Goal: Information Seeking & Learning: Learn about a topic

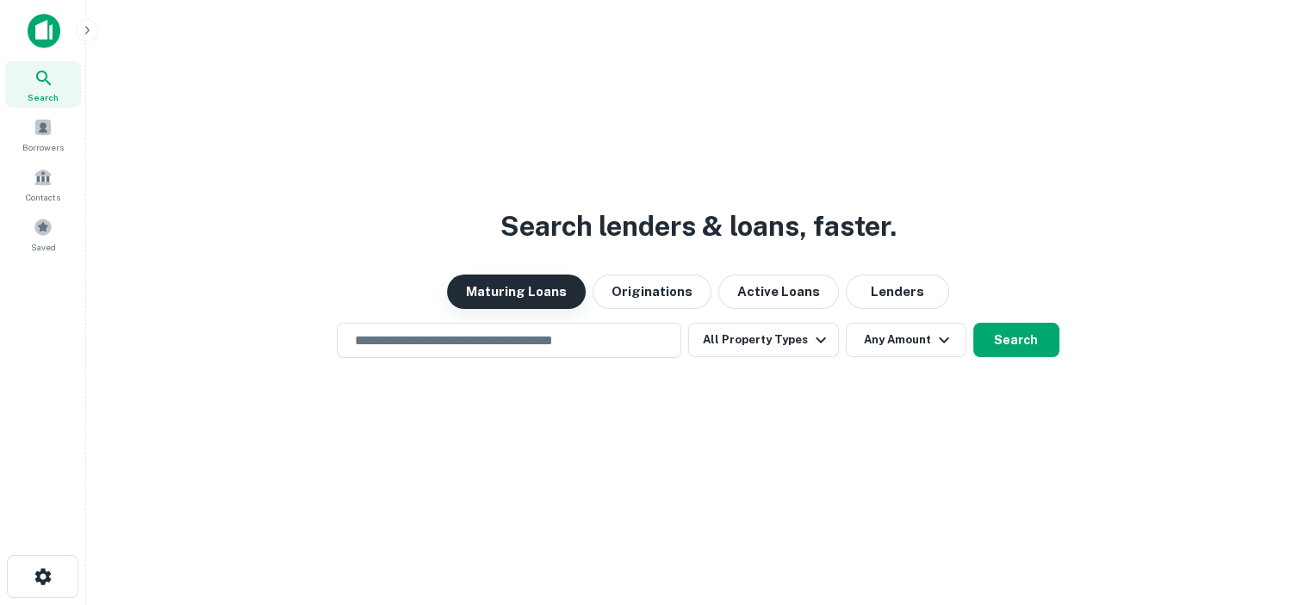
click at [555, 291] on button "Maturing Loans" at bounding box center [516, 292] width 139 height 34
click at [558, 350] on input "text" at bounding box center [508, 341] width 329 height 20
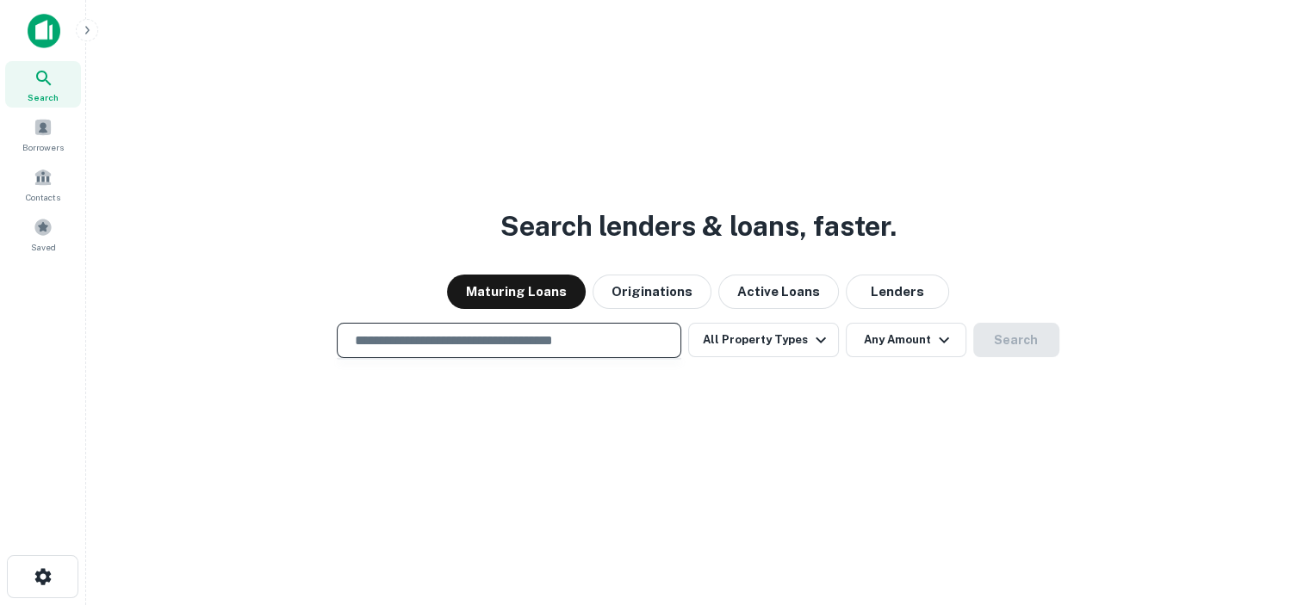
type input "**********"
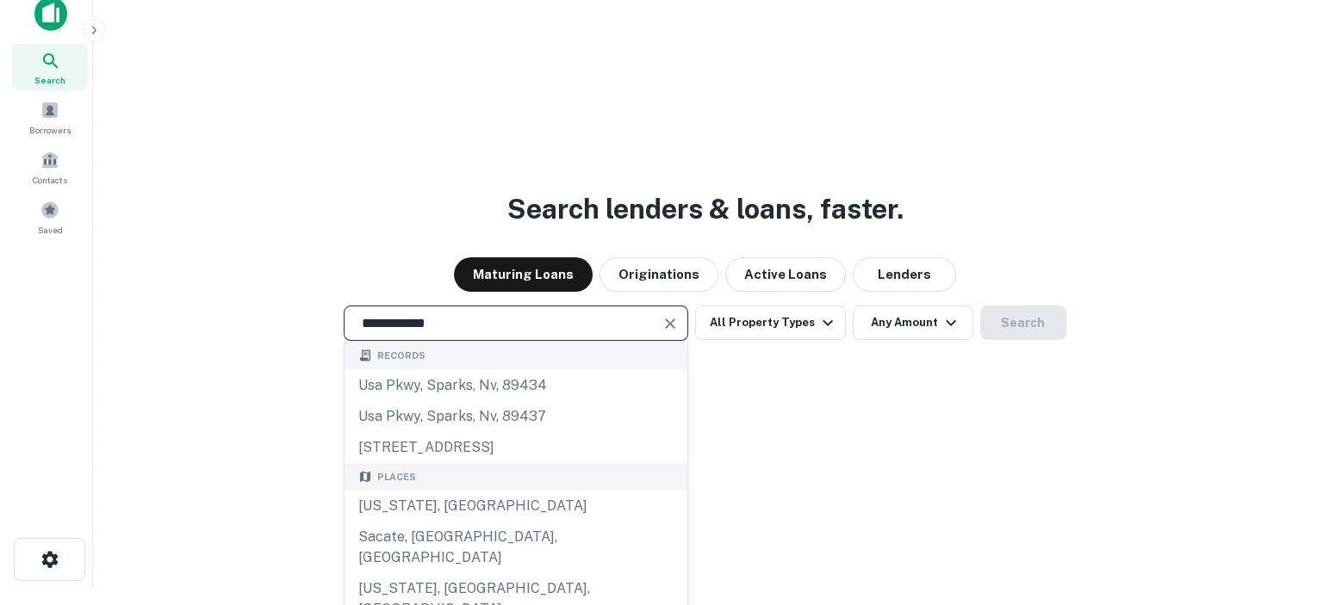
scroll to position [28, 0]
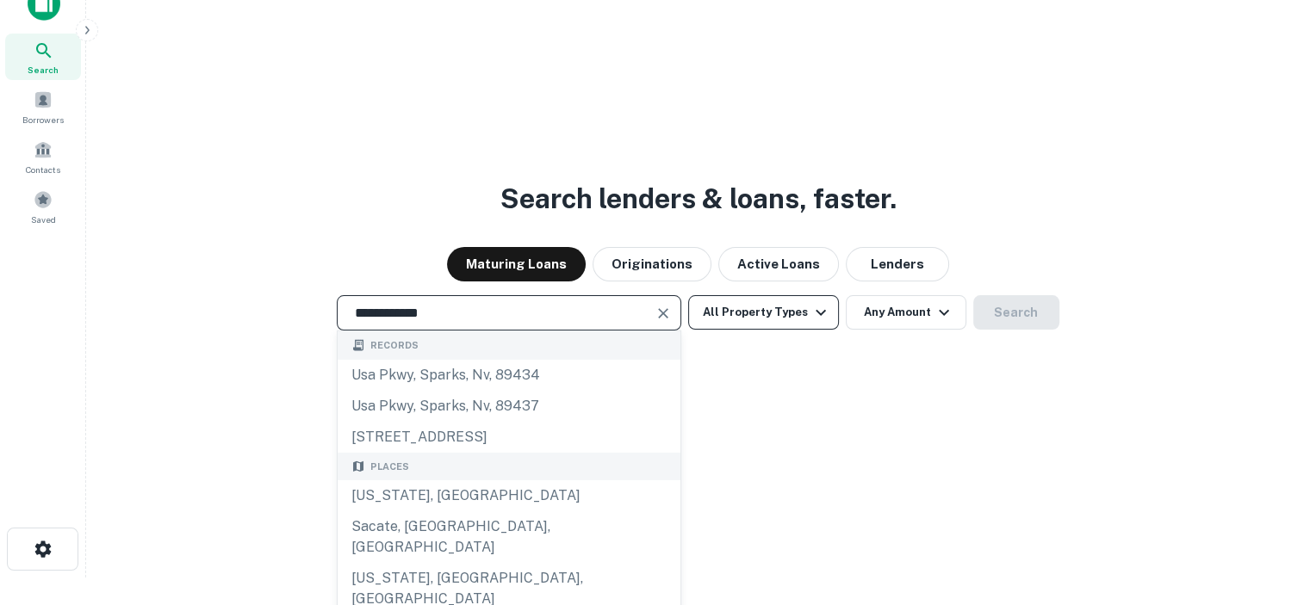
click at [820, 315] on icon "button" at bounding box center [820, 312] width 21 height 21
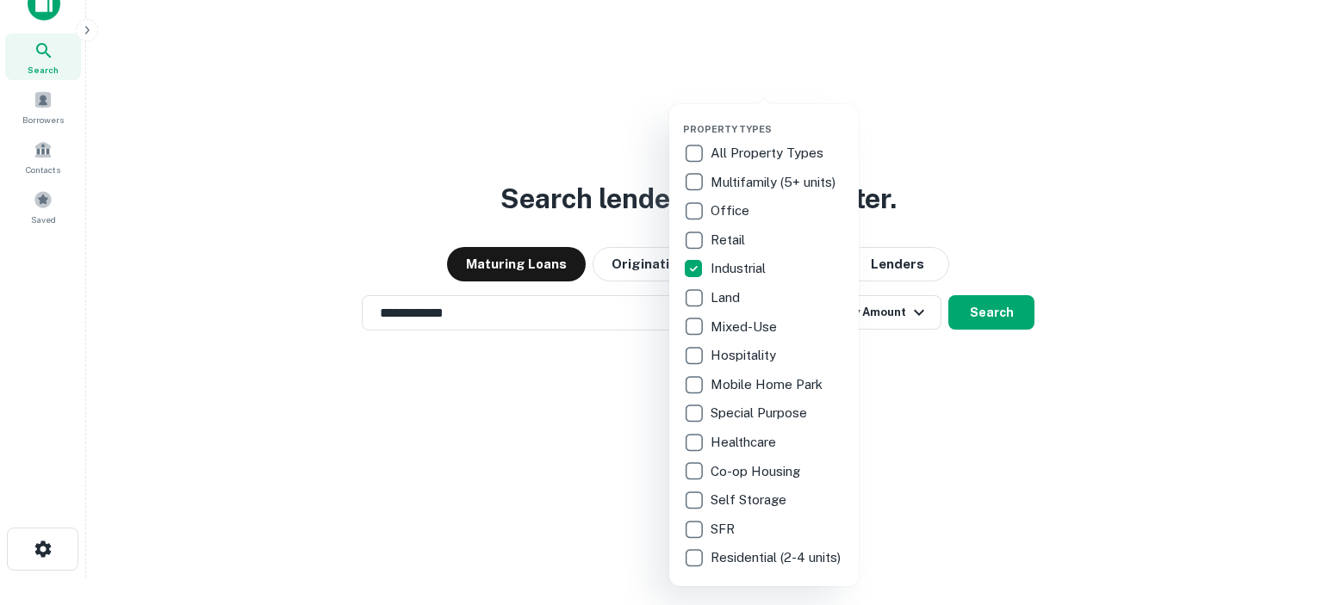
click at [933, 423] on div at bounding box center [661, 302] width 1323 height 605
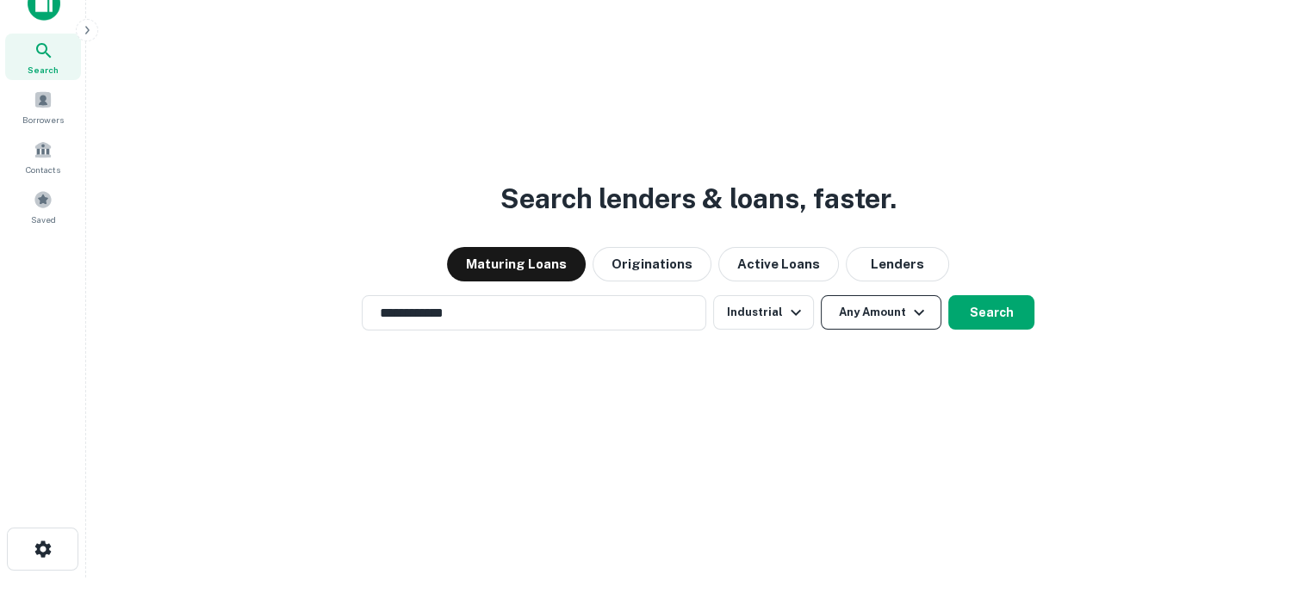
click at [916, 313] on icon "button" at bounding box center [919, 313] width 10 height 6
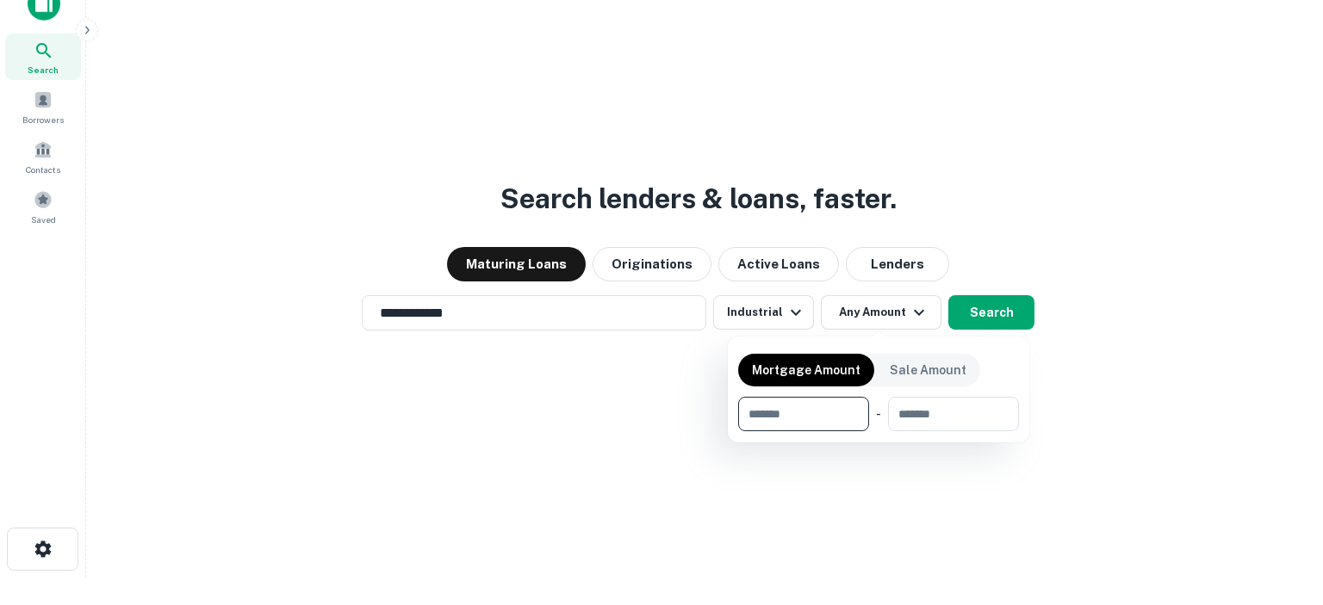
click at [807, 406] on input "number" at bounding box center [797, 414] width 119 height 34
type input "******"
click at [983, 418] on input "number" at bounding box center [954, 414] width 106 height 34
type input "********"
click at [1009, 308] on div at bounding box center [661, 302] width 1323 height 605
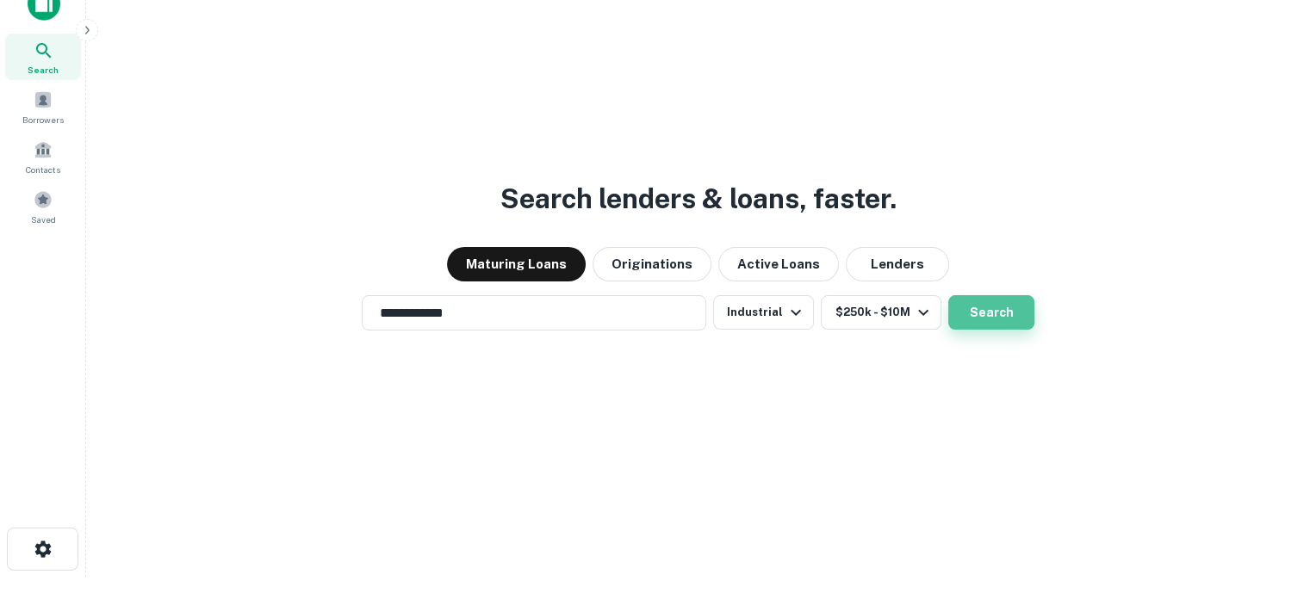
click at [979, 316] on button "Search" at bounding box center [991, 312] width 86 height 34
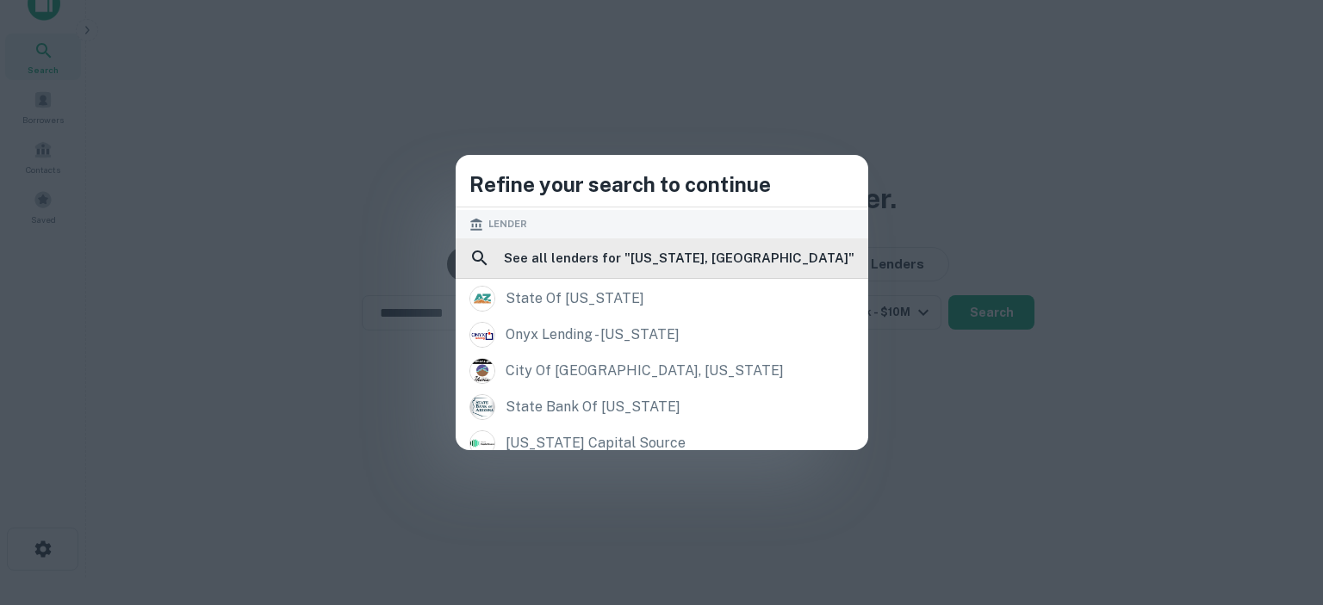
scroll to position [258, 0]
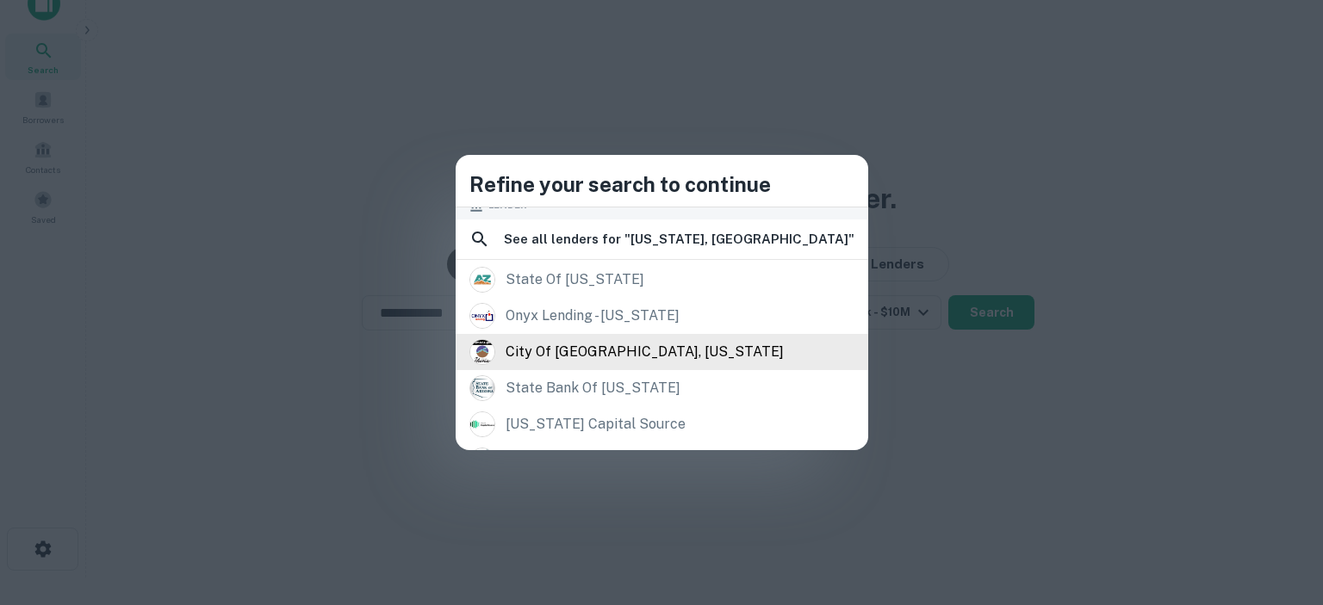
click at [604, 348] on div "city of yuma, arizona" at bounding box center [645, 352] width 278 height 26
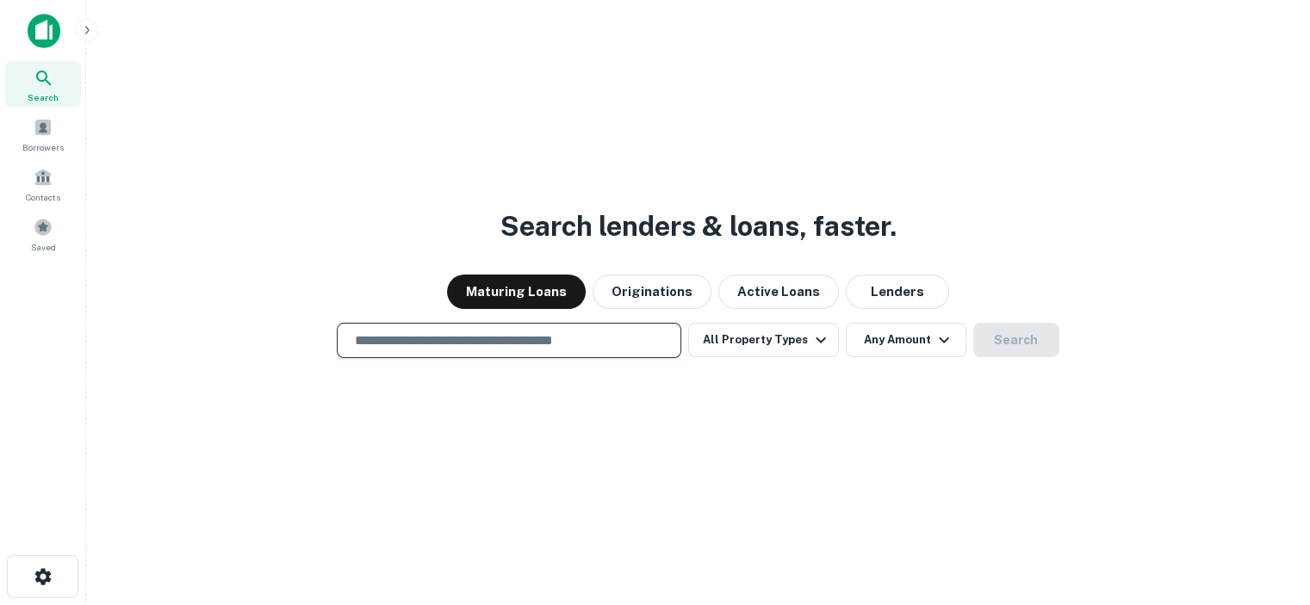
drag, startPoint x: 568, startPoint y: 332, endPoint x: 568, endPoint y: 341, distance: 9.5
click at [568, 332] on input "text" at bounding box center [508, 341] width 329 height 20
type input "**********"
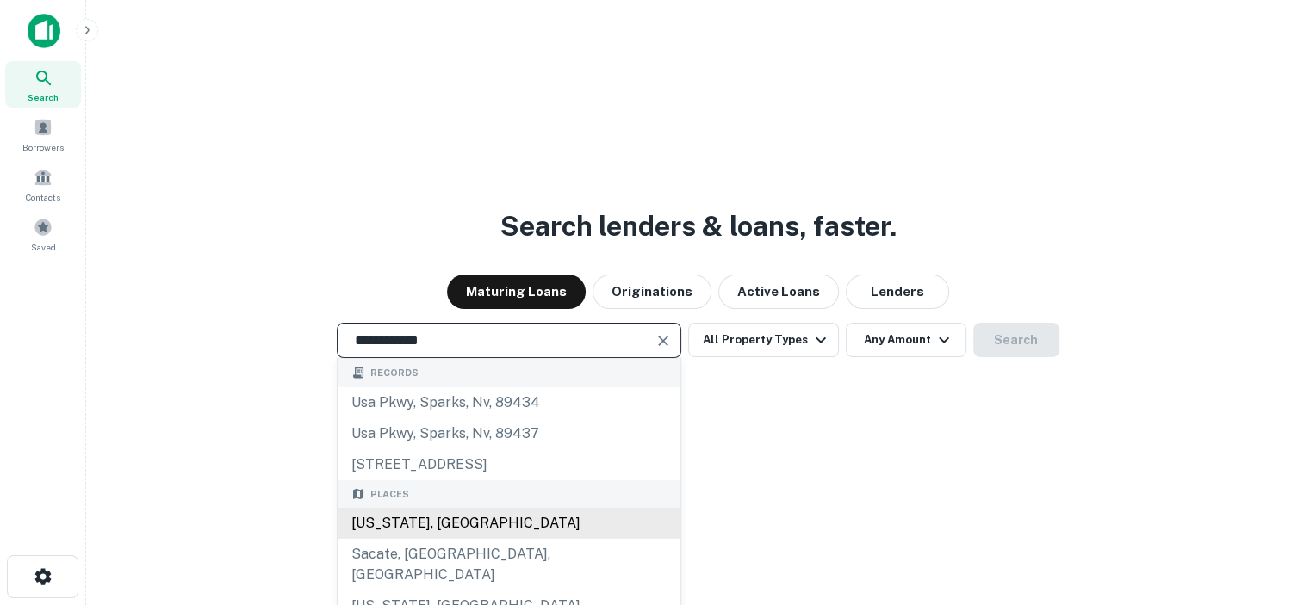
click at [421, 526] on div "Arizona, USA" at bounding box center [509, 523] width 343 height 31
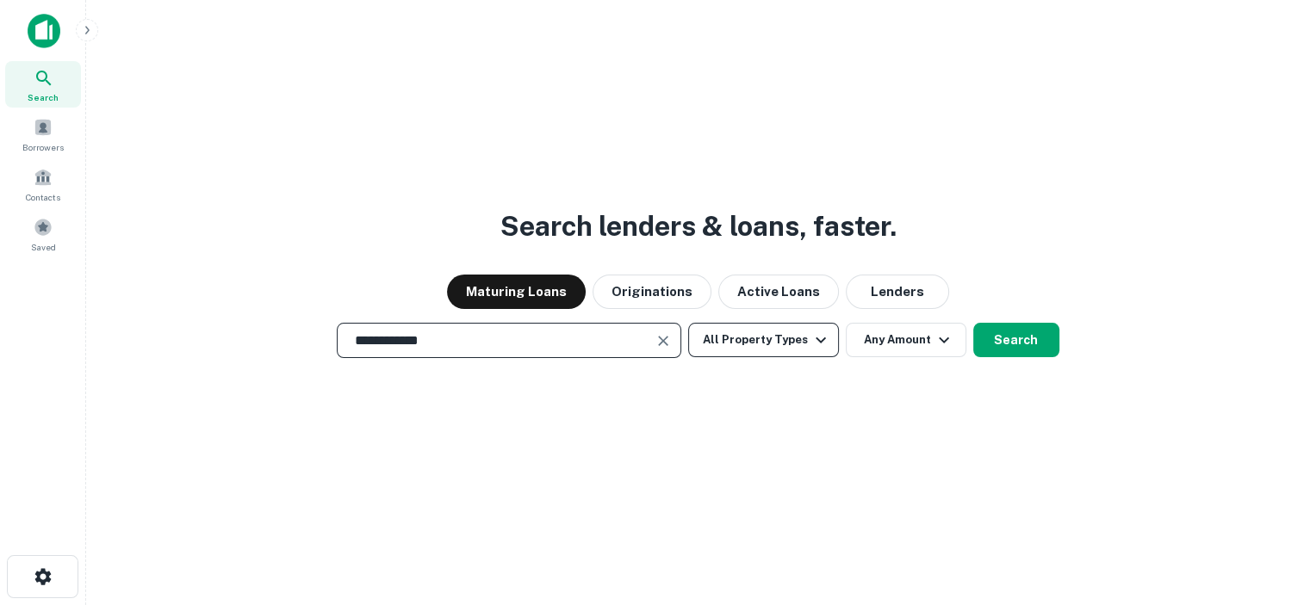
click at [783, 343] on button "All Property Types" at bounding box center [763, 340] width 150 height 34
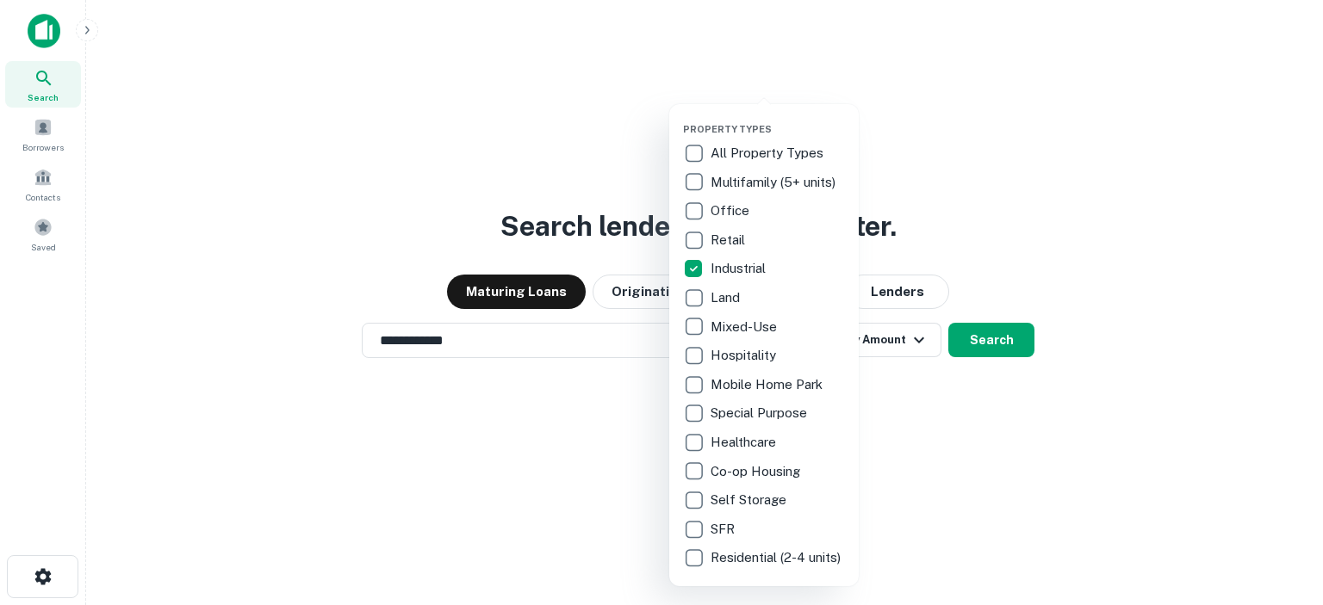
click at [891, 450] on div at bounding box center [661, 302] width 1323 height 605
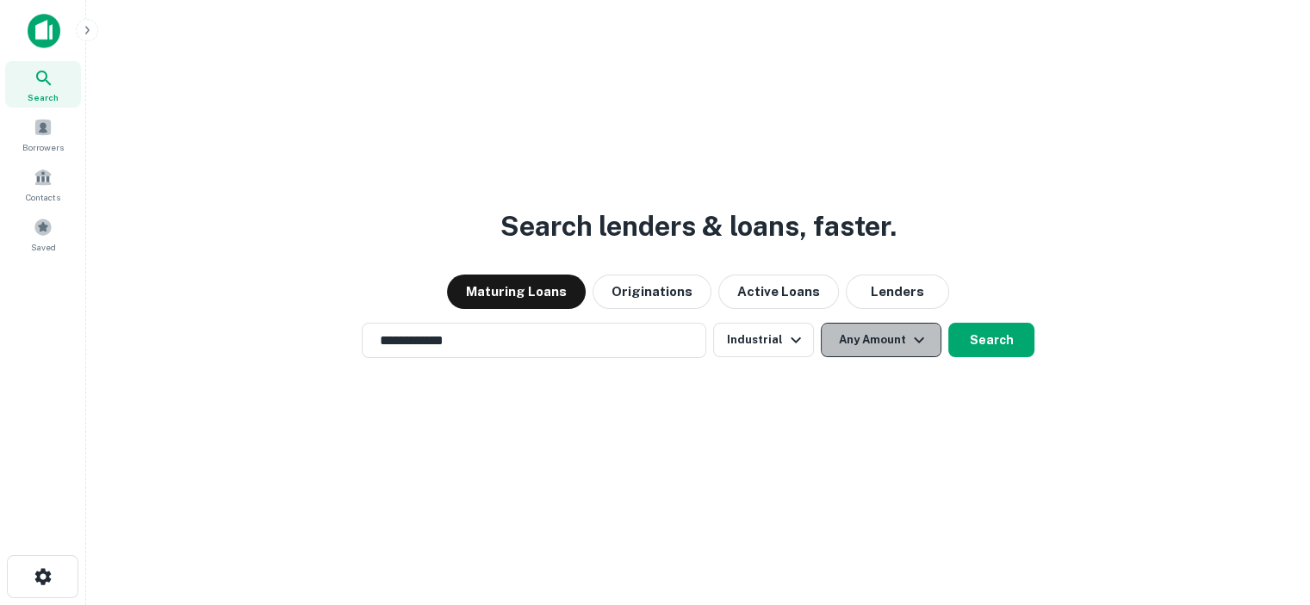
click at [912, 342] on icon "button" at bounding box center [919, 340] width 21 height 21
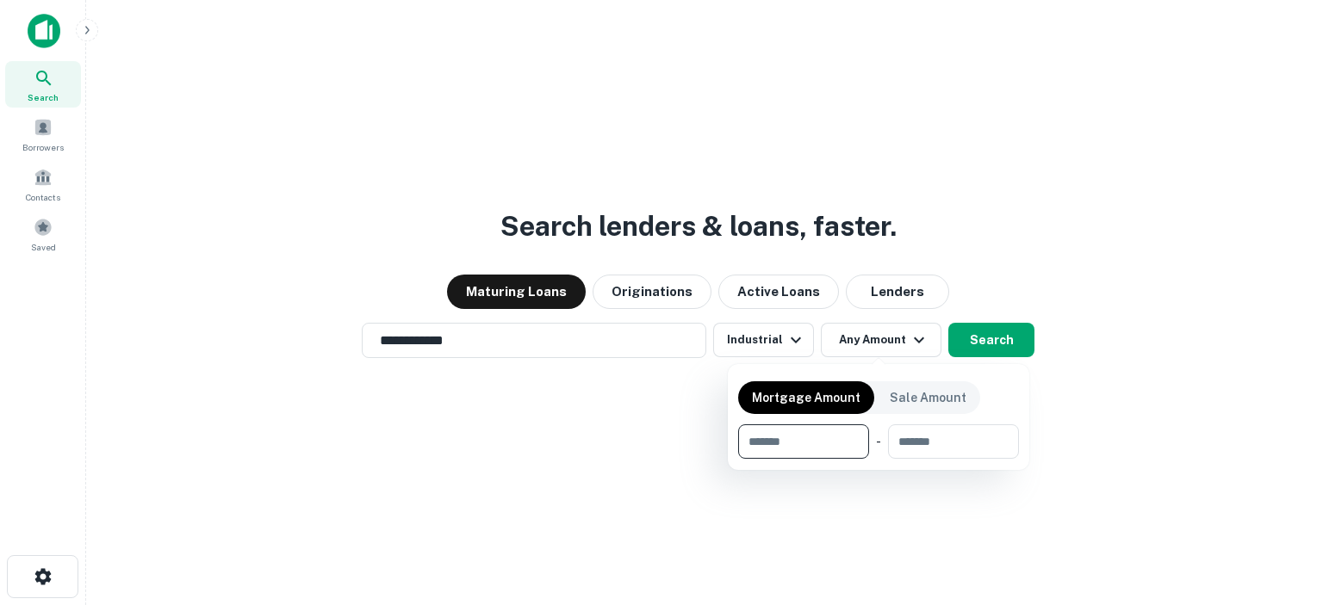
click at [806, 438] on input "number" at bounding box center [797, 442] width 119 height 34
type input "******"
click at [930, 442] on input "number" at bounding box center [954, 442] width 106 height 34
type input "*******"
click at [999, 347] on div at bounding box center [661, 302] width 1323 height 605
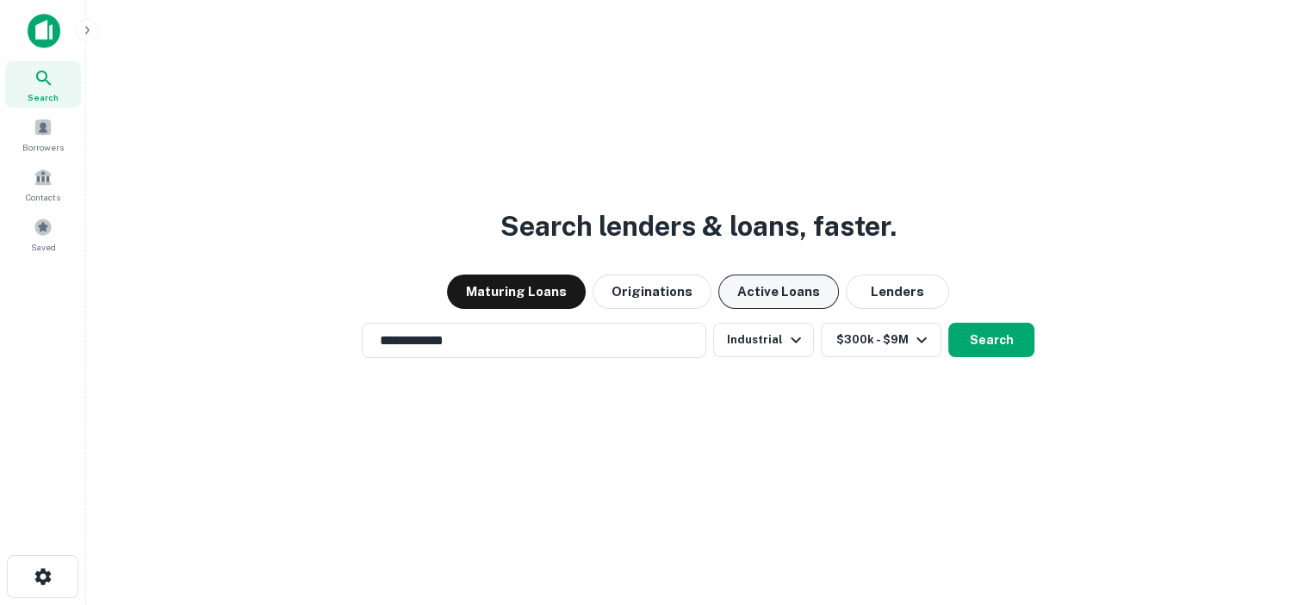
click at [799, 299] on button "Active Loans" at bounding box center [778, 292] width 121 height 34
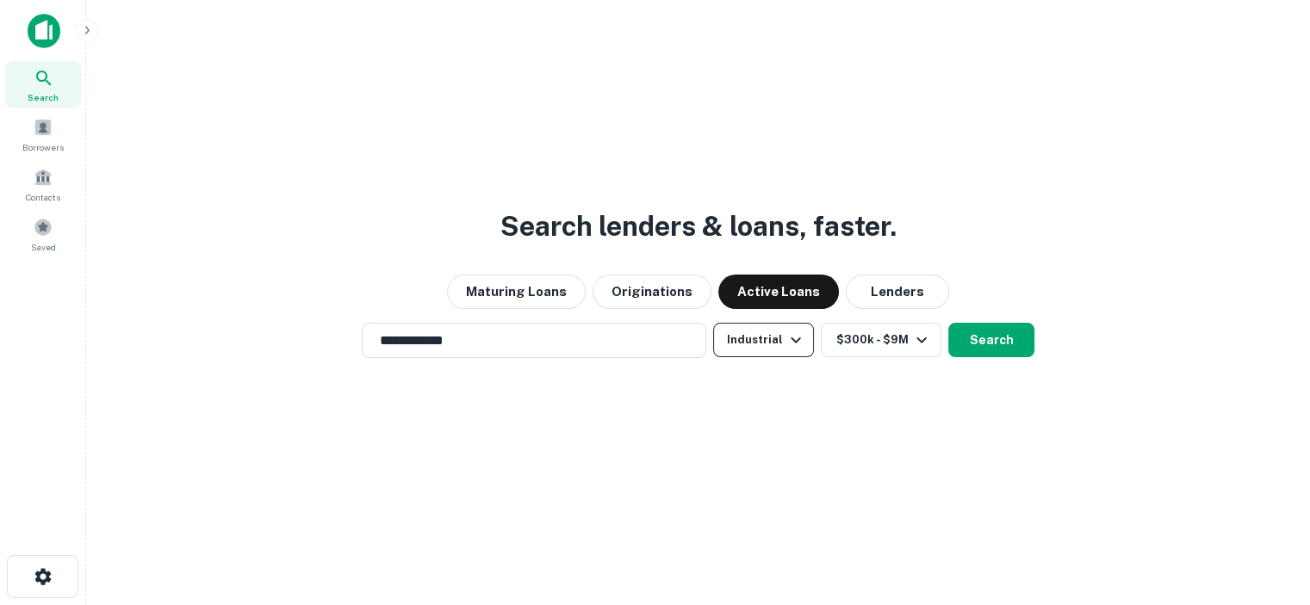
click at [779, 344] on button "Industrial" at bounding box center [763, 340] width 101 height 34
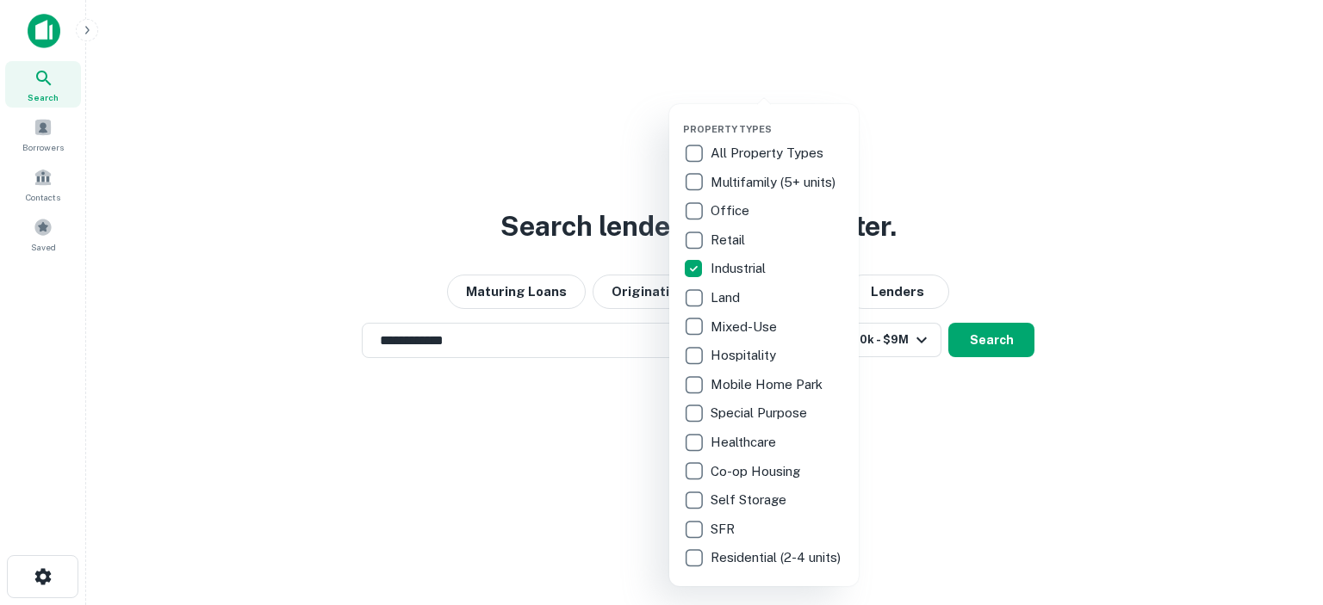
click at [992, 416] on div at bounding box center [661, 302] width 1323 height 605
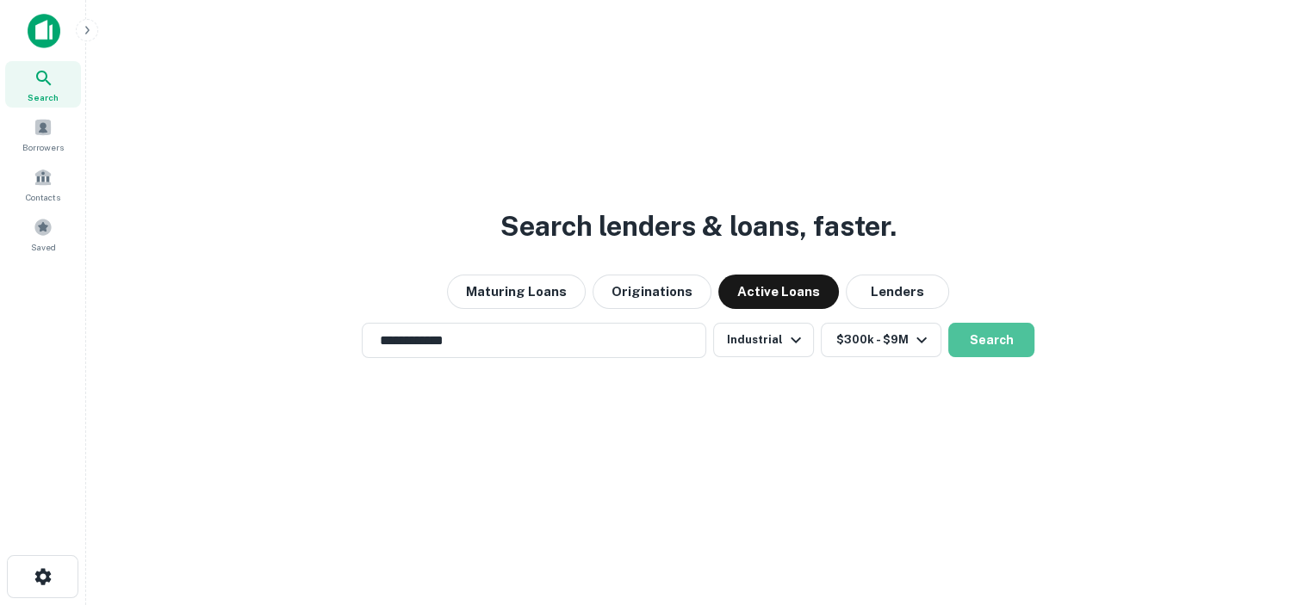
click at [985, 343] on button "Search" at bounding box center [991, 340] width 86 height 34
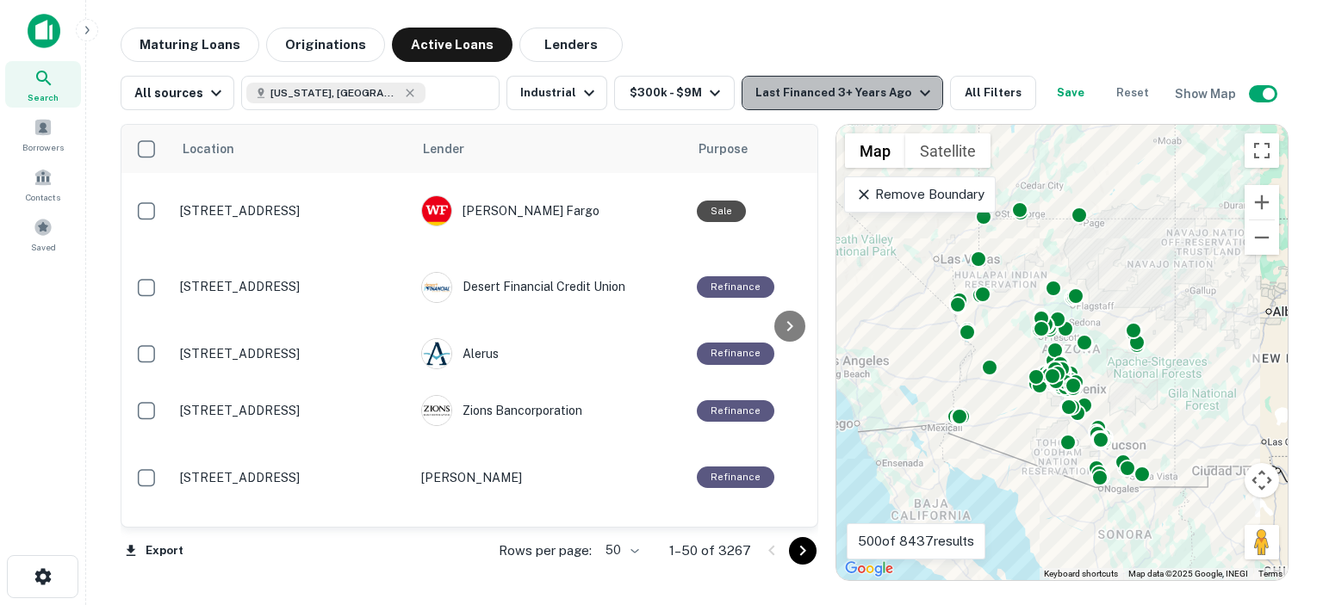
click at [915, 96] on icon "button" at bounding box center [925, 93] width 21 height 21
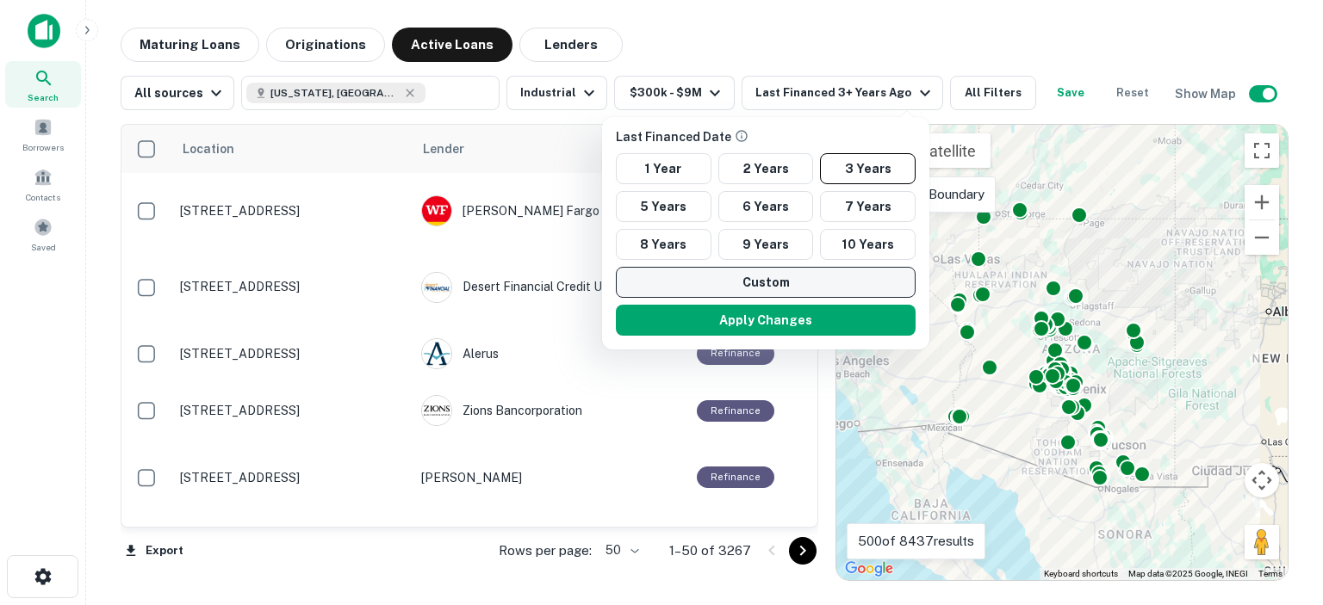
click at [780, 280] on button "Custom" at bounding box center [766, 282] width 300 height 31
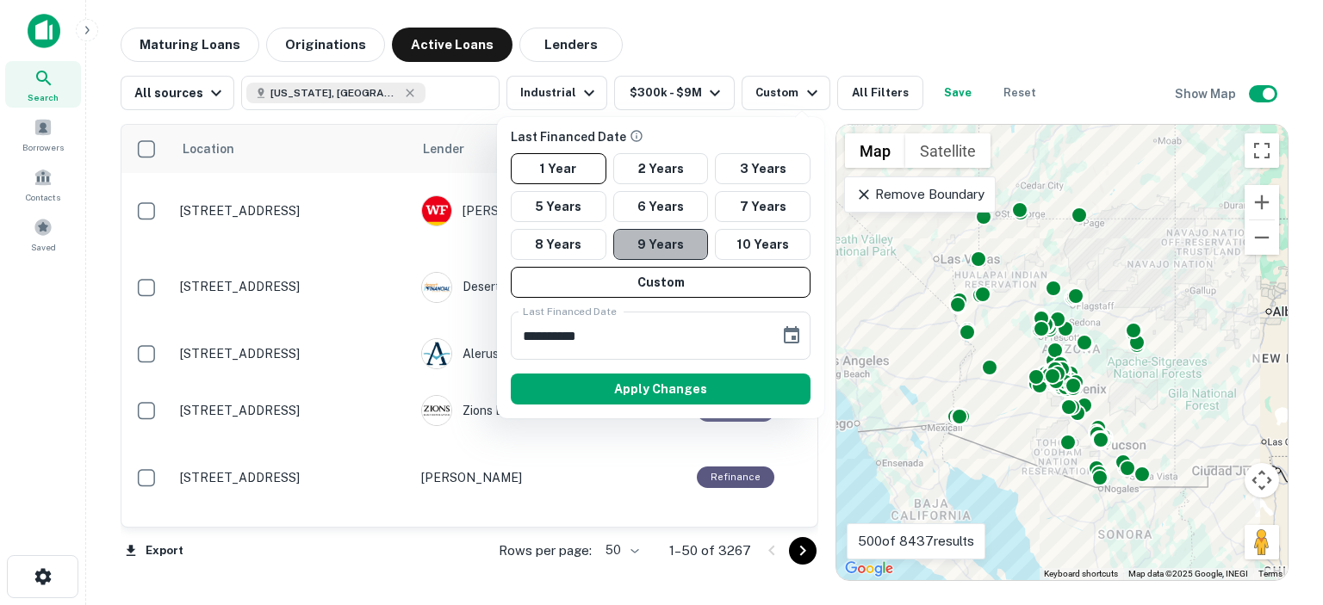
click at [663, 232] on button "9 Years" at bounding box center [661, 244] width 96 height 31
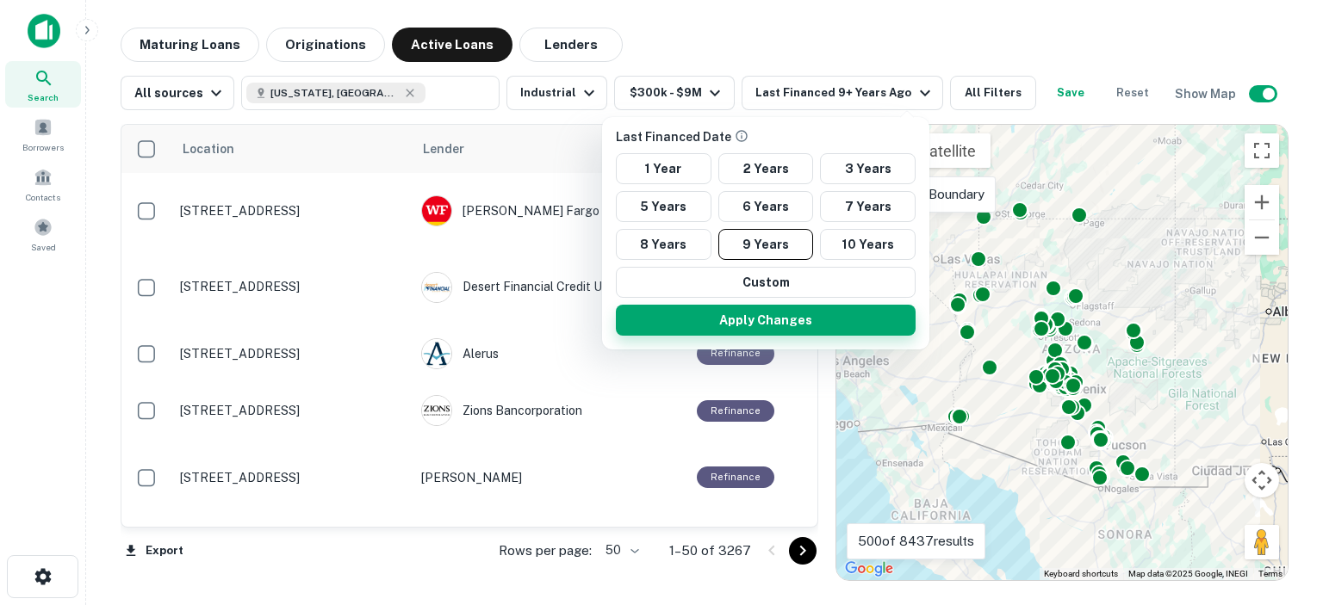
click at [725, 313] on button "Apply Changes" at bounding box center [766, 320] width 300 height 31
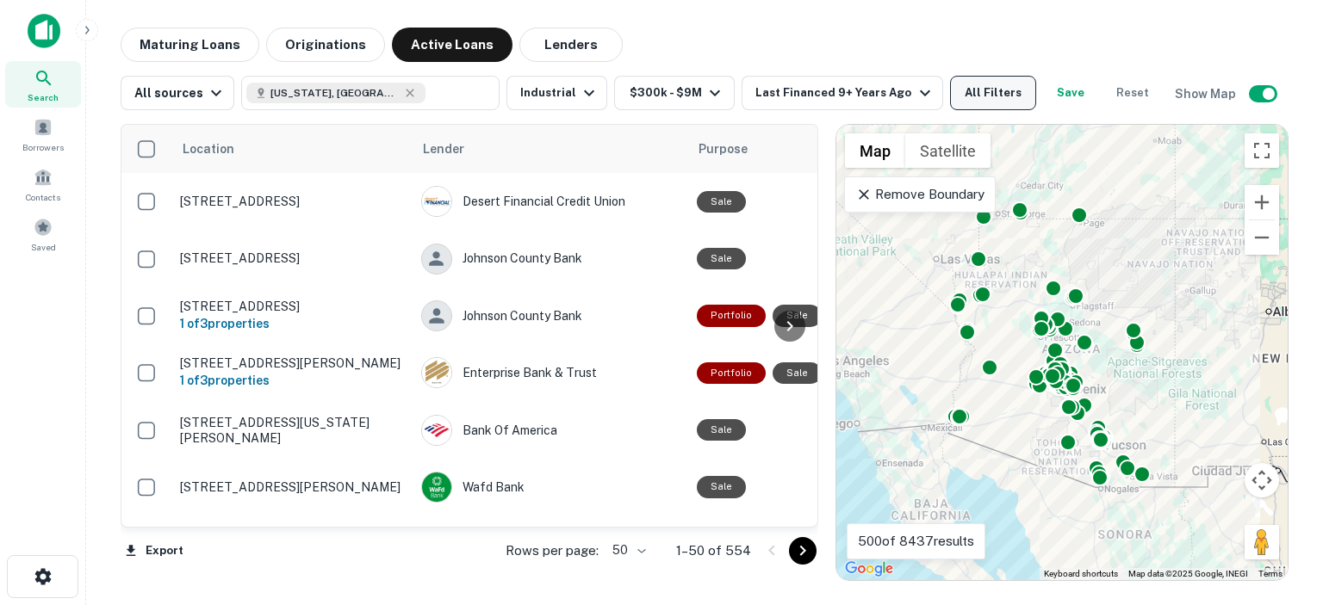
click at [967, 90] on button "All Filters" at bounding box center [993, 93] width 86 height 34
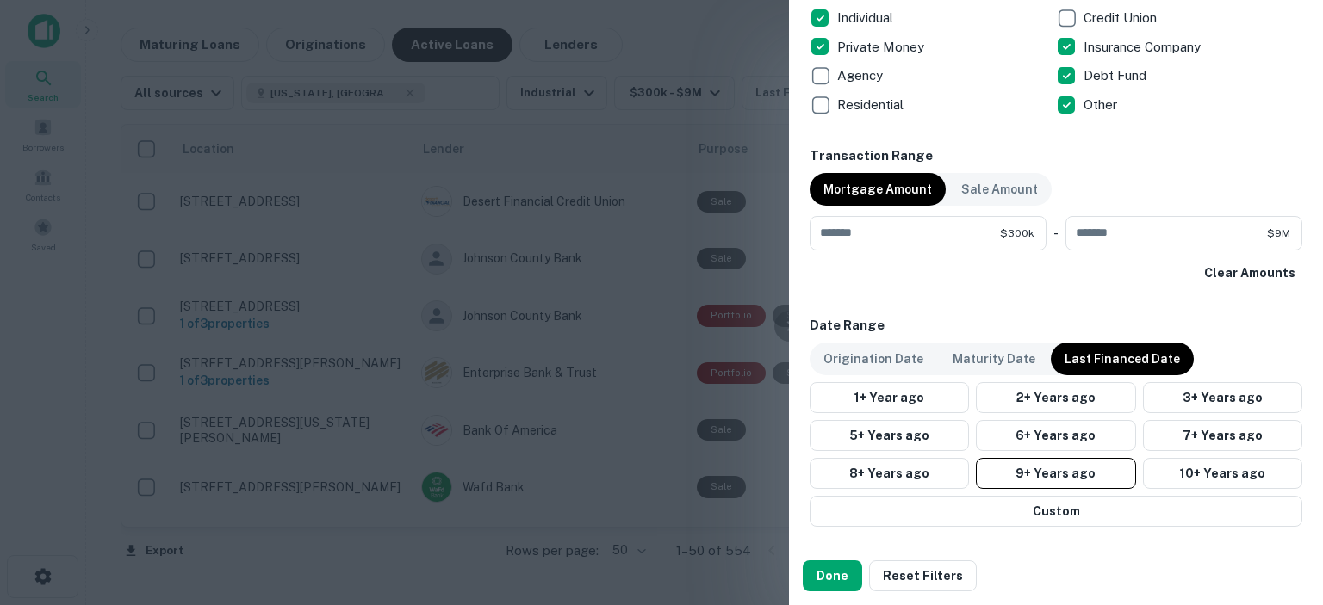
scroll to position [775, 0]
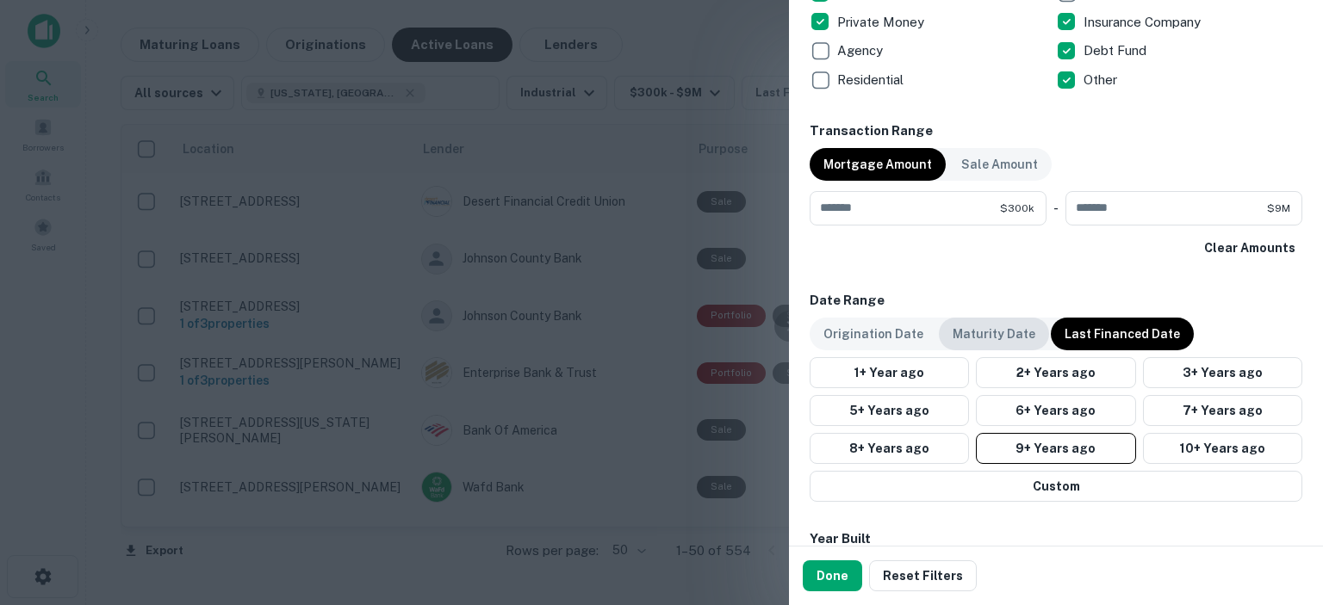
click at [982, 331] on p "Maturity Date" at bounding box center [993, 334] width 83 height 19
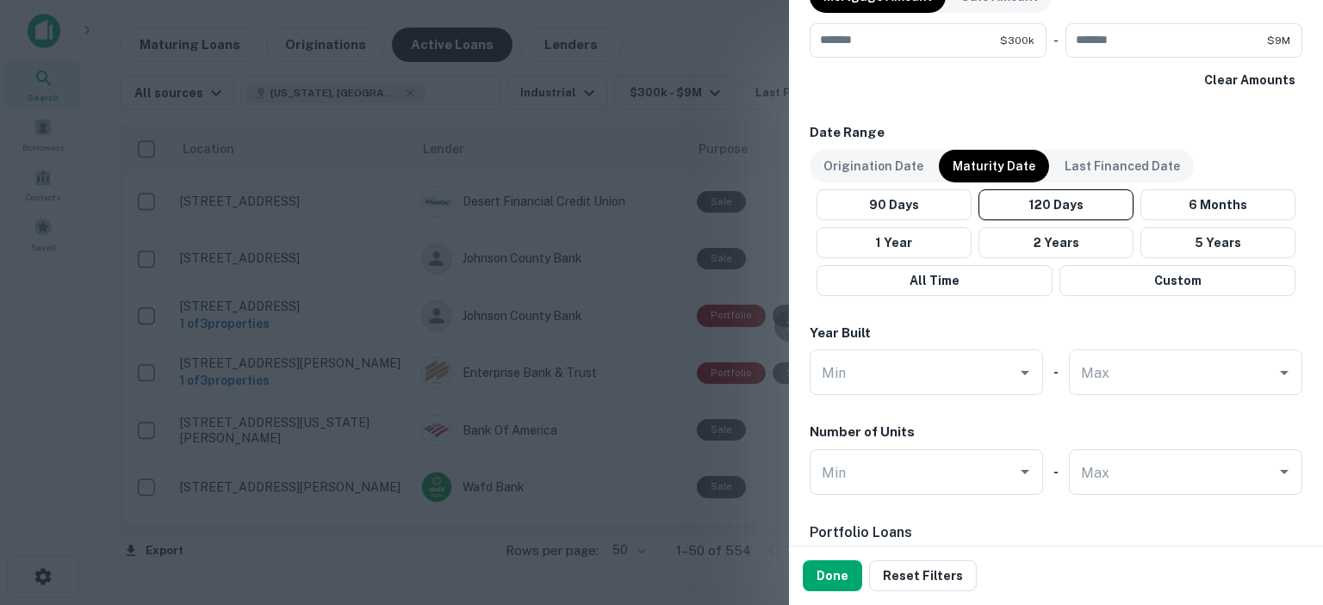
scroll to position [947, 0]
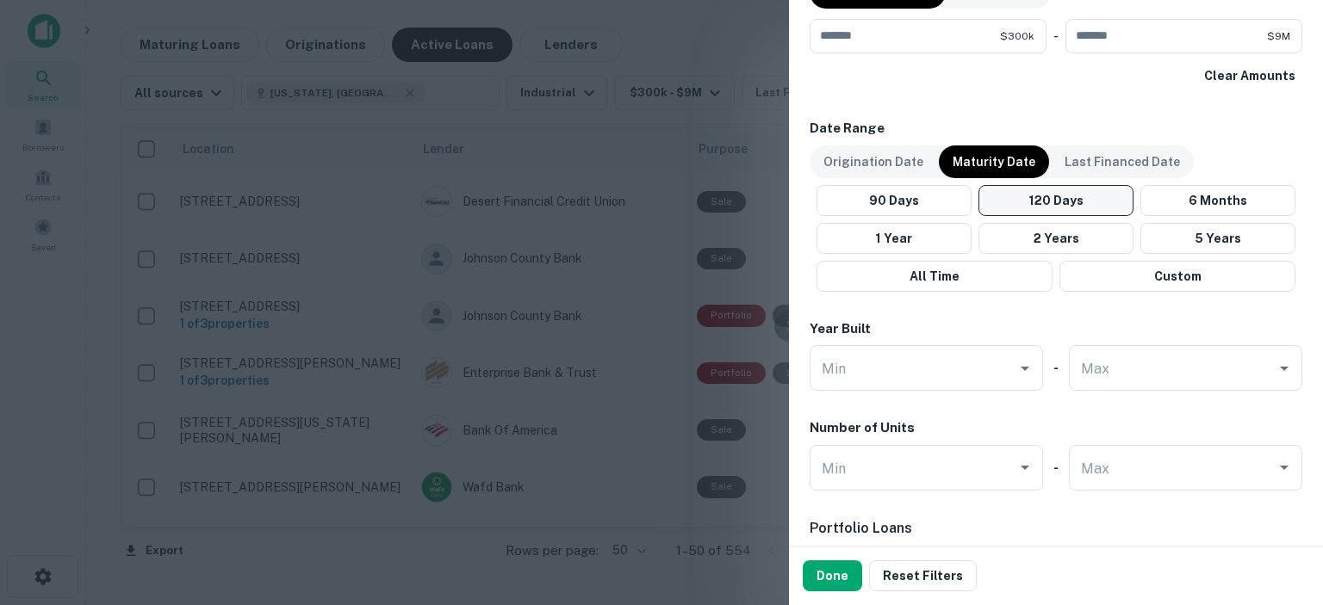
click at [1077, 202] on button "120 Days" at bounding box center [1055, 200] width 155 height 31
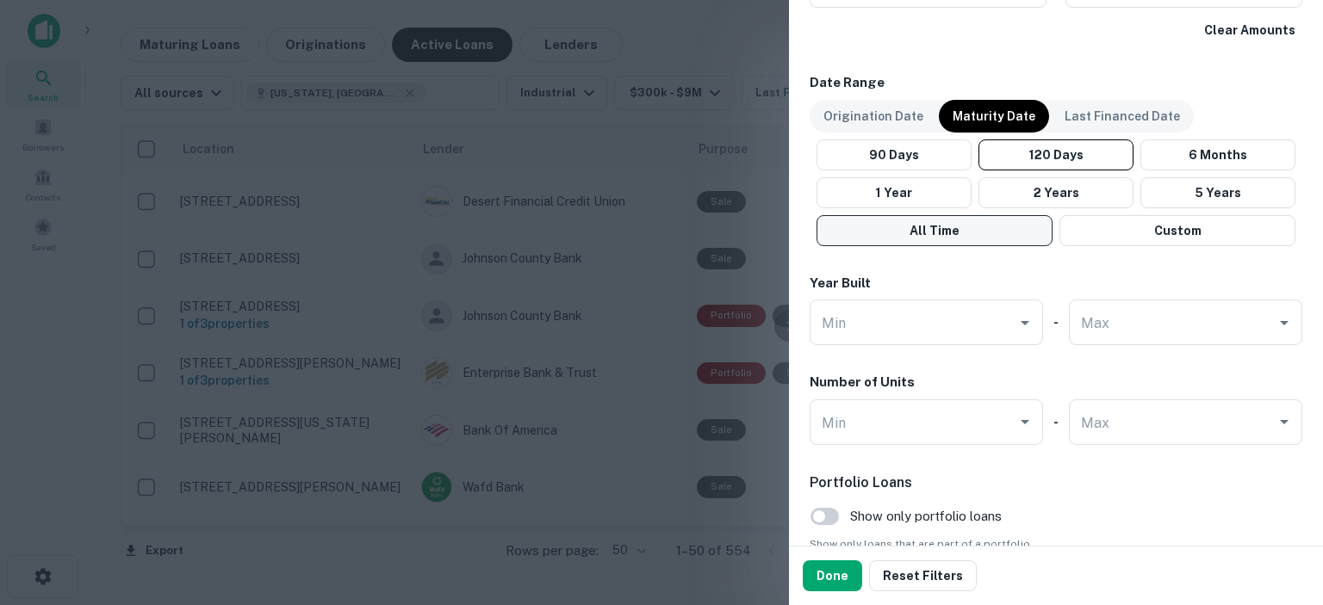
scroll to position [907, 0]
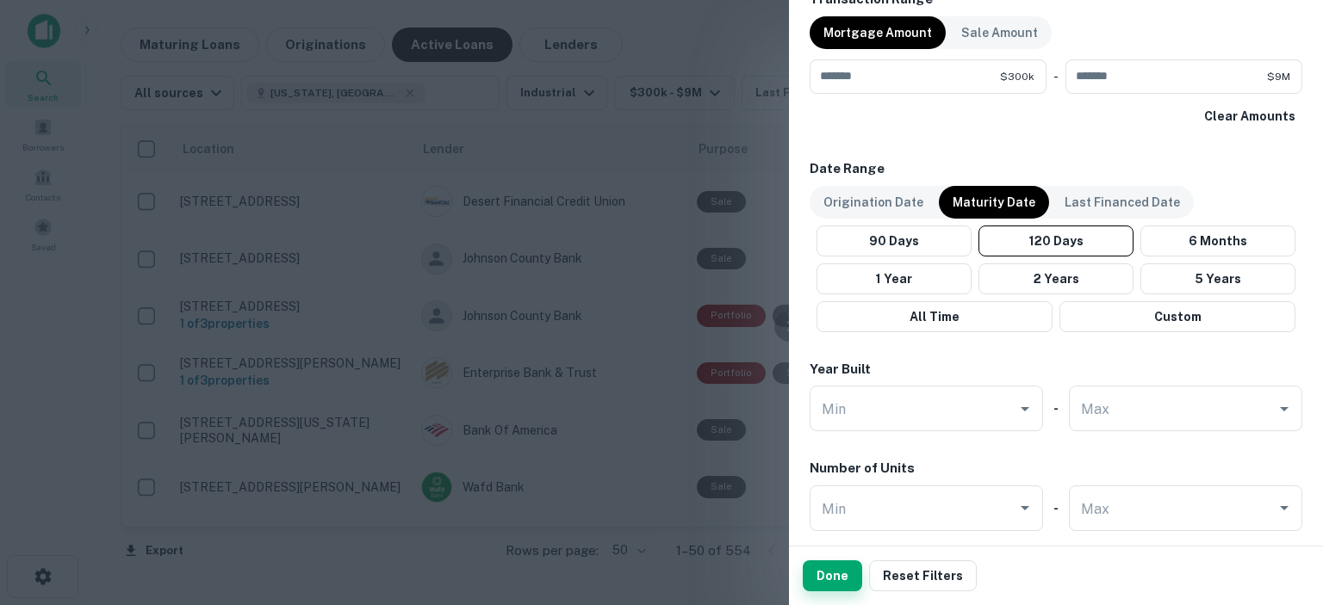
click at [819, 576] on button "Done" at bounding box center [832, 576] width 59 height 31
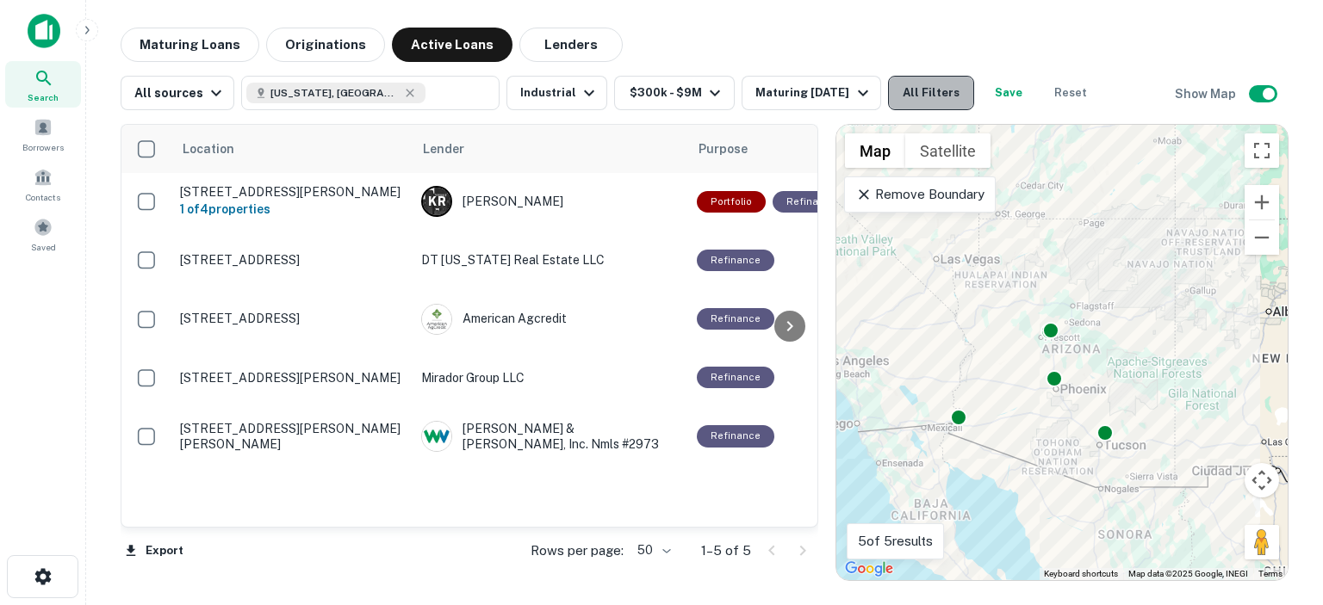
click at [945, 89] on button "All Filters" at bounding box center [931, 93] width 86 height 34
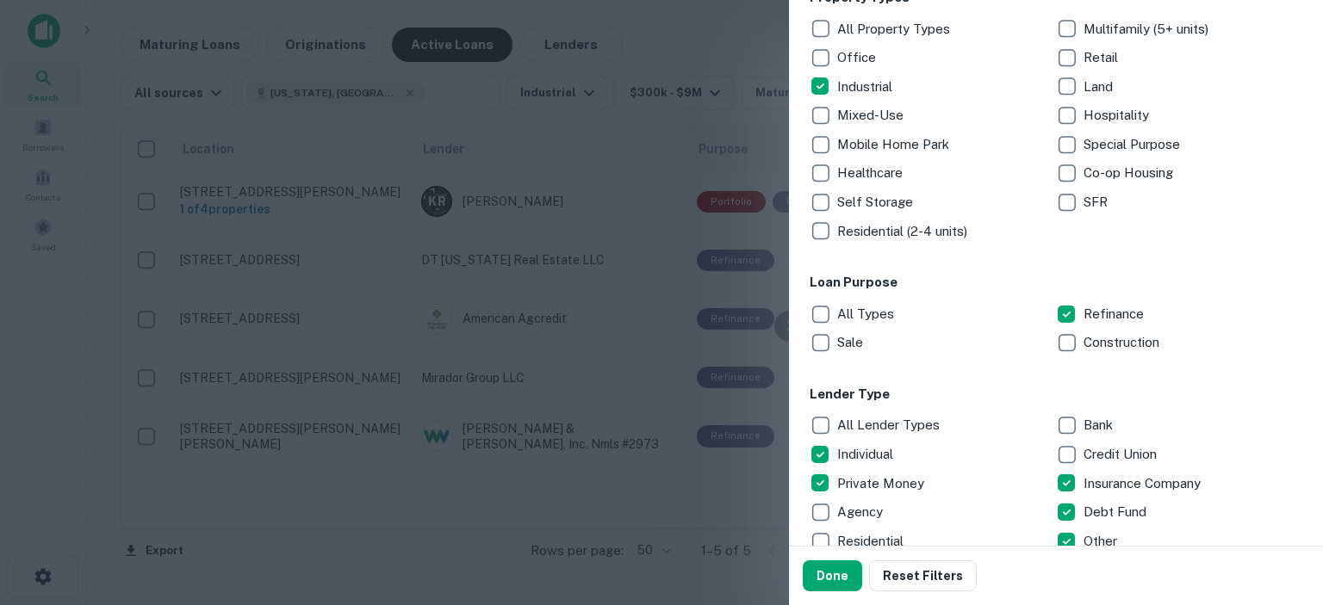
scroll to position [344, 0]
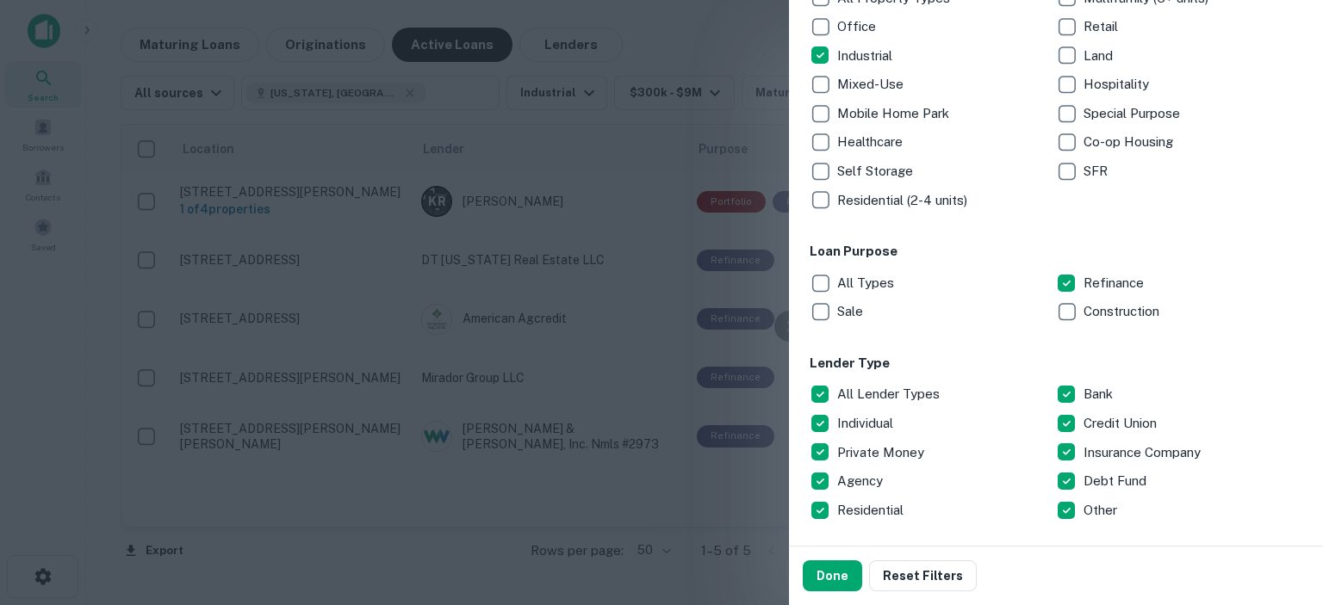
drag, startPoint x: 832, startPoint y: 573, endPoint x: 823, endPoint y: 557, distance: 17.7
click at [830, 570] on button "Done" at bounding box center [832, 576] width 59 height 31
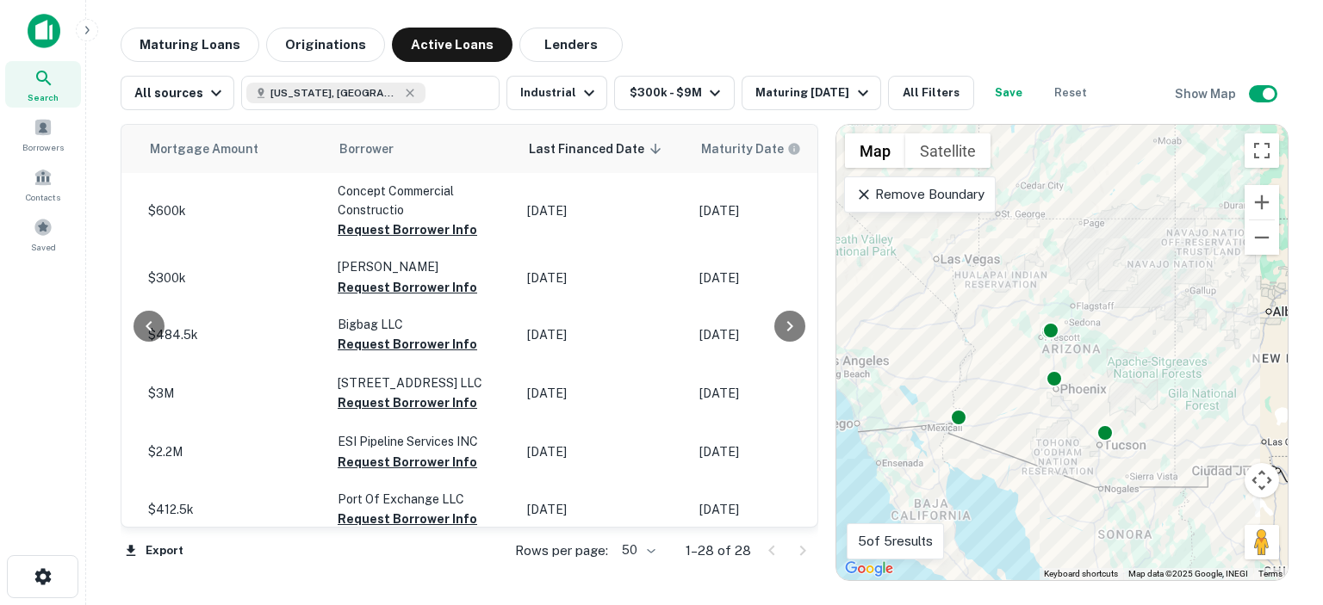
scroll to position [0, 1005]
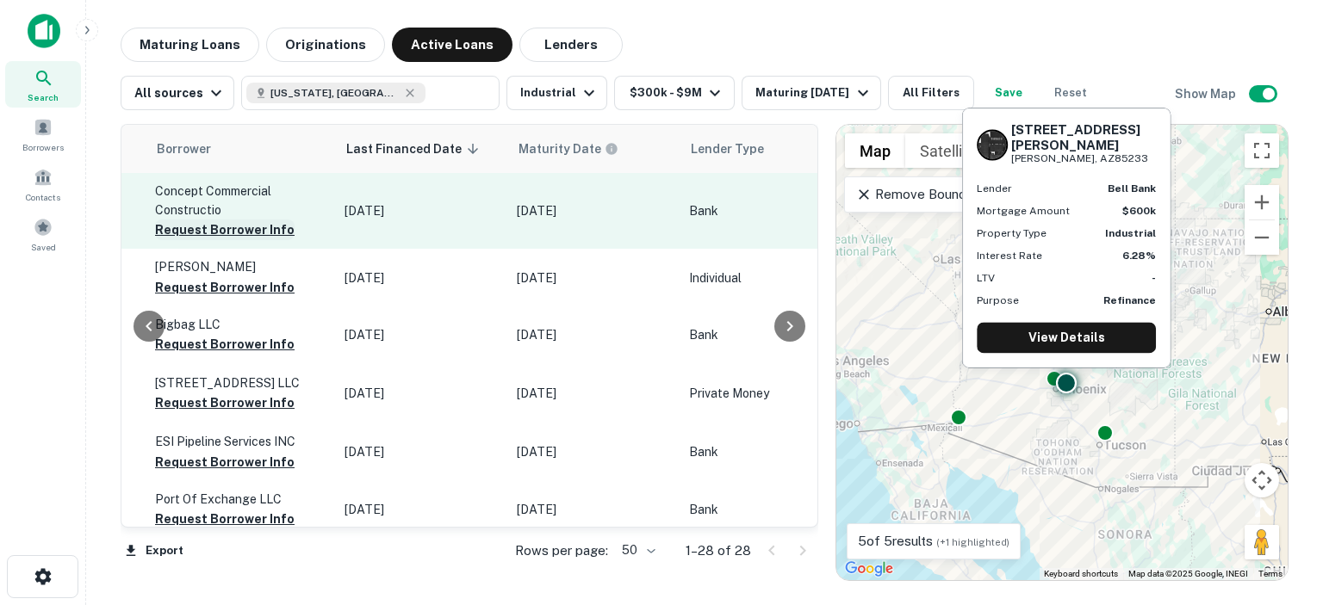
click at [220, 230] on button "Request Borrower Info" at bounding box center [225, 230] width 140 height 21
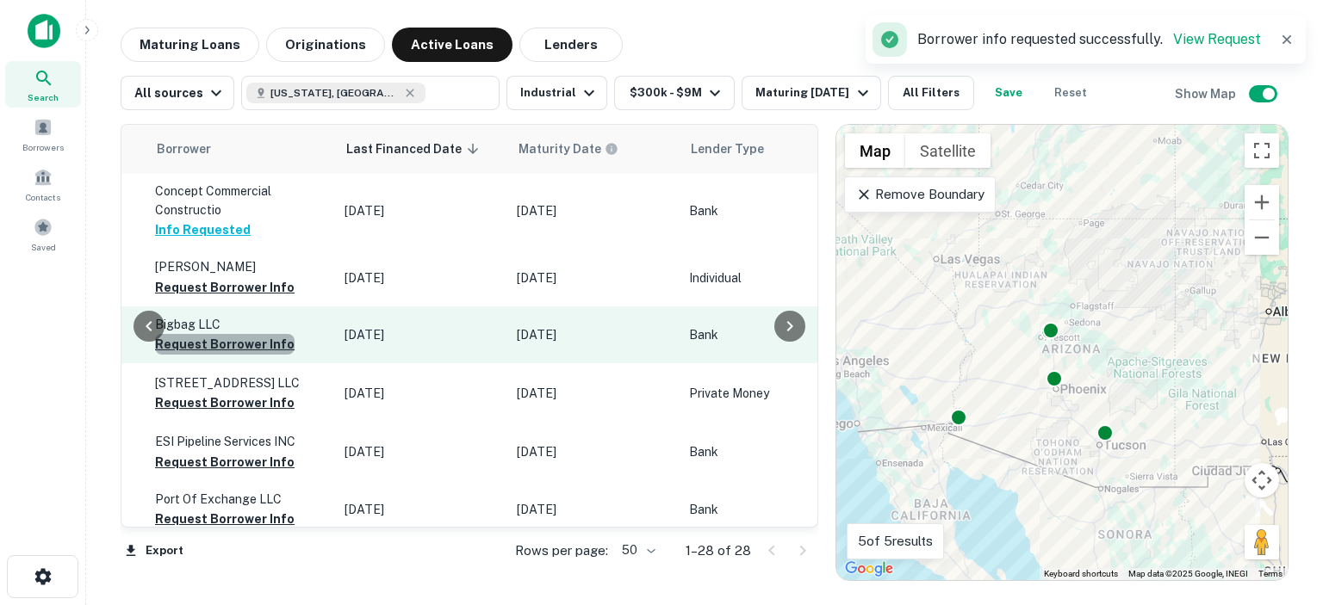
click at [249, 354] on button "Request Borrower Info" at bounding box center [225, 344] width 140 height 21
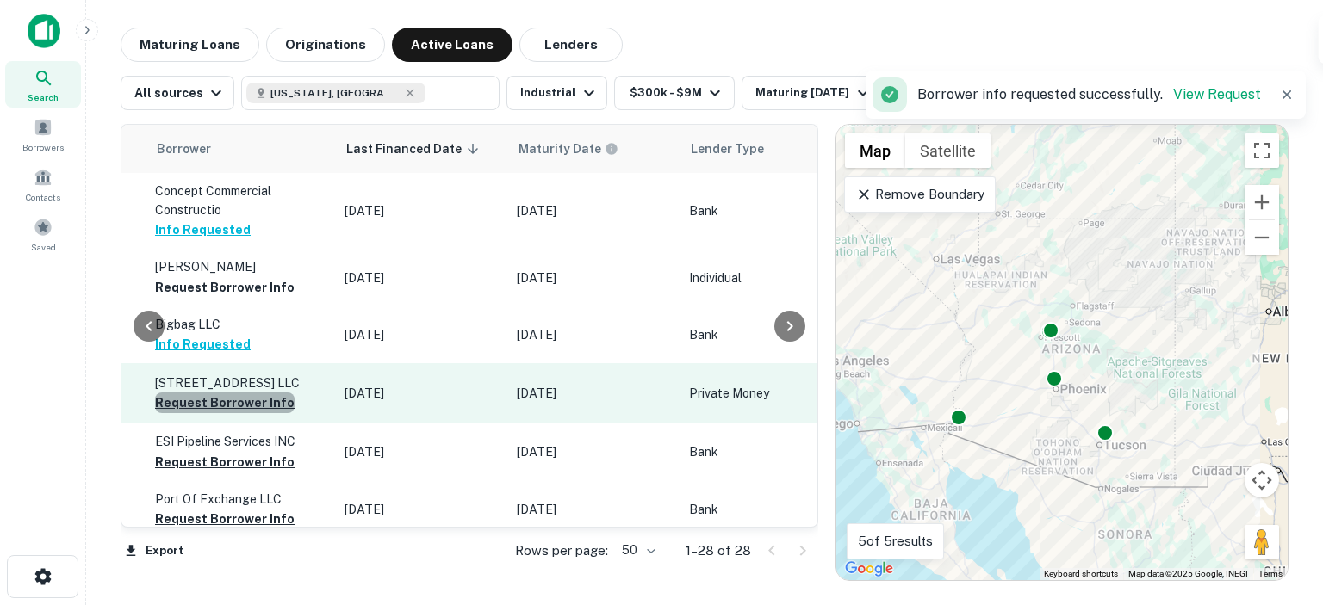
click at [241, 410] on button "Request Borrower Info" at bounding box center [225, 403] width 140 height 21
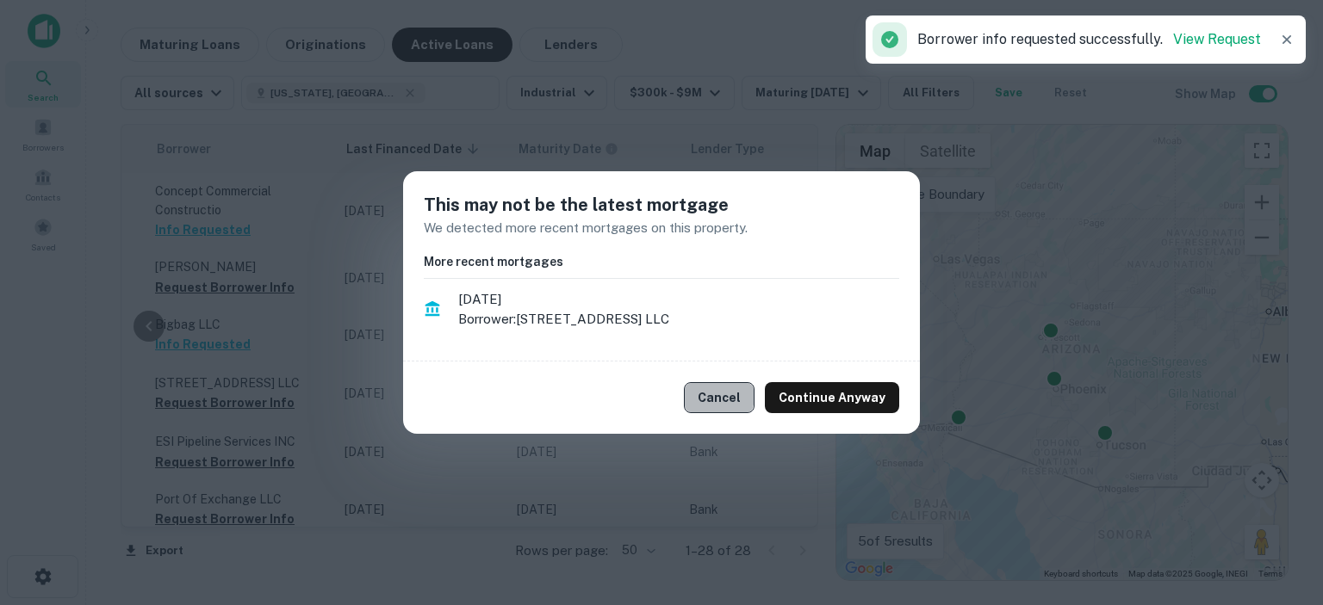
click at [720, 396] on button "Cancel" at bounding box center [719, 397] width 71 height 31
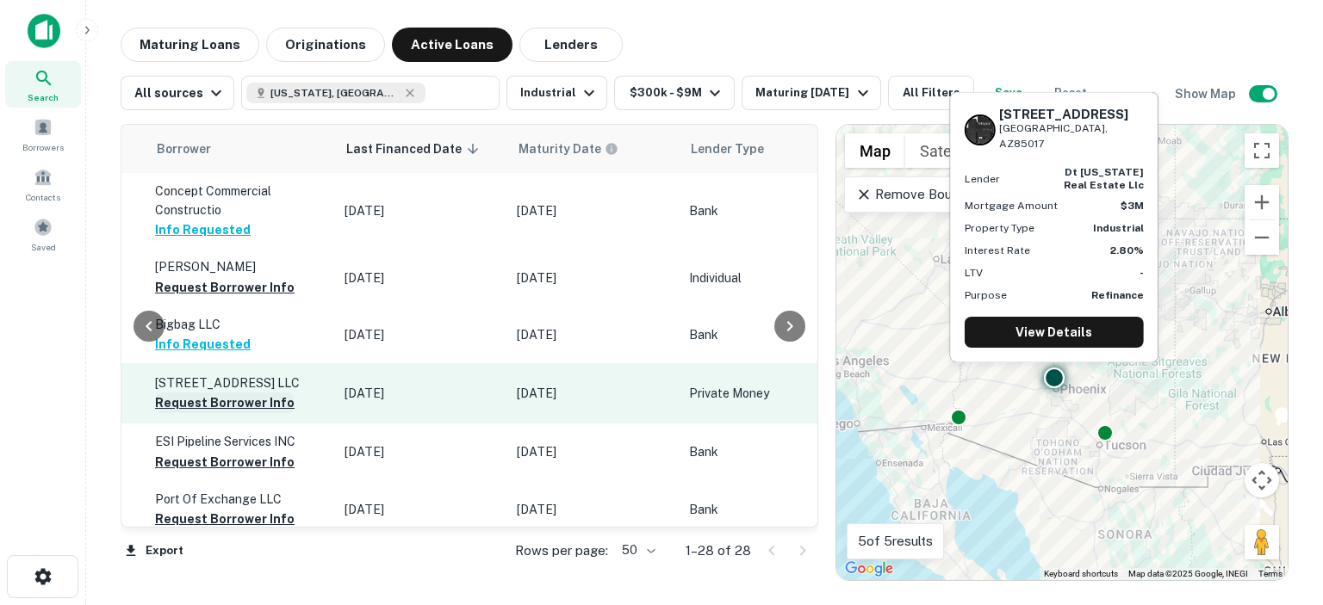
click at [220, 410] on button "Request Borrower Info" at bounding box center [225, 403] width 140 height 21
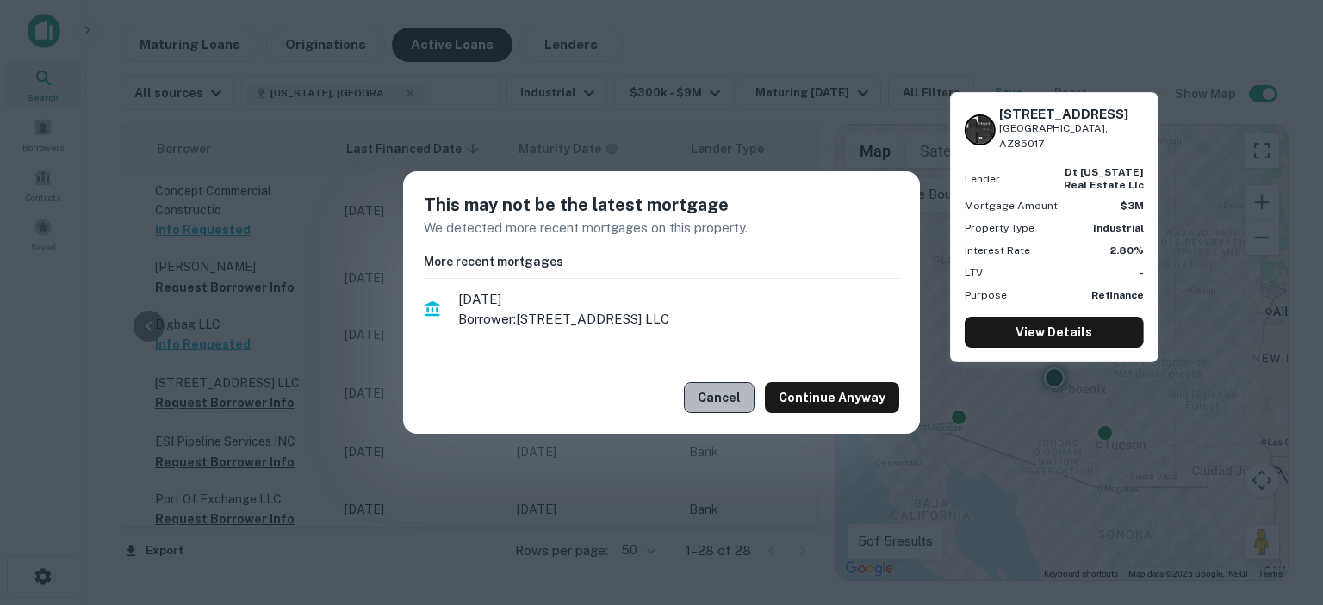
click at [720, 402] on button "Cancel" at bounding box center [719, 397] width 71 height 31
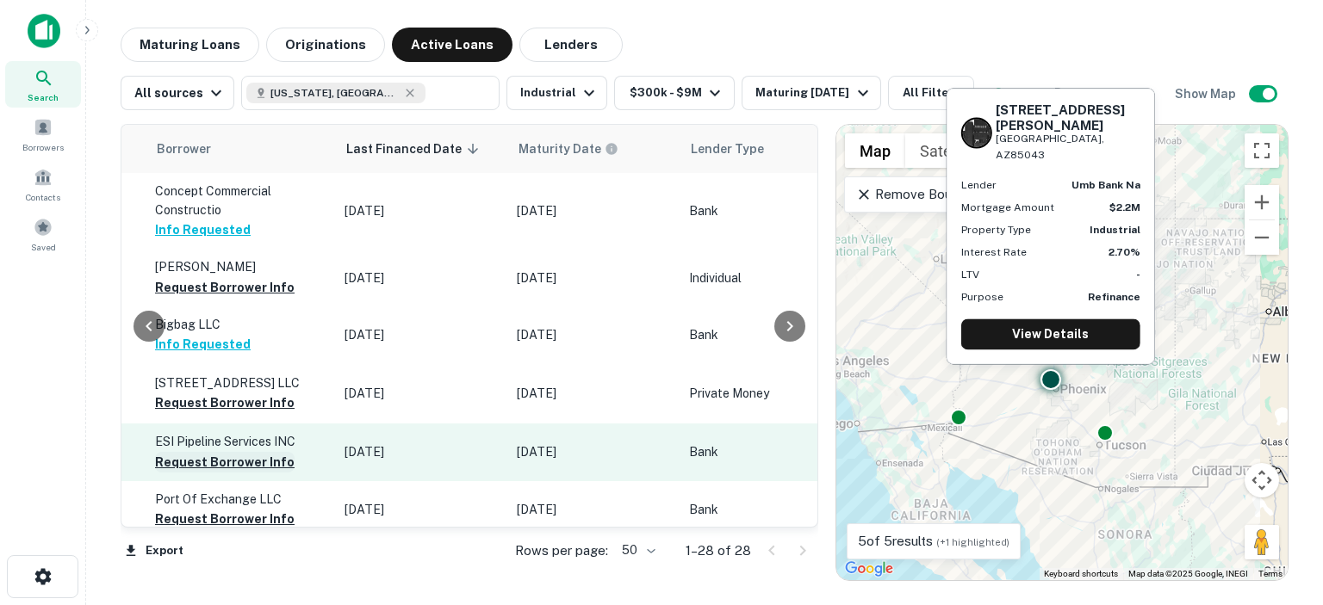
click at [255, 468] on button "Request Borrower Info" at bounding box center [225, 462] width 140 height 21
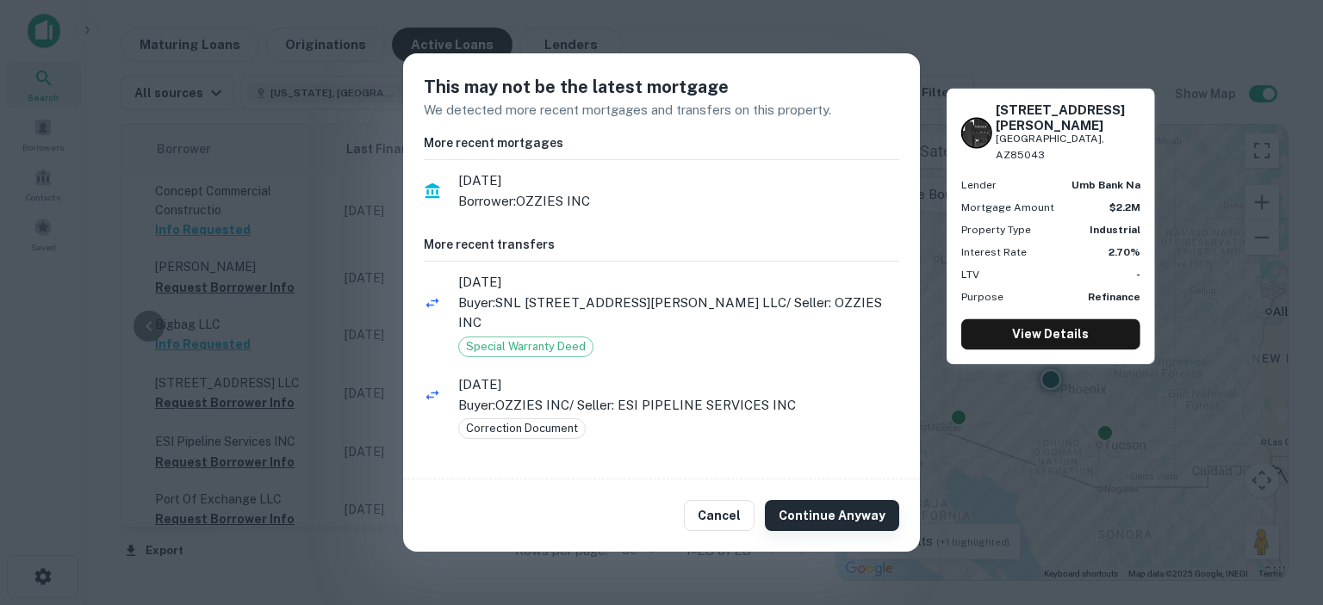
click at [831, 503] on button "Continue Anyway" at bounding box center [832, 515] width 134 height 31
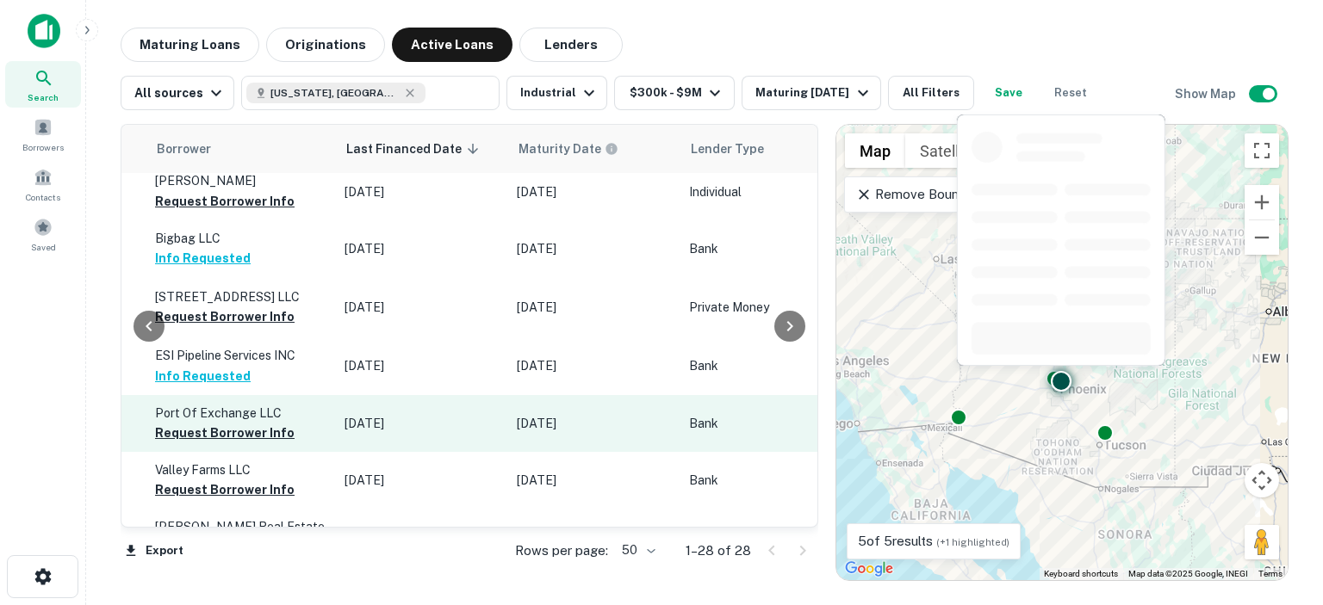
scroll to position [172, 1005]
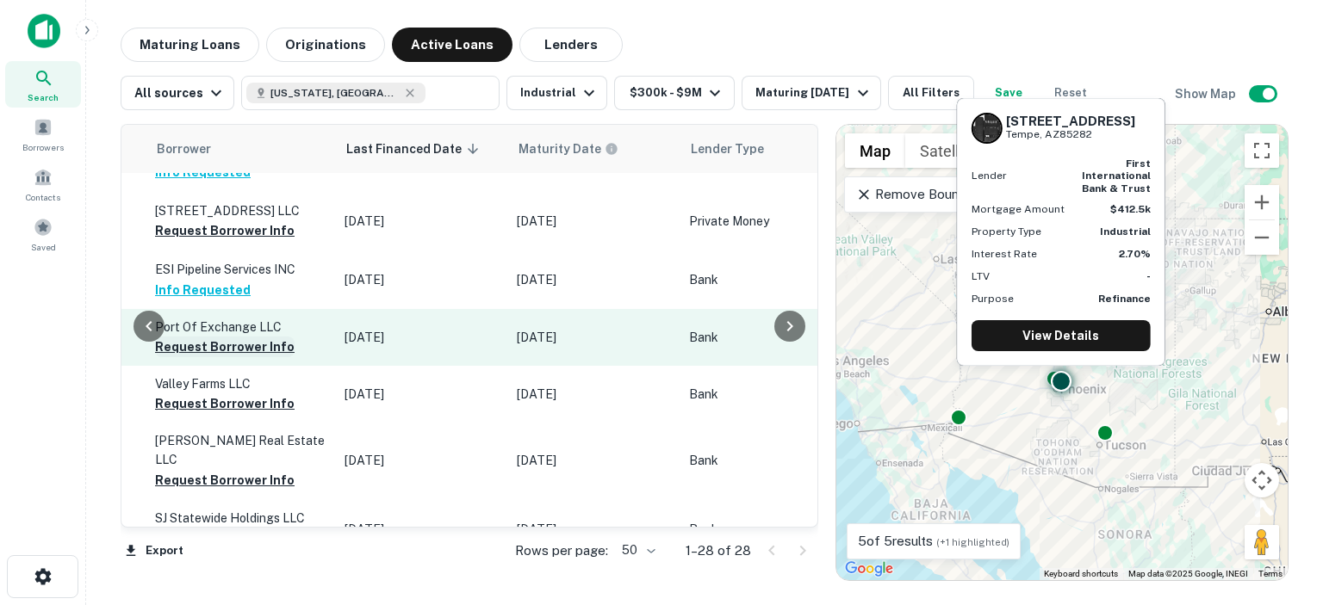
click at [228, 357] on button "Request Borrower Info" at bounding box center [225, 347] width 140 height 21
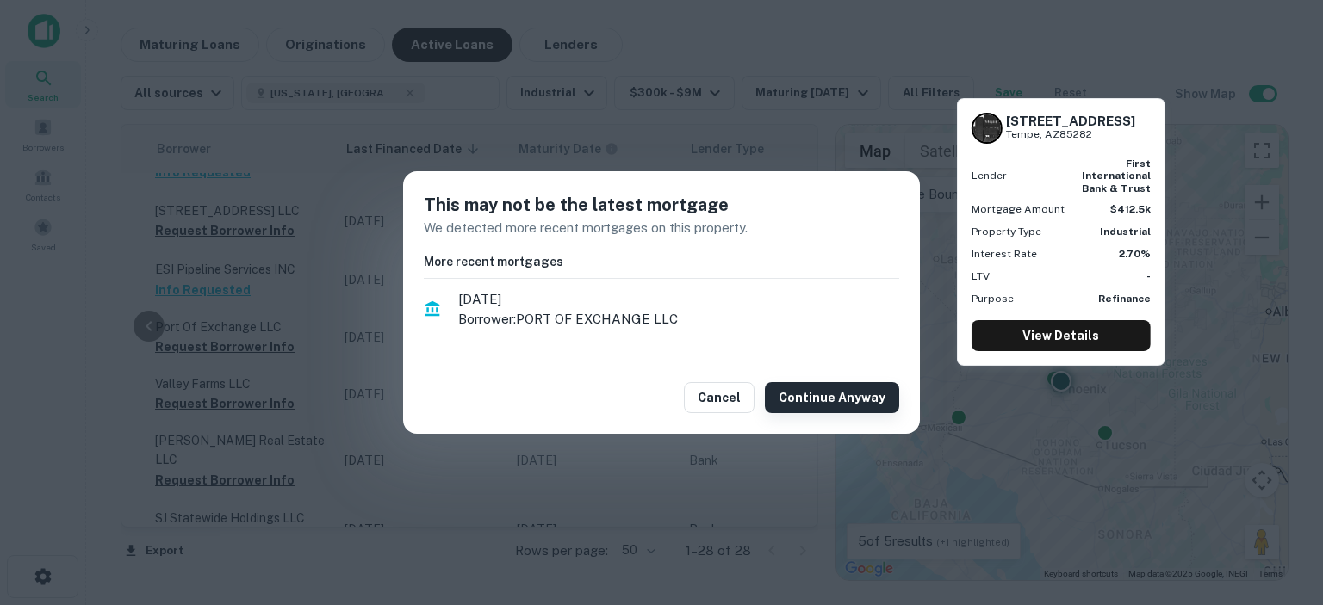
click at [779, 395] on button "Continue Anyway" at bounding box center [832, 397] width 134 height 31
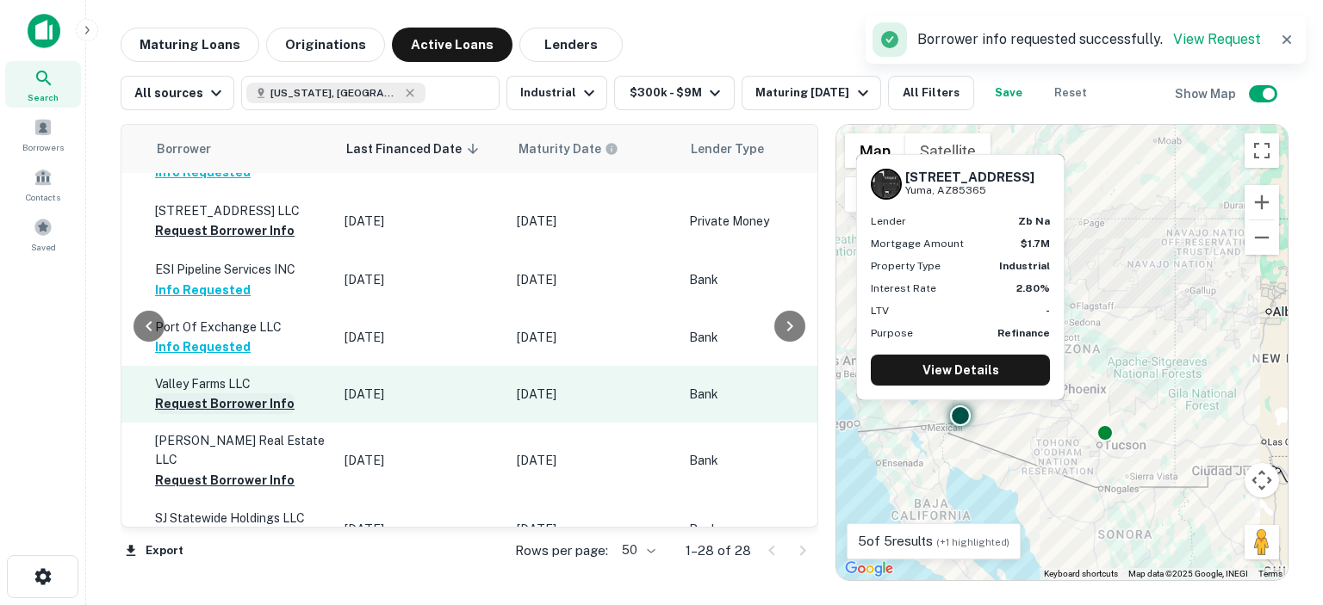
click at [240, 413] on button "Request Borrower Info" at bounding box center [225, 404] width 140 height 21
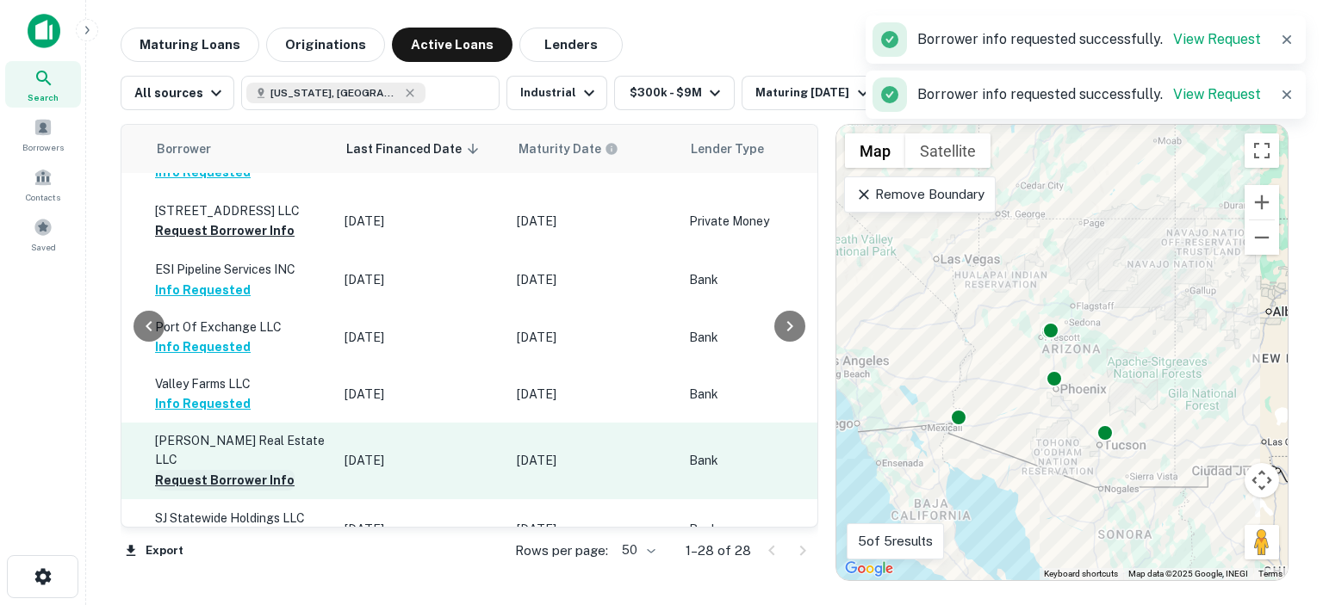
click at [231, 470] on button "Request Borrower Info" at bounding box center [225, 480] width 140 height 21
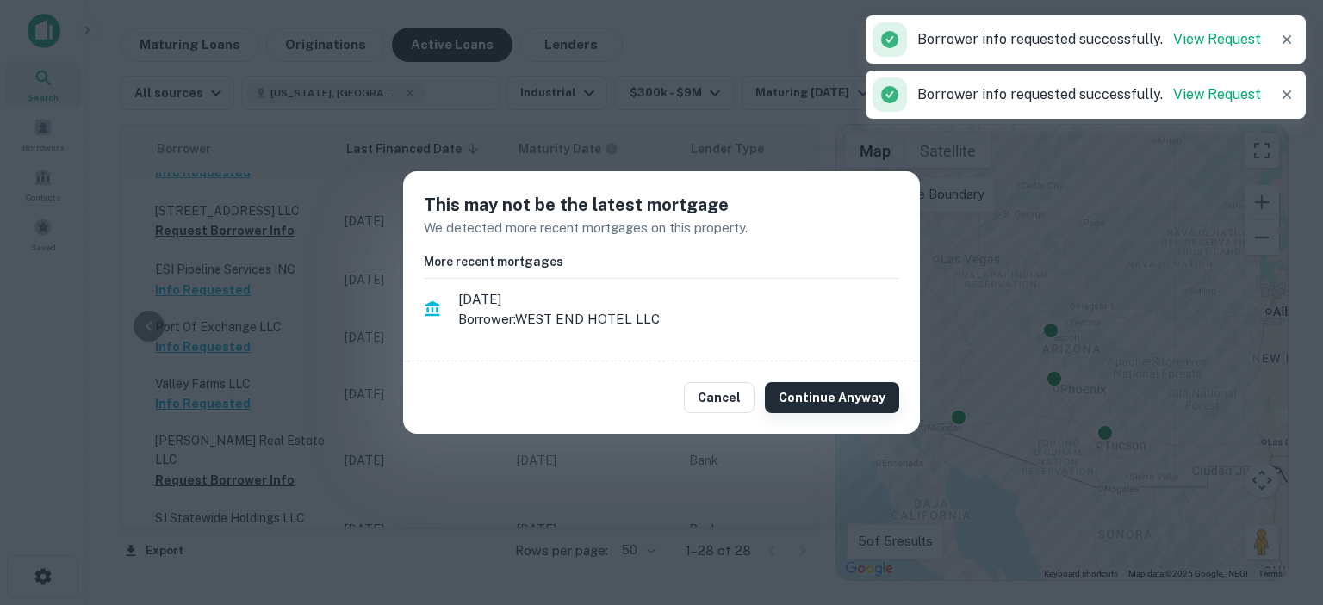
click at [846, 396] on button "Continue Anyway" at bounding box center [832, 397] width 134 height 31
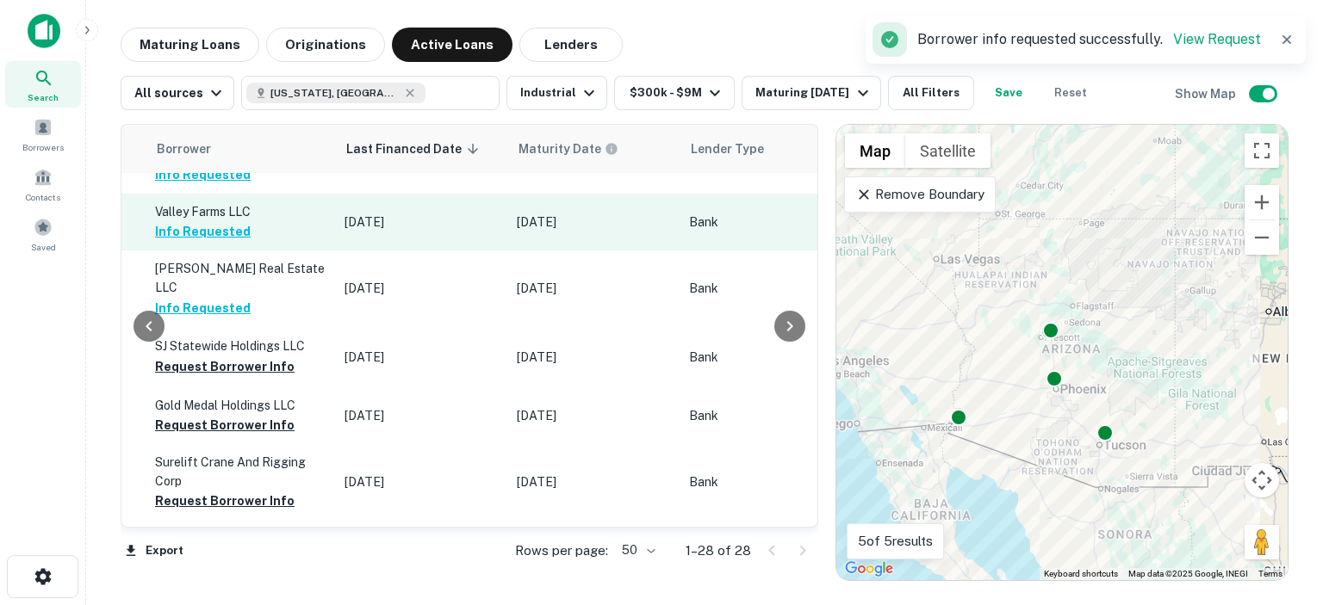
scroll to position [431, 1005]
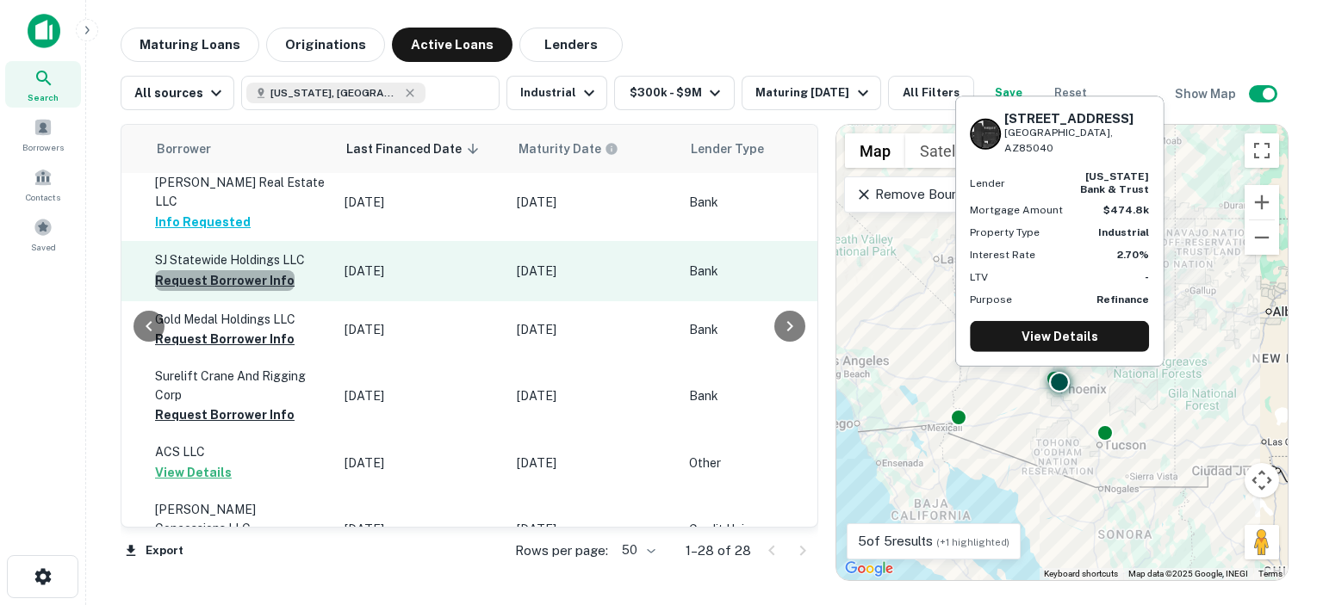
click at [241, 272] on button "Request Borrower Info" at bounding box center [225, 280] width 140 height 21
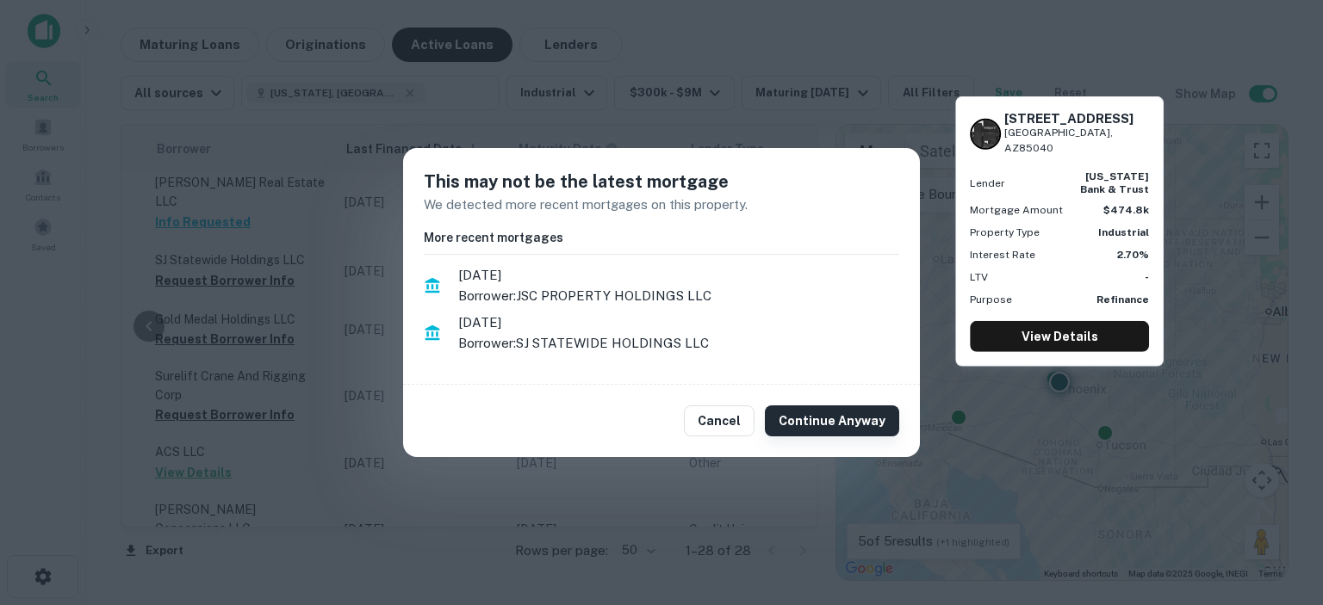
click at [791, 423] on button "Continue Anyway" at bounding box center [832, 421] width 134 height 31
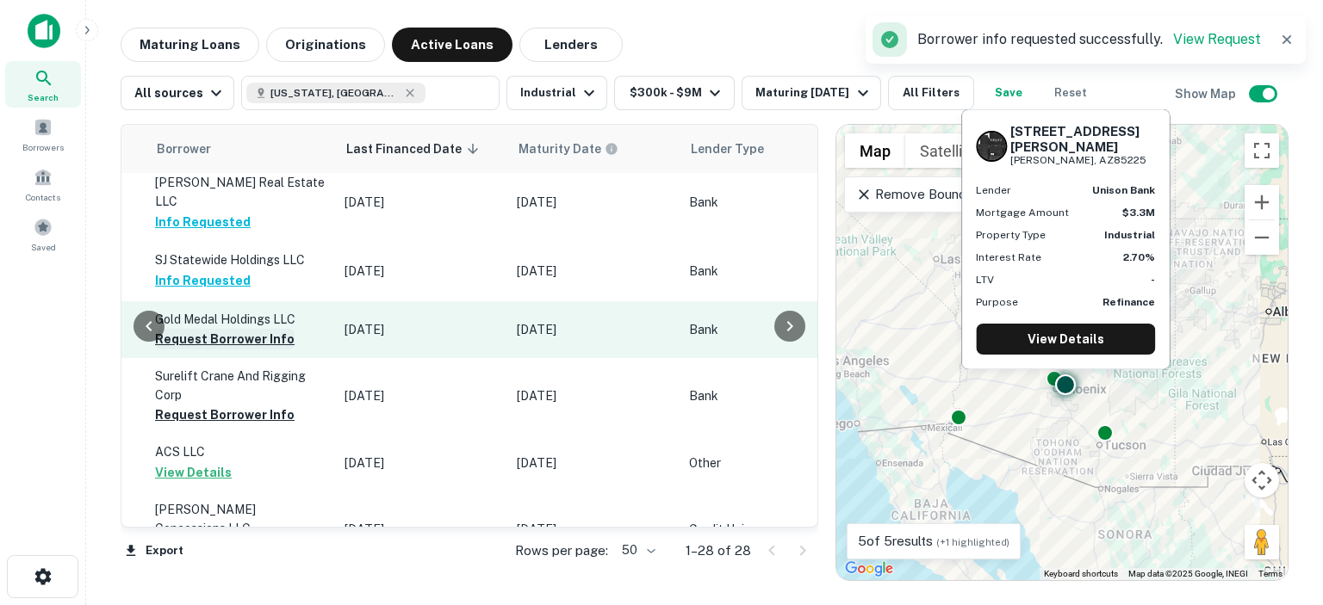
click at [228, 332] on button "Request Borrower Info" at bounding box center [225, 339] width 140 height 21
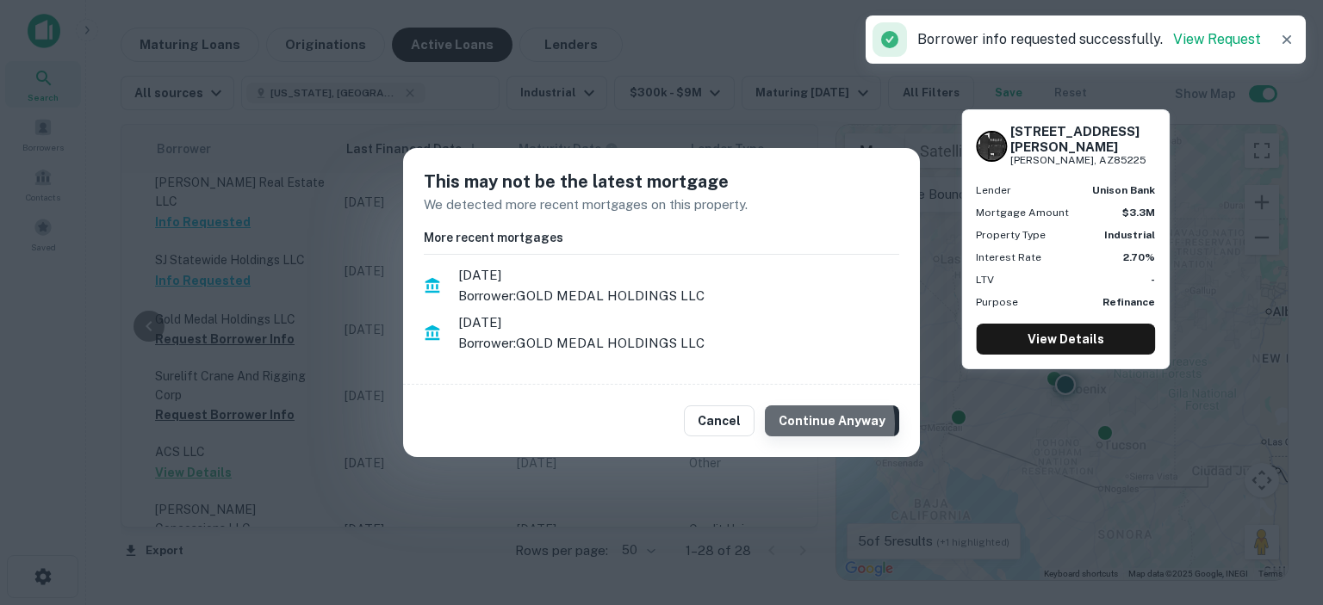
click at [810, 424] on button "Continue Anyway" at bounding box center [832, 421] width 134 height 31
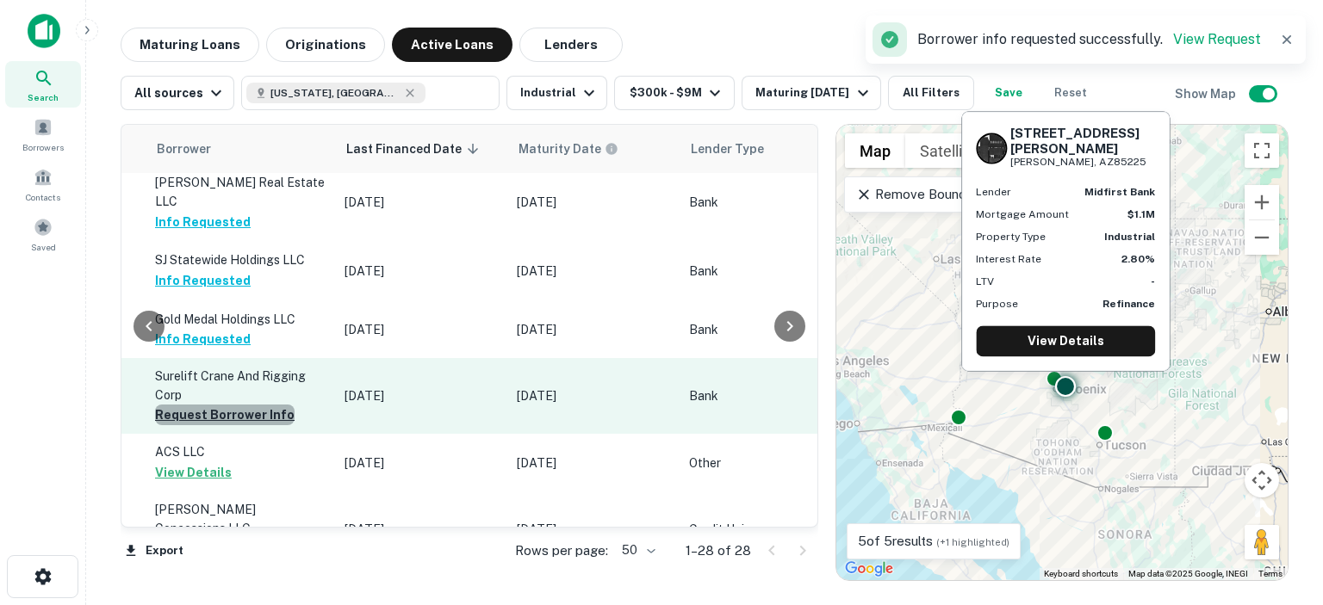
click at [237, 405] on button "Request Borrower Info" at bounding box center [225, 415] width 140 height 21
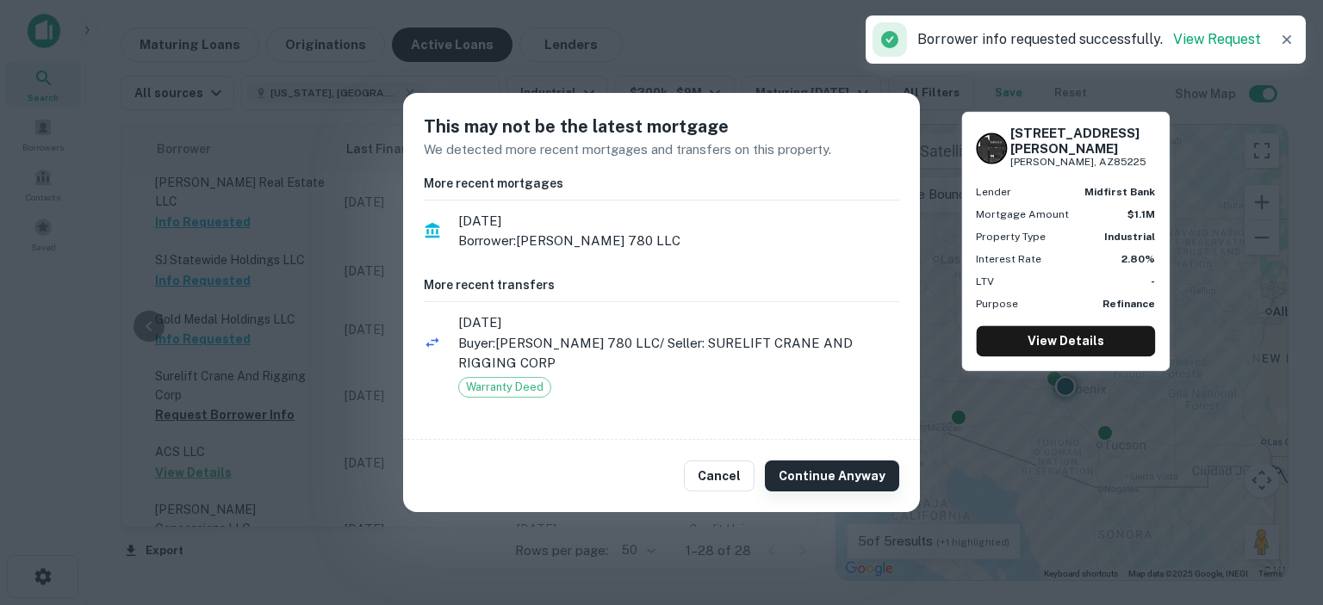
click at [830, 465] on button "Continue Anyway" at bounding box center [832, 476] width 134 height 31
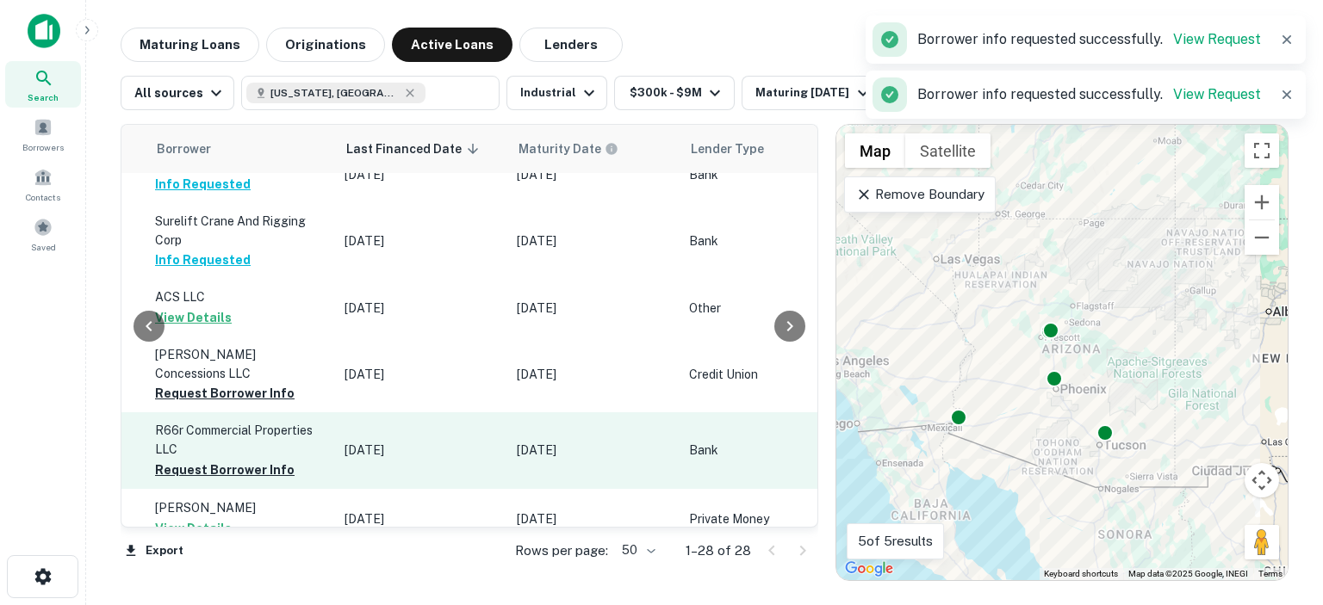
scroll to position [603, 1005]
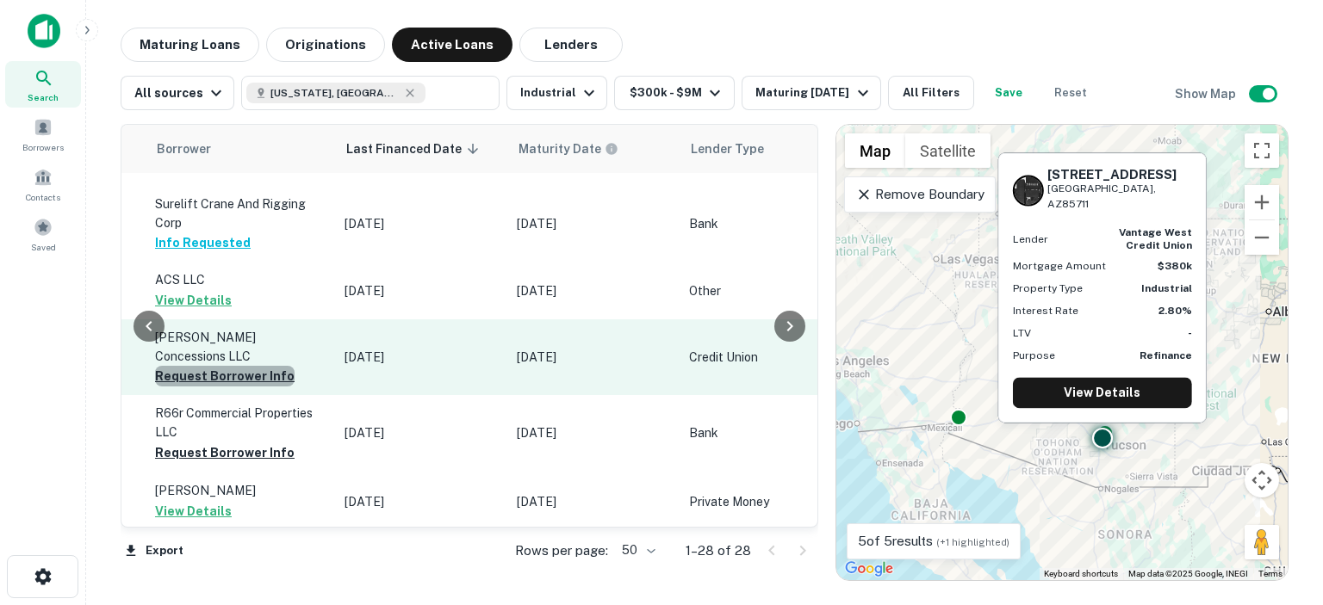
click at [220, 366] on button "Request Borrower Info" at bounding box center [225, 376] width 140 height 21
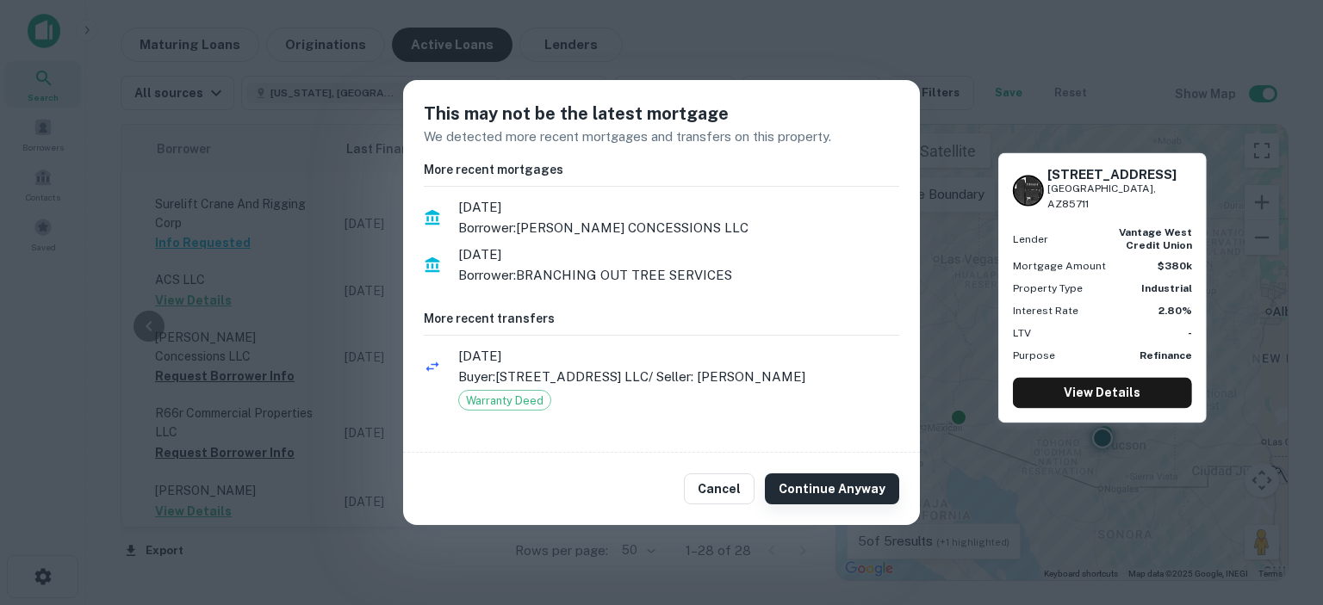
click at [800, 481] on button "Continue Anyway" at bounding box center [832, 489] width 134 height 31
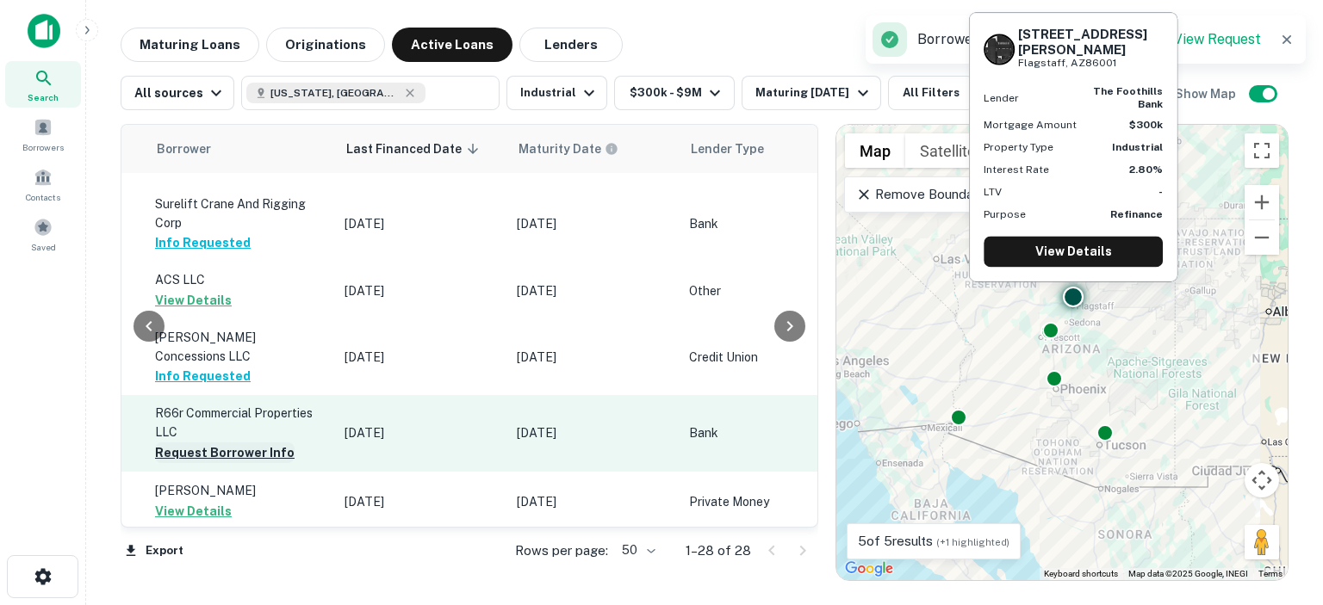
click at [238, 443] on button "Request Borrower Info" at bounding box center [225, 453] width 140 height 21
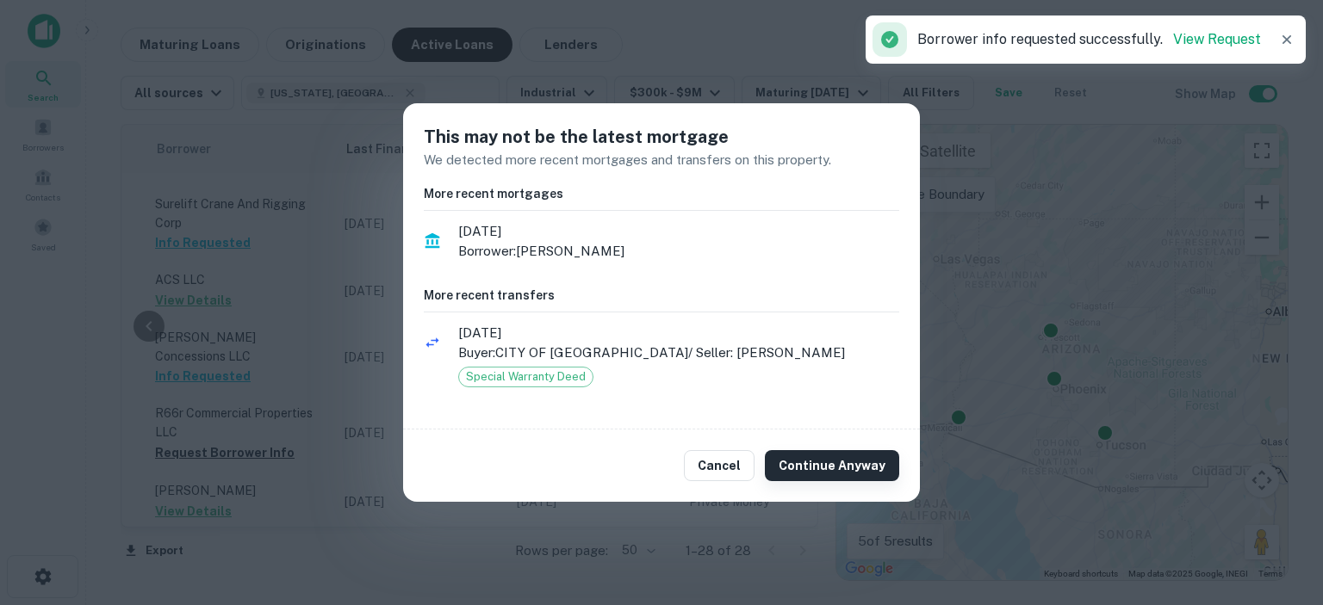
click at [806, 462] on button "Continue Anyway" at bounding box center [832, 465] width 134 height 31
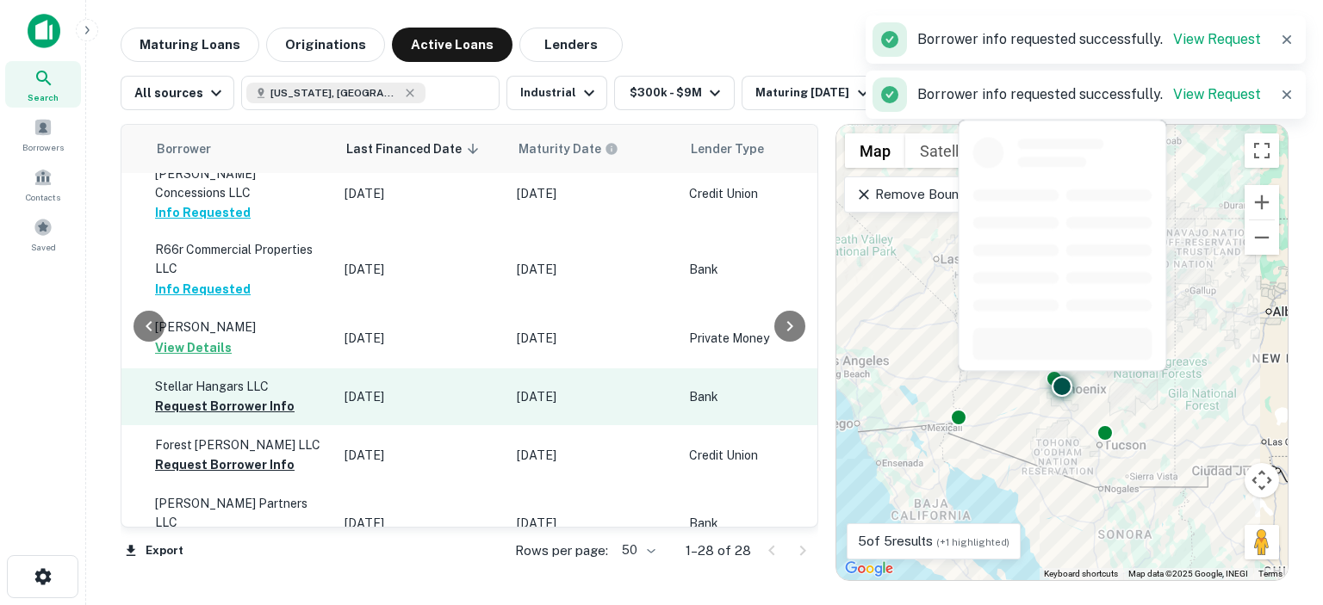
scroll to position [775, 1005]
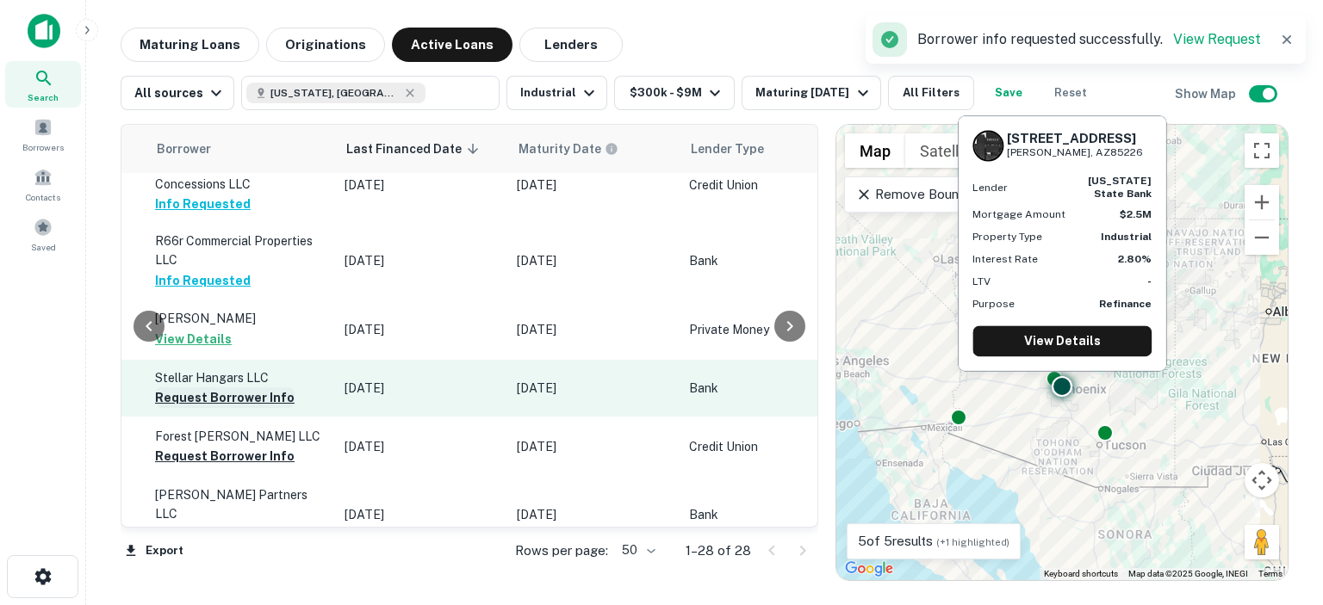
click at [231, 388] on button "Request Borrower Info" at bounding box center [225, 398] width 140 height 21
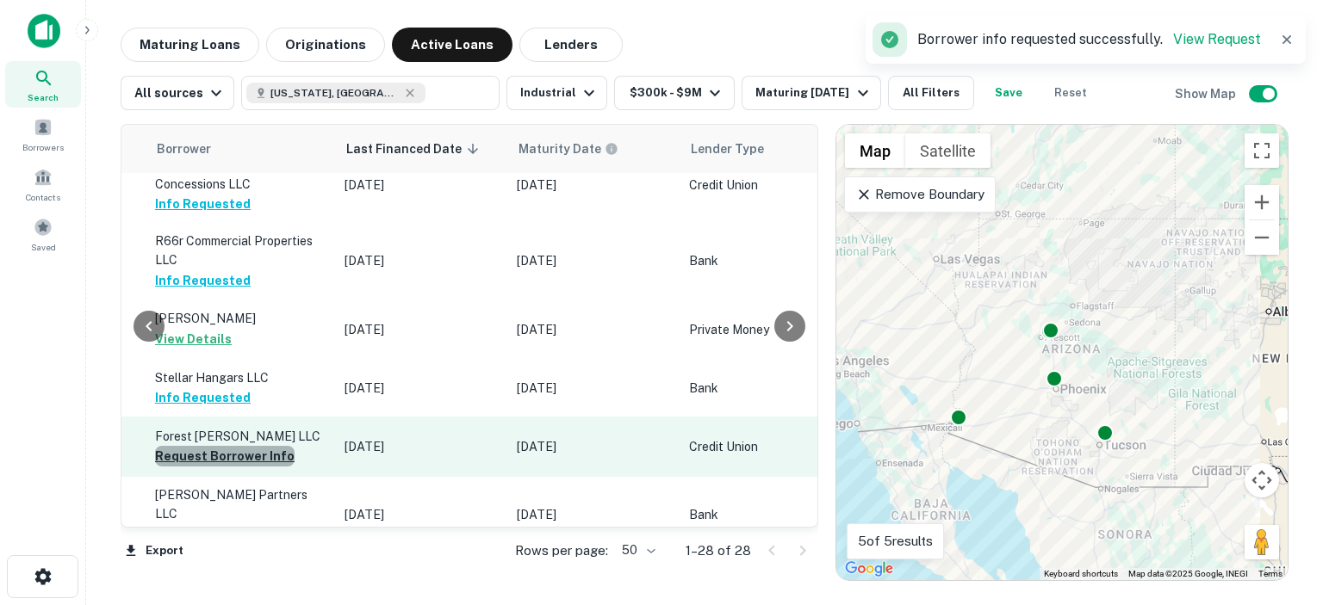
click at [236, 446] on button "Request Borrower Info" at bounding box center [225, 456] width 140 height 21
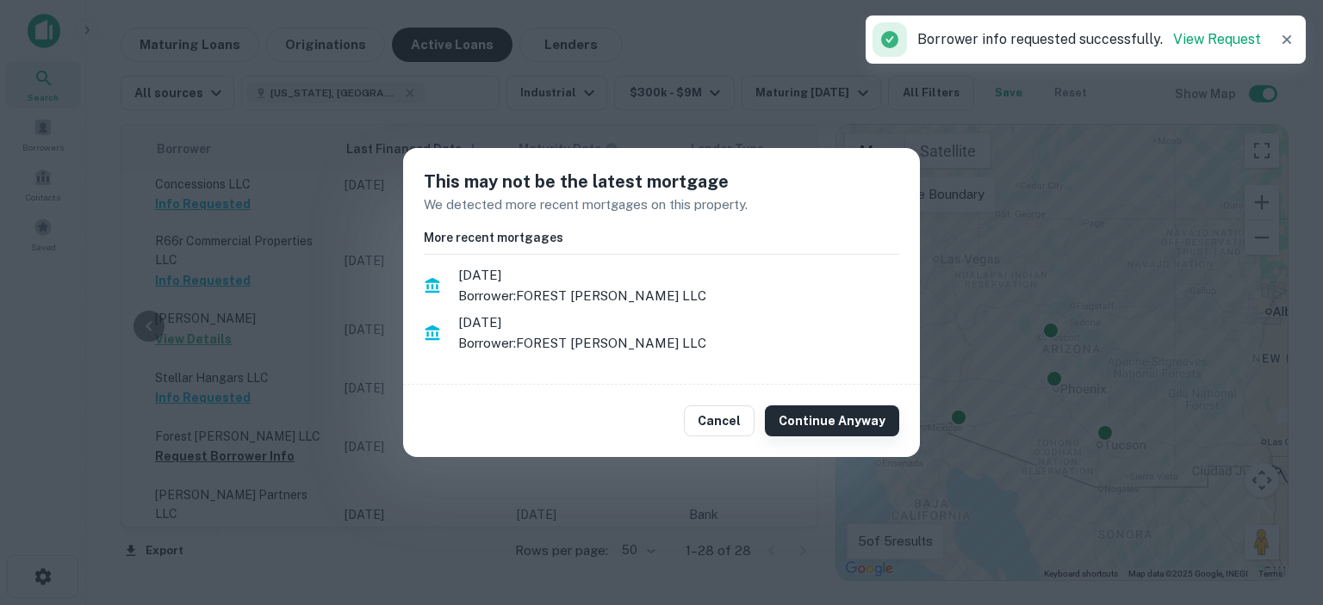
click at [832, 425] on button "Continue Anyway" at bounding box center [832, 421] width 134 height 31
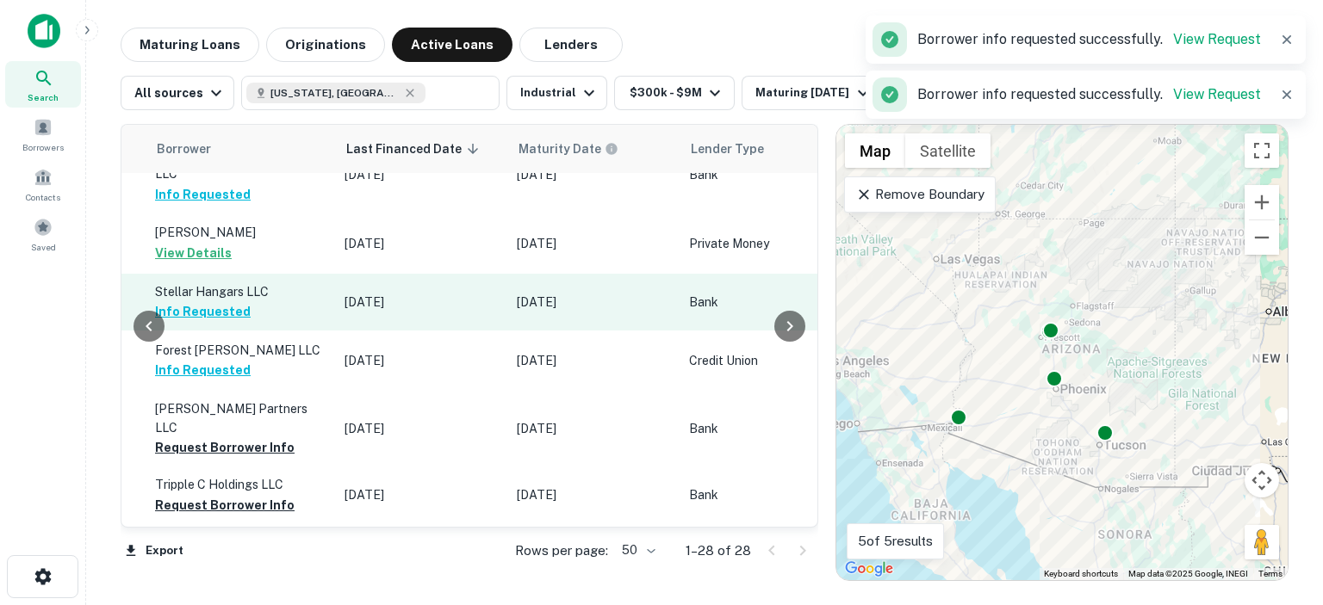
scroll to position [947, 1005]
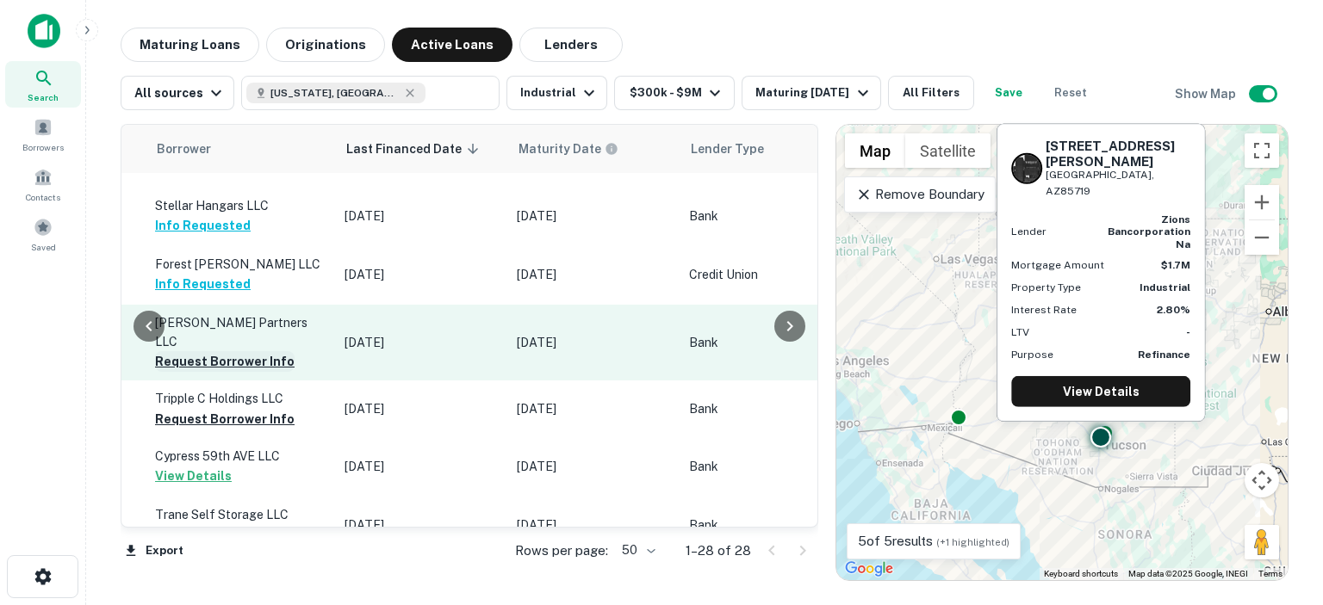
click at [230, 351] on button "Request Borrower Info" at bounding box center [225, 361] width 140 height 21
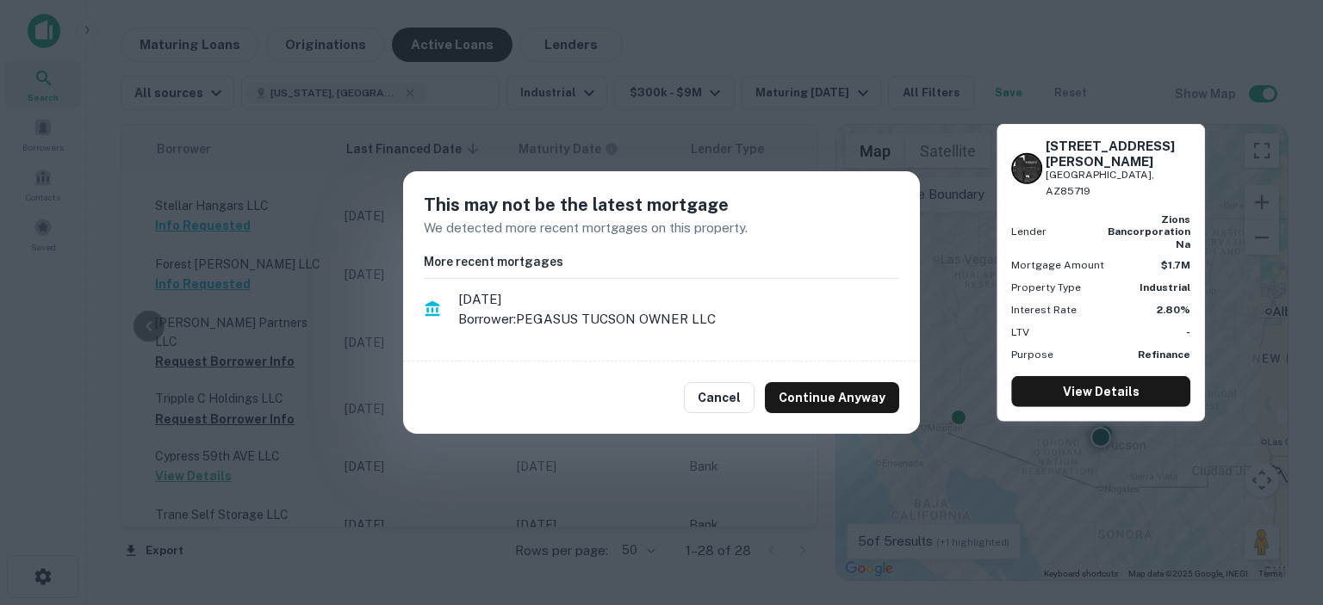
drag, startPoint x: 803, startPoint y: 394, endPoint x: 772, endPoint y: 379, distance: 34.3
click at [801, 393] on button "Continue Anyway" at bounding box center [832, 397] width 134 height 31
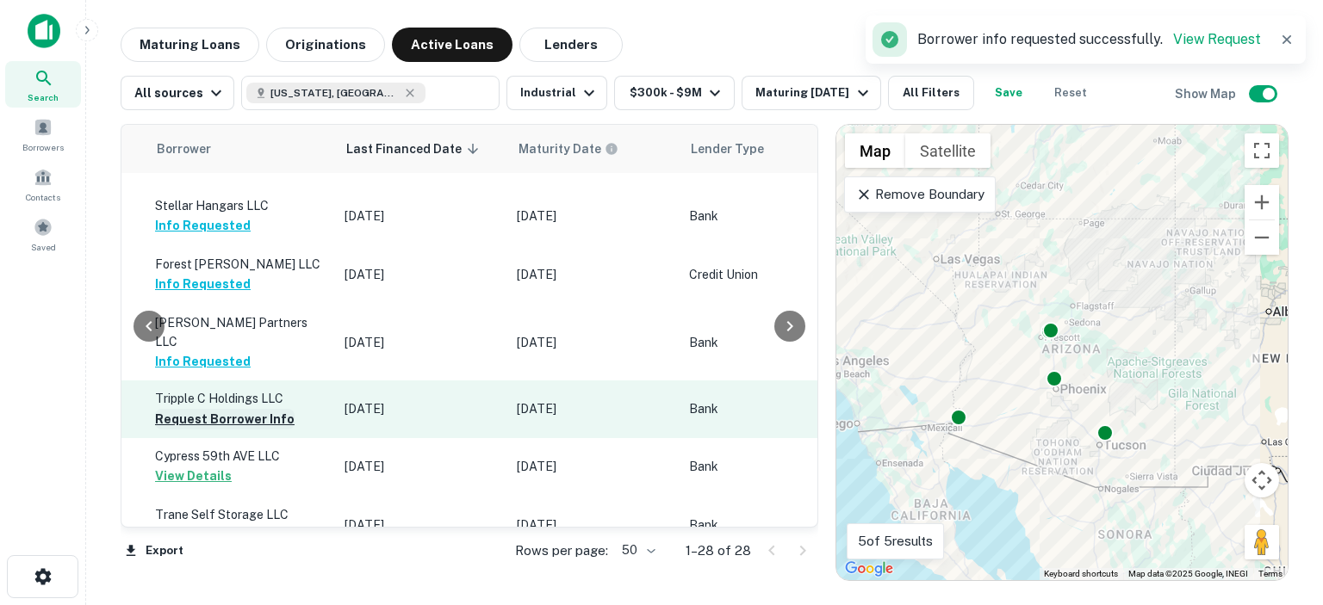
click at [238, 409] on button "Request Borrower Info" at bounding box center [225, 419] width 140 height 21
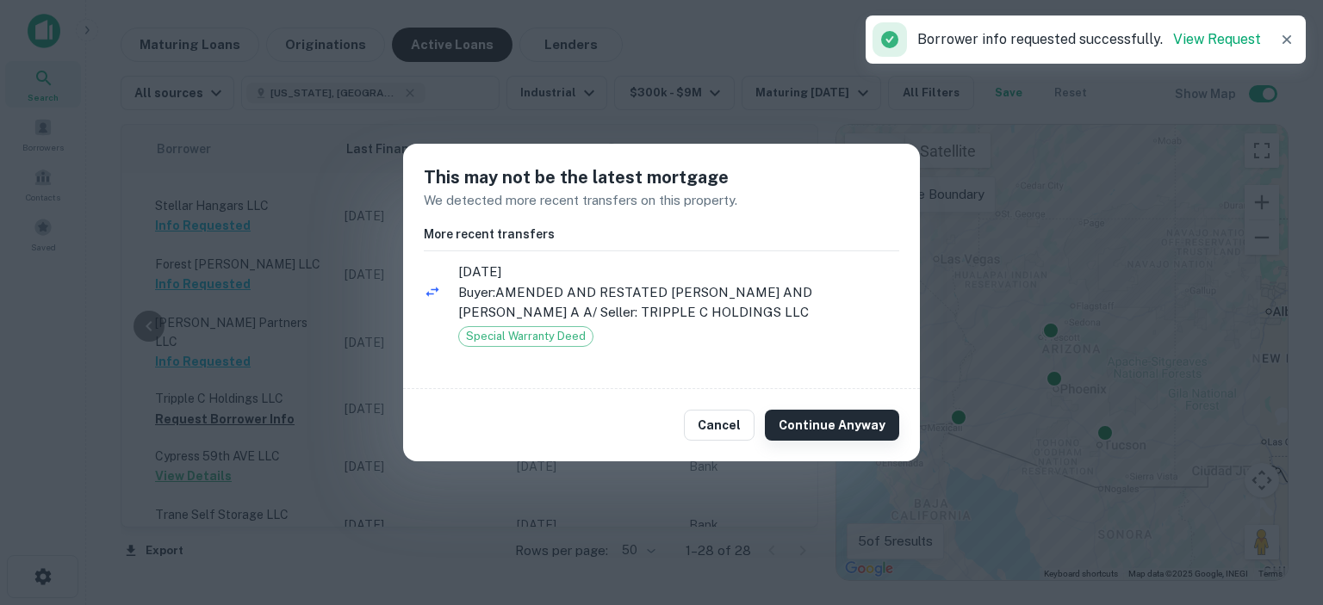
click at [806, 426] on button "Continue Anyway" at bounding box center [832, 425] width 134 height 31
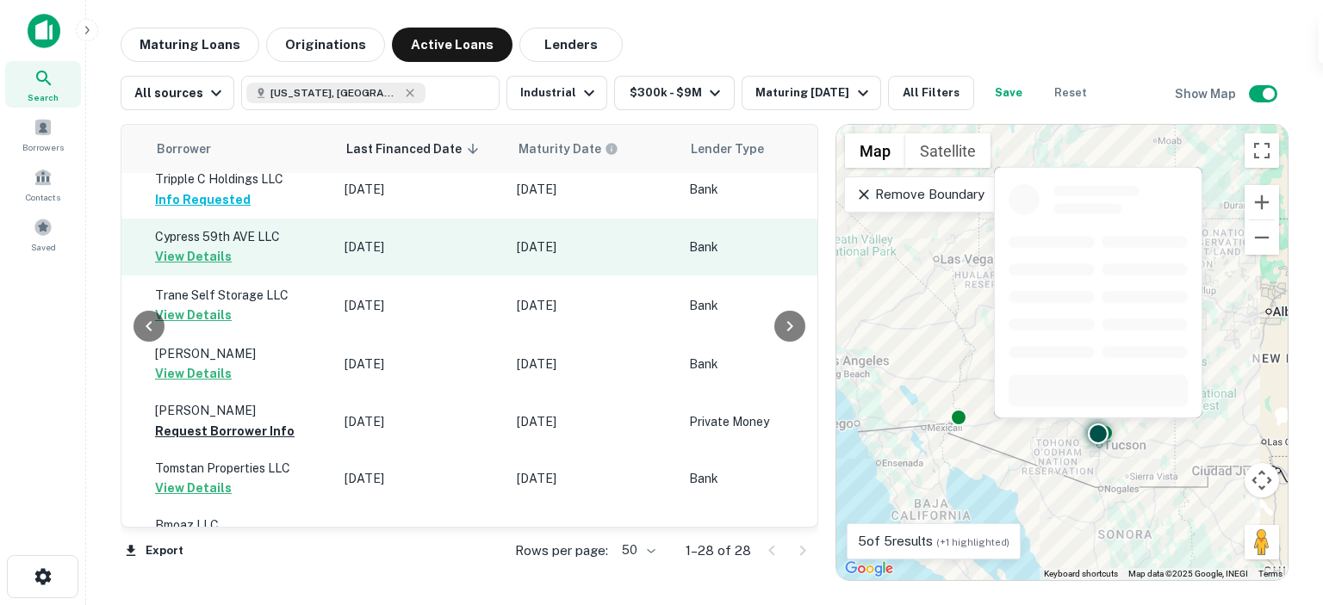
scroll to position [1206, 1005]
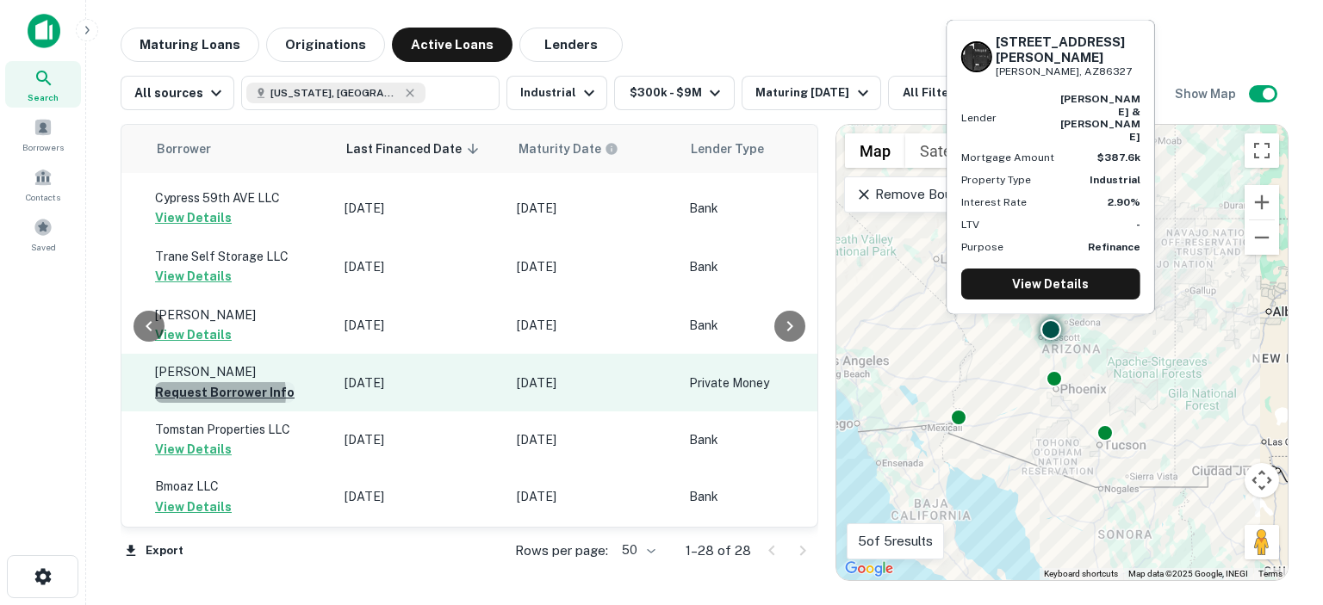
click at [208, 382] on button "Request Borrower Info" at bounding box center [225, 392] width 140 height 21
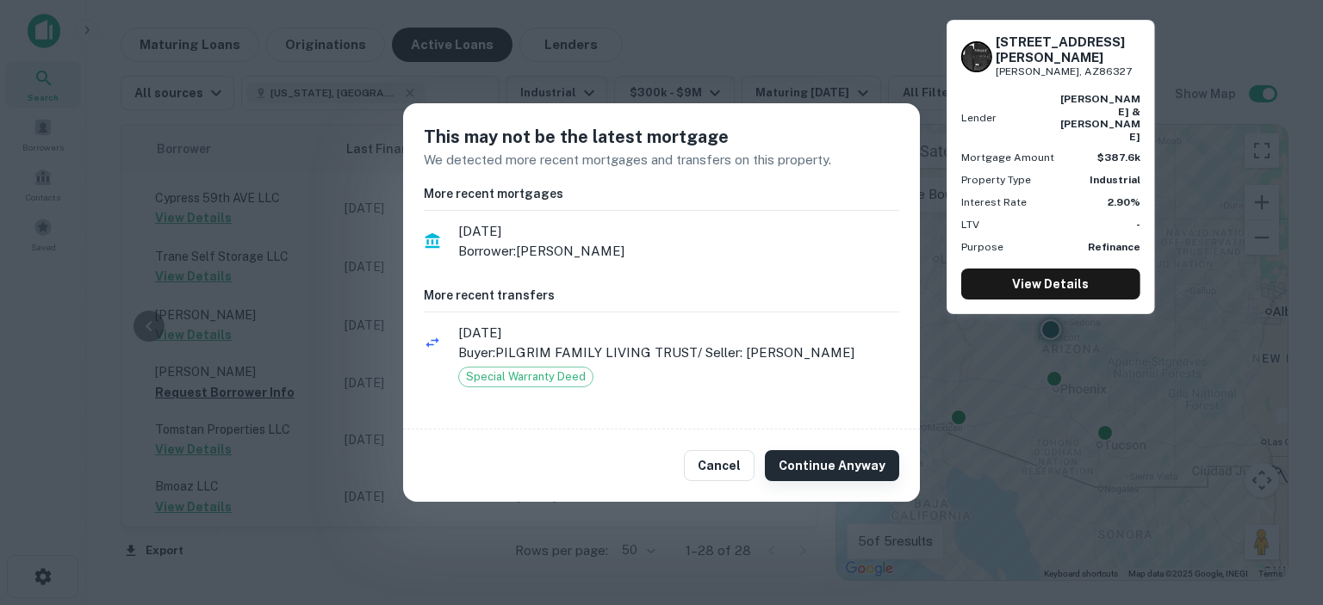
click at [831, 468] on button "Continue Anyway" at bounding box center [832, 465] width 134 height 31
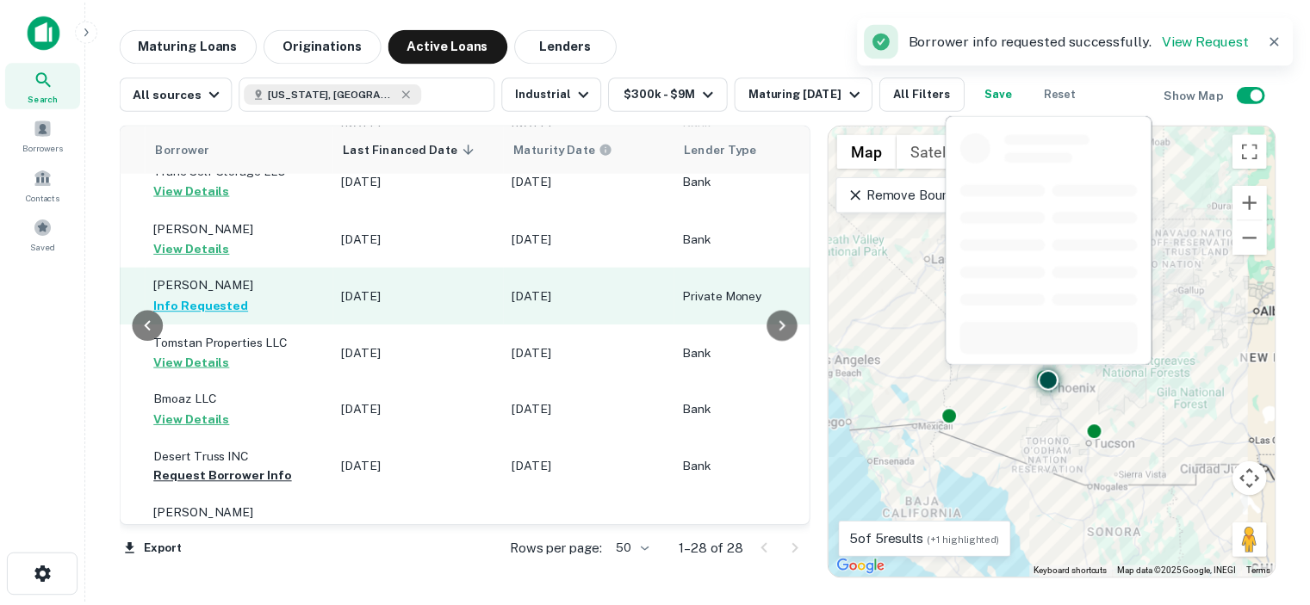
scroll to position [1341, 1005]
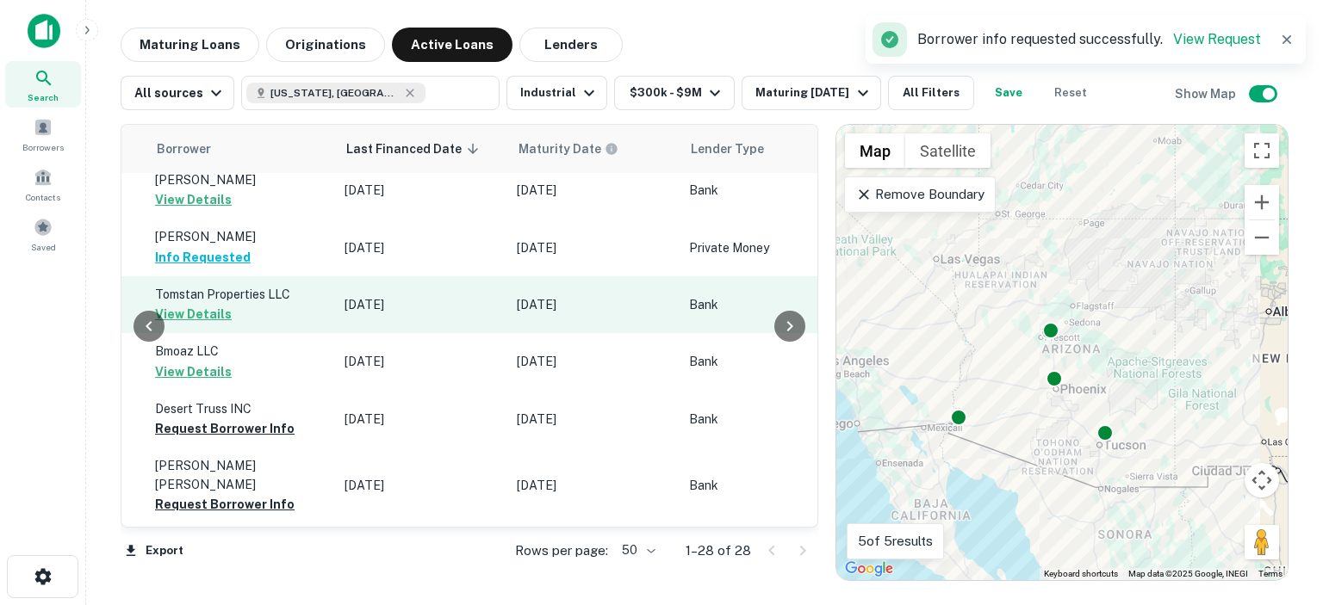
click at [178, 304] on button "View Details" at bounding box center [193, 314] width 77 height 21
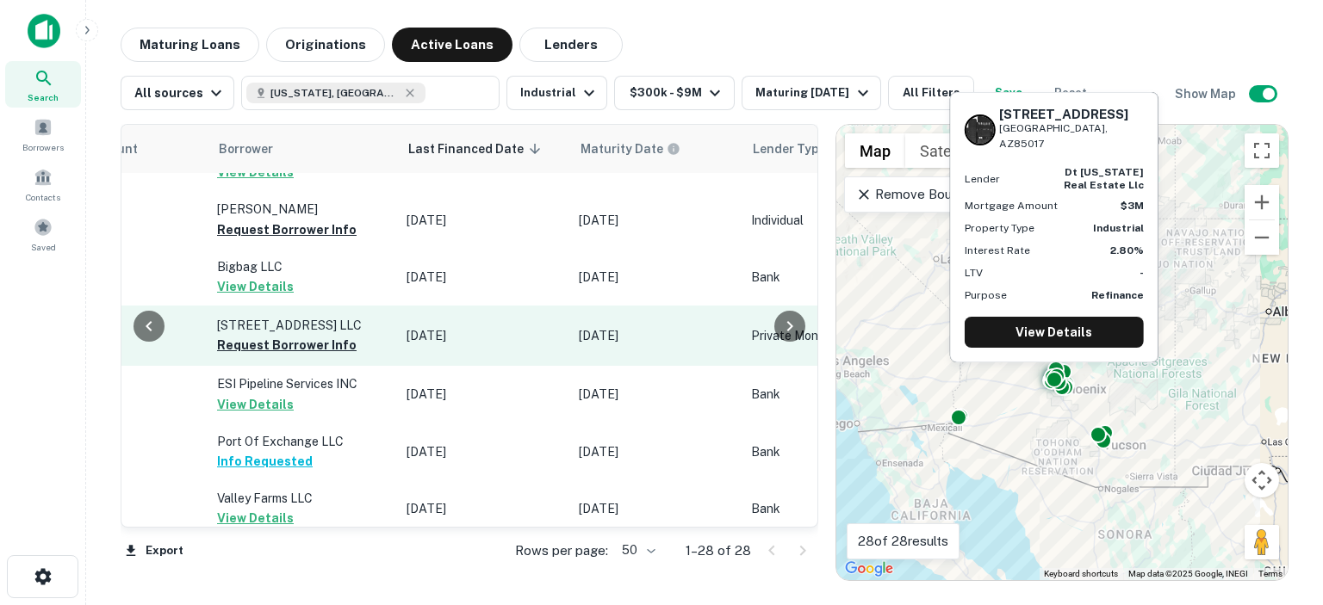
scroll to position [86, 943]
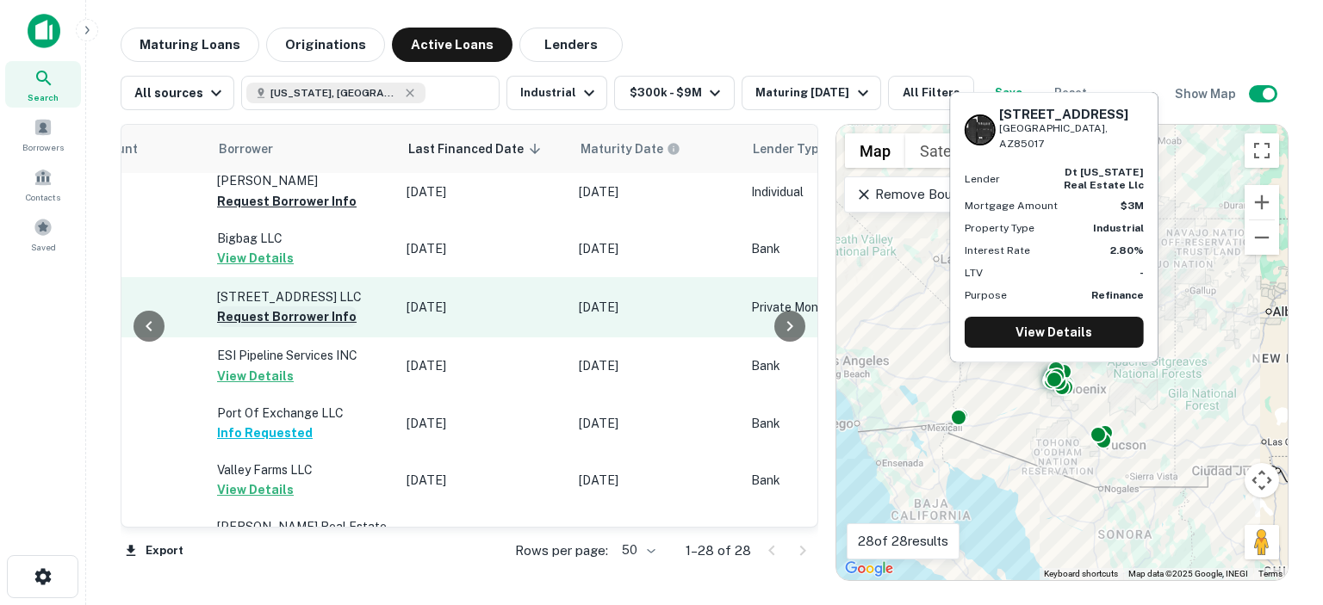
click at [282, 326] on button "Request Borrower Info" at bounding box center [287, 317] width 140 height 21
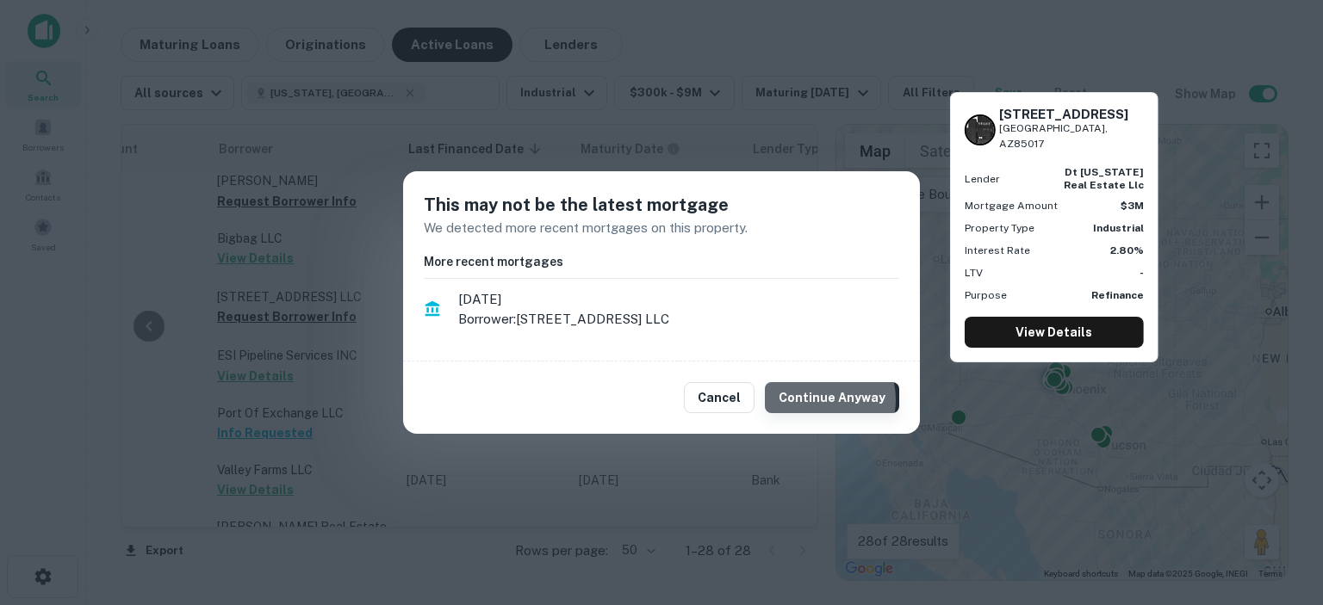
click at [819, 400] on button "Continue Anyway" at bounding box center [832, 397] width 134 height 31
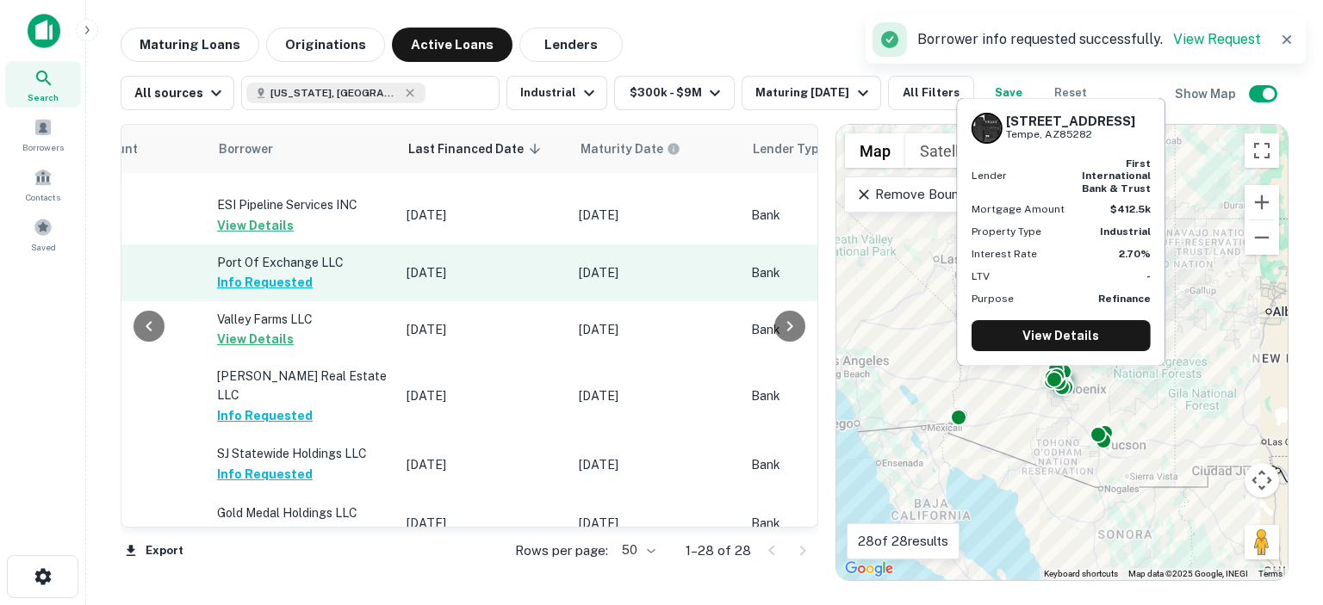
scroll to position [258, 943]
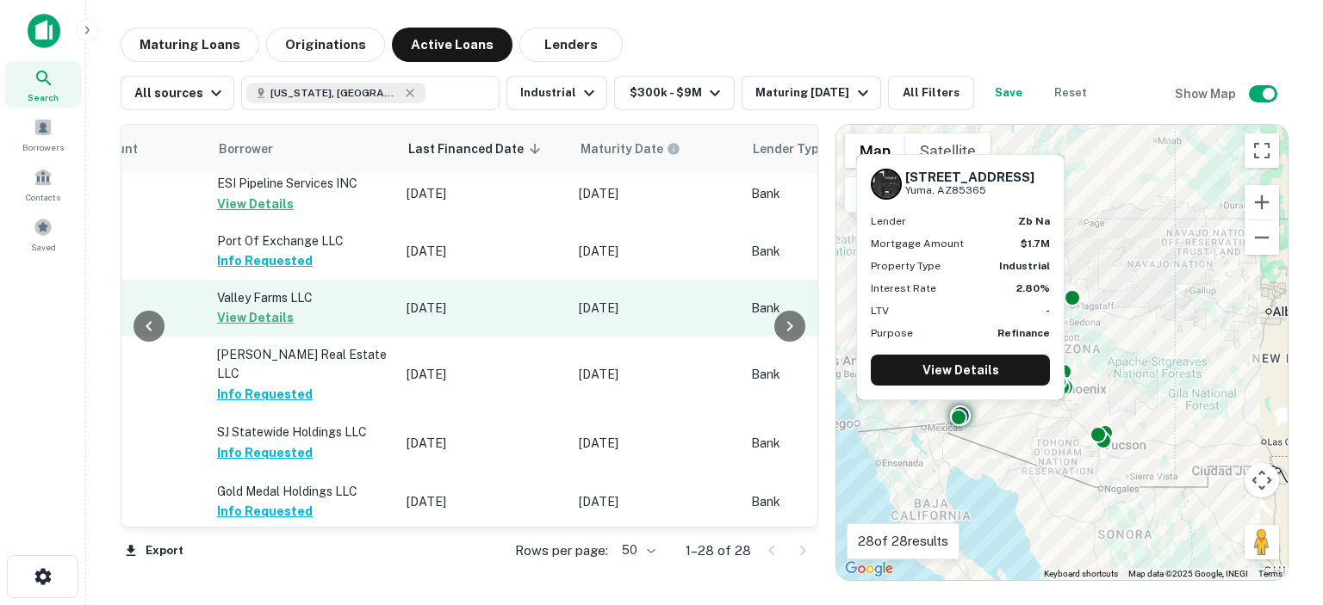
click at [251, 326] on button "View Details" at bounding box center [255, 317] width 77 height 21
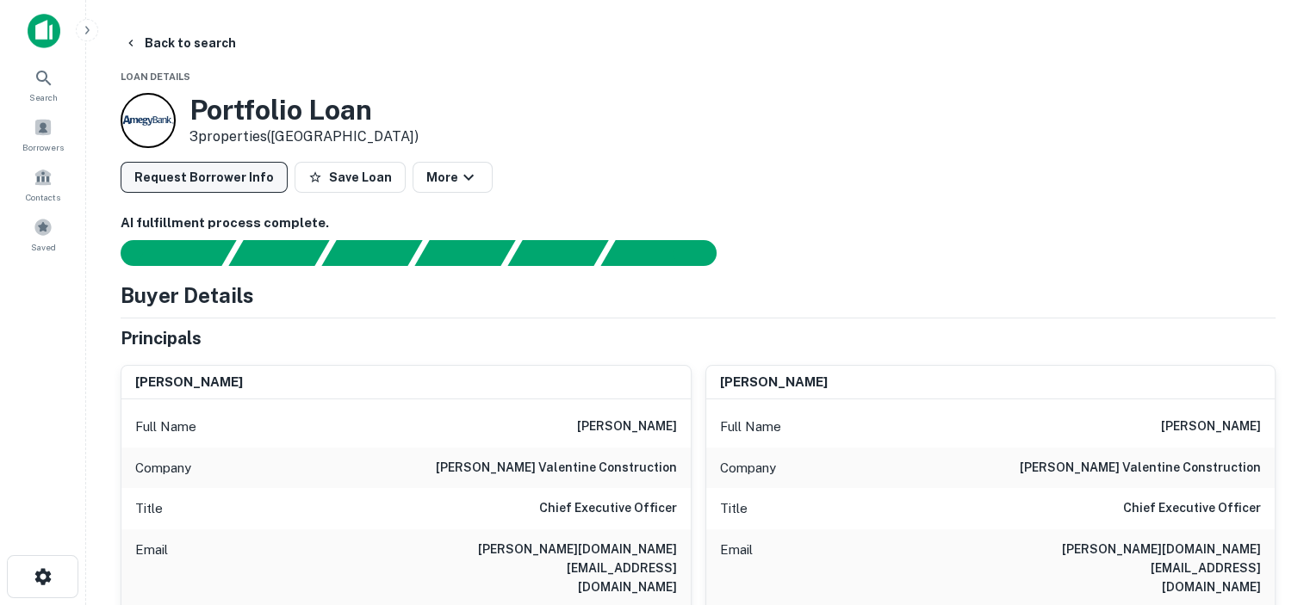
click at [232, 163] on button "Request Borrower Info" at bounding box center [204, 177] width 167 height 31
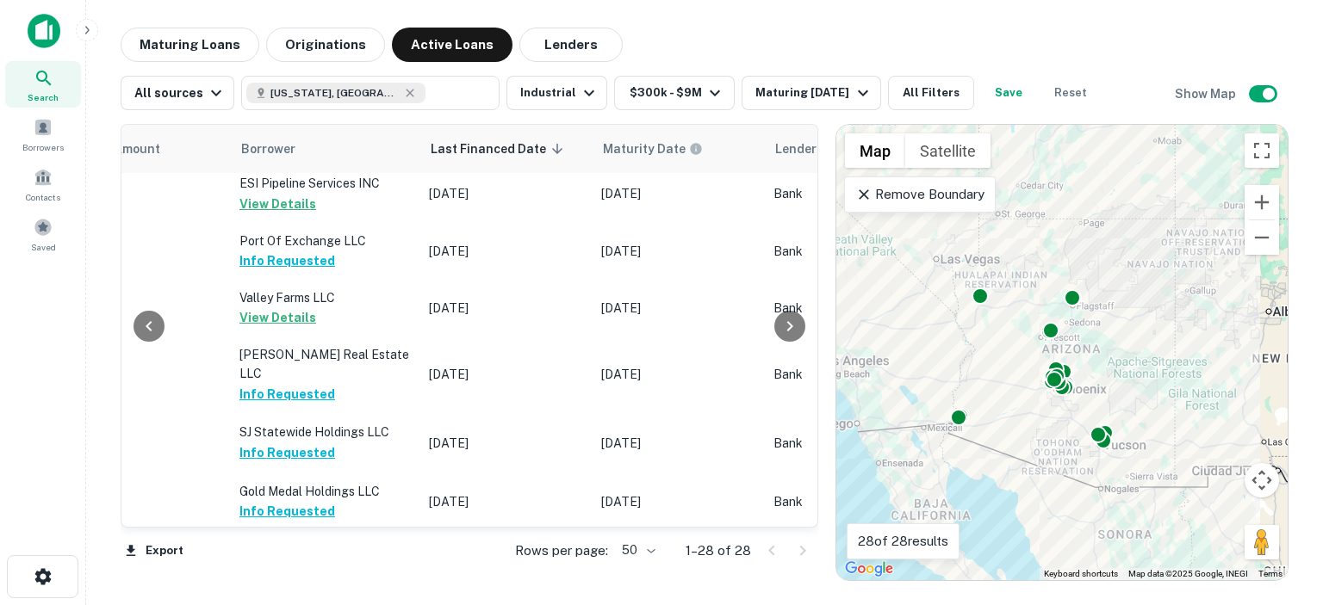
scroll to position [258, 932]
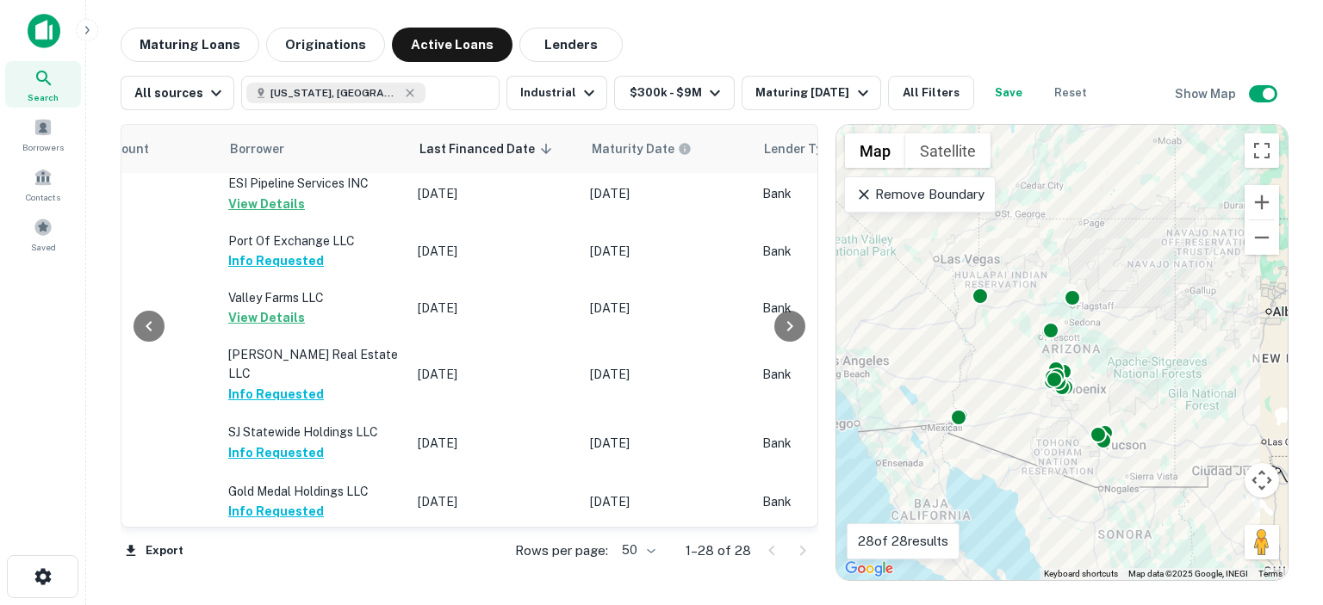
click at [511, 576] on div "Location Lender Purpose Type Mortgage Amount Borrower Last Financed Date sorted…" at bounding box center [470, 352] width 698 height 457
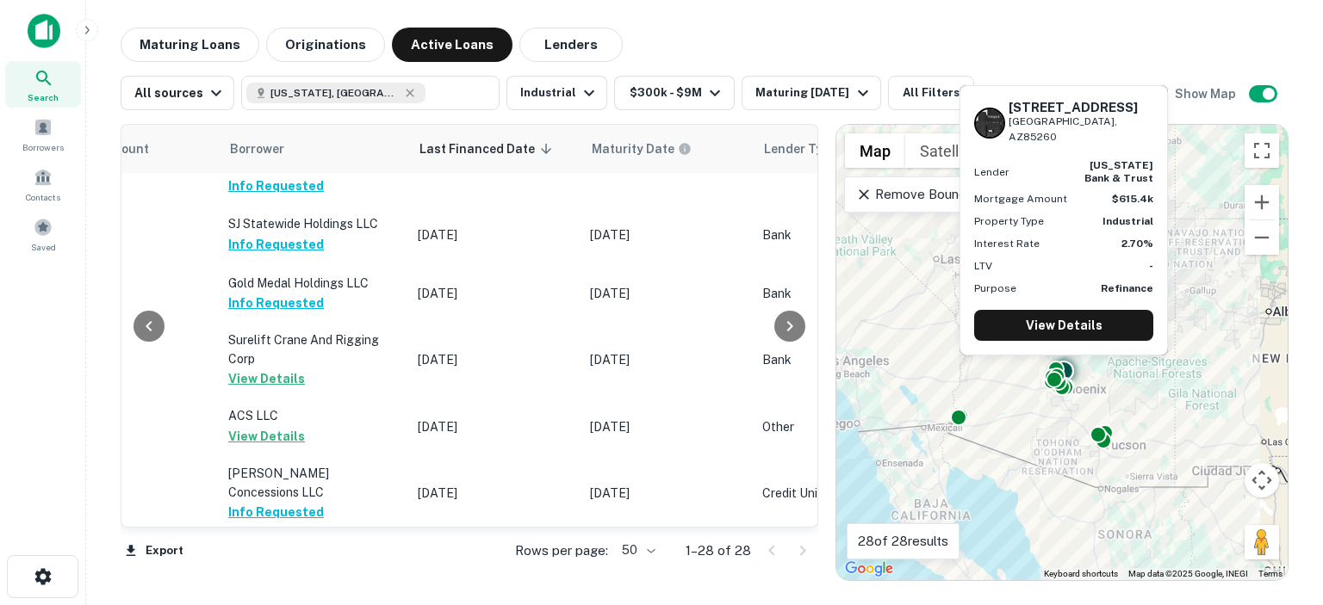
scroll to position [517, 932]
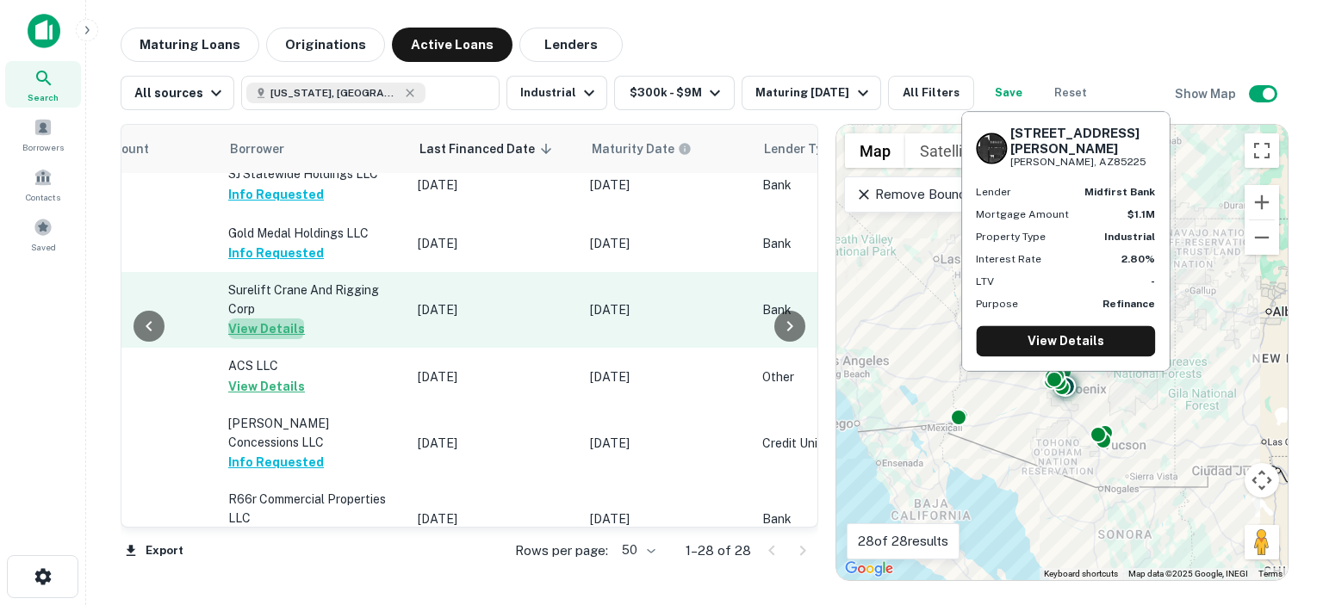
click at [255, 319] on button "View Details" at bounding box center [266, 329] width 77 height 21
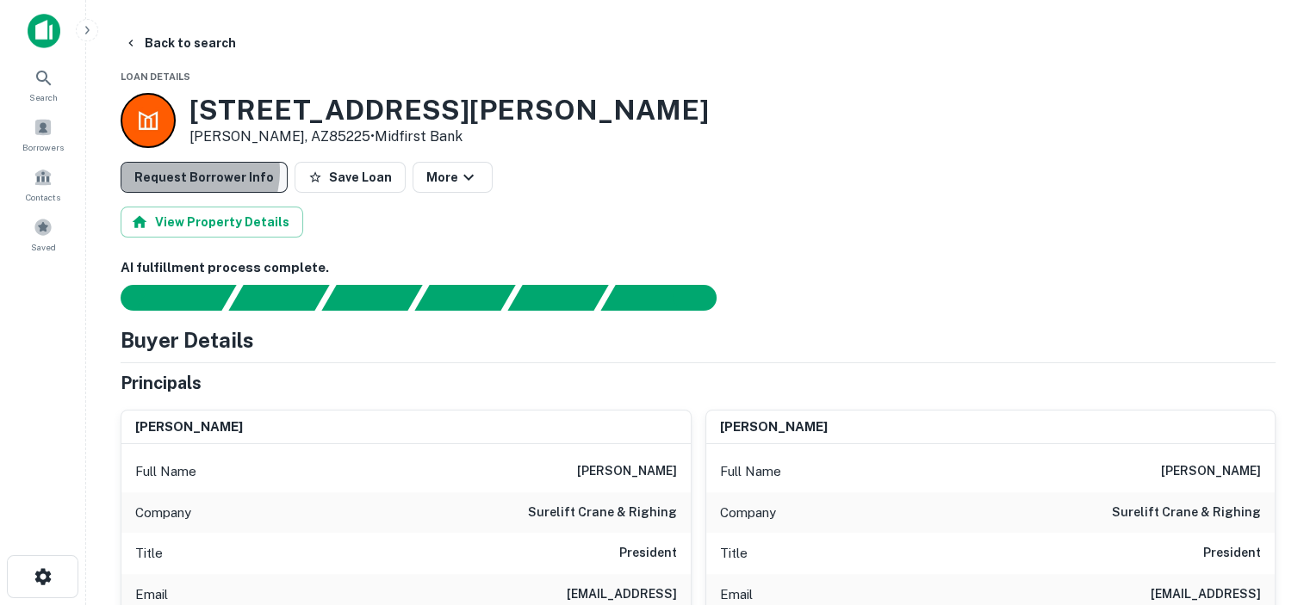
click at [189, 171] on button "Request Borrower Info" at bounding box center [204, 177] width 167 height 31
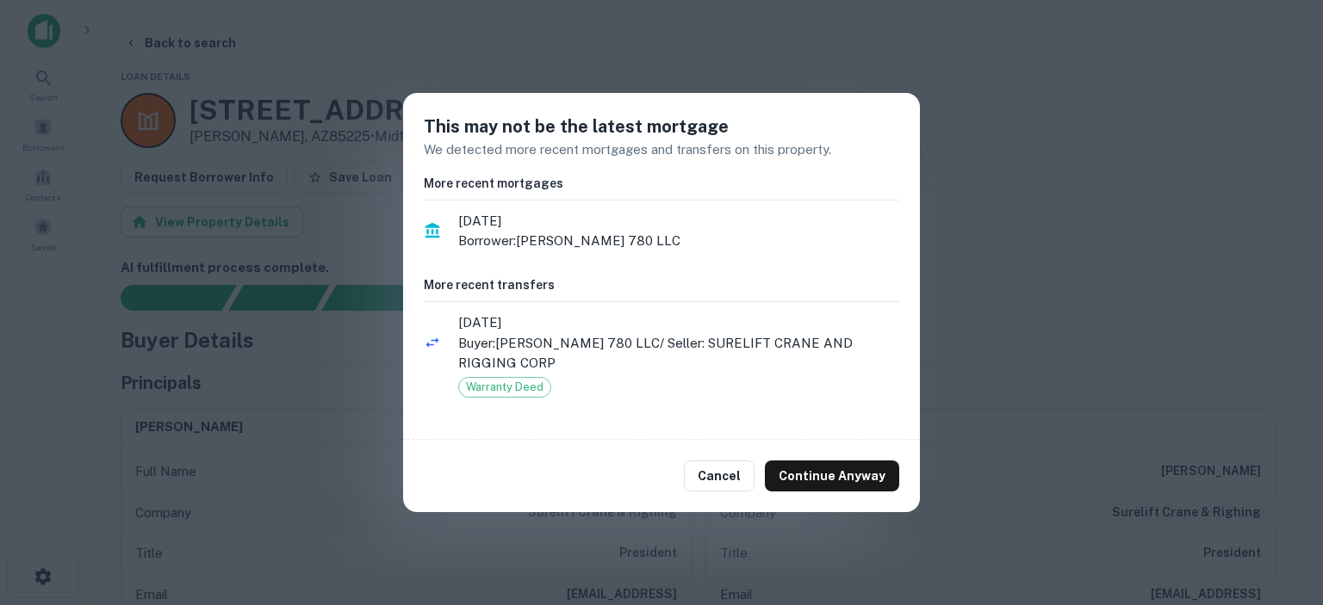
drag, startPoint x: 817, startPoint y: 475, endPoint x: 786, endPoint y: 455, distance: 36.8
click at [817, 475] on button "Continue Anyway" at bounding box center [832, 476] width 134 height 31
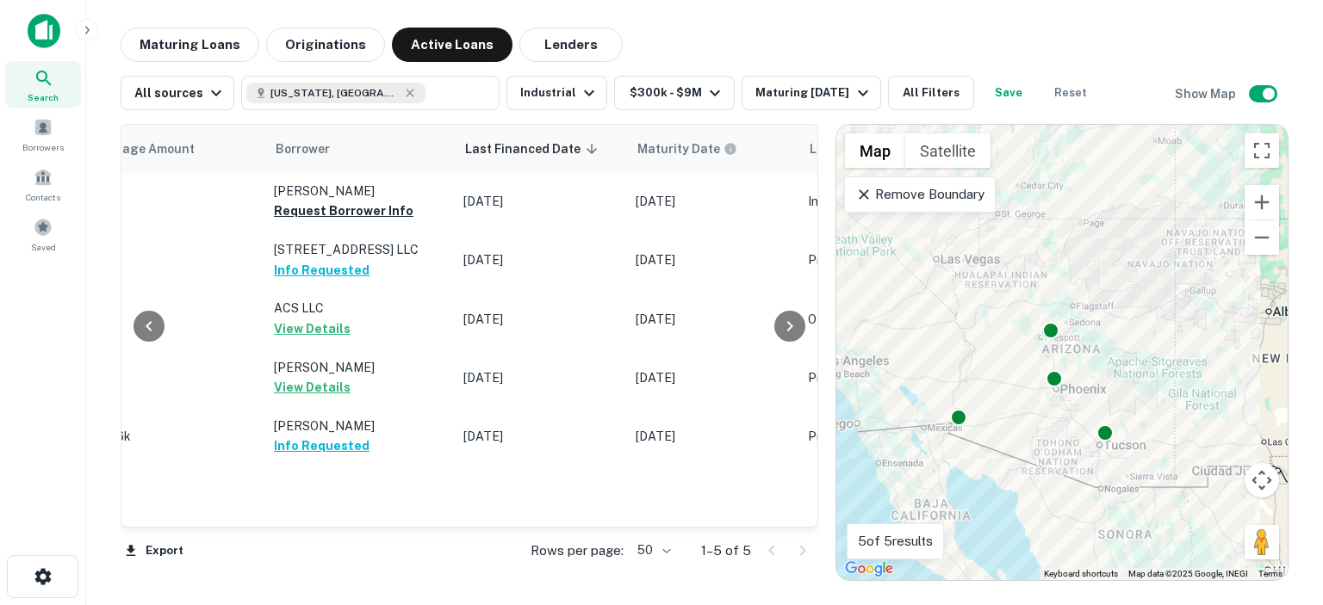
scroll to position [0, 744]
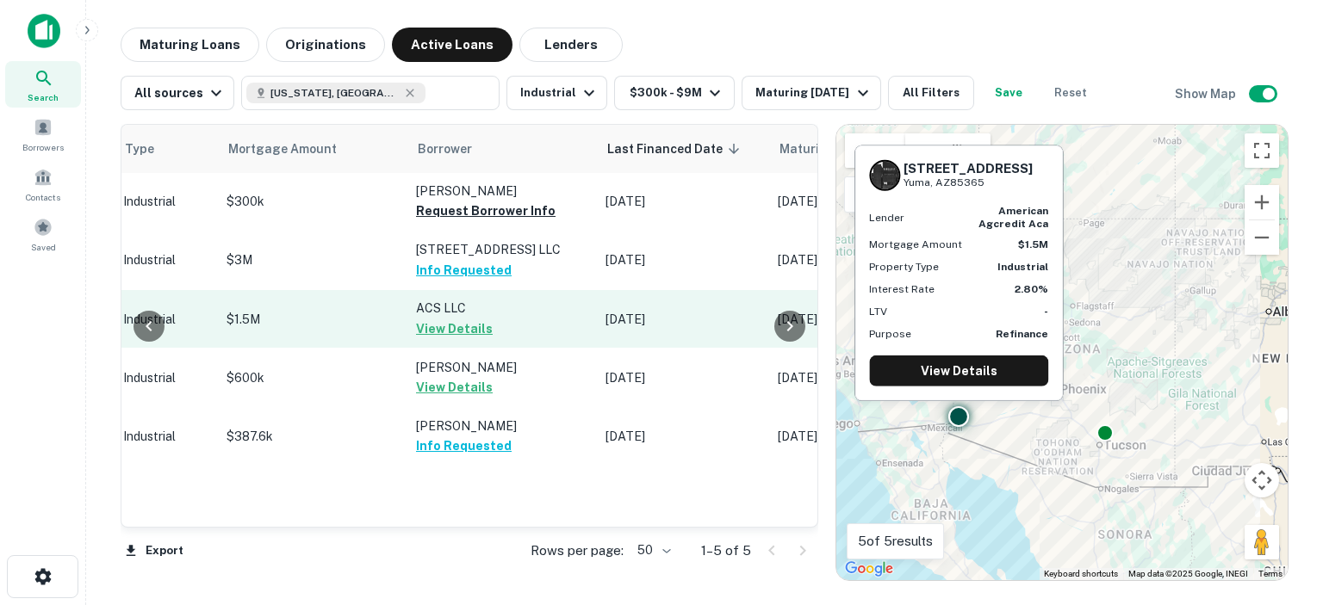
click at [457, 339] on button "View Details" at bounding box center [454, 329] width 77 height 21
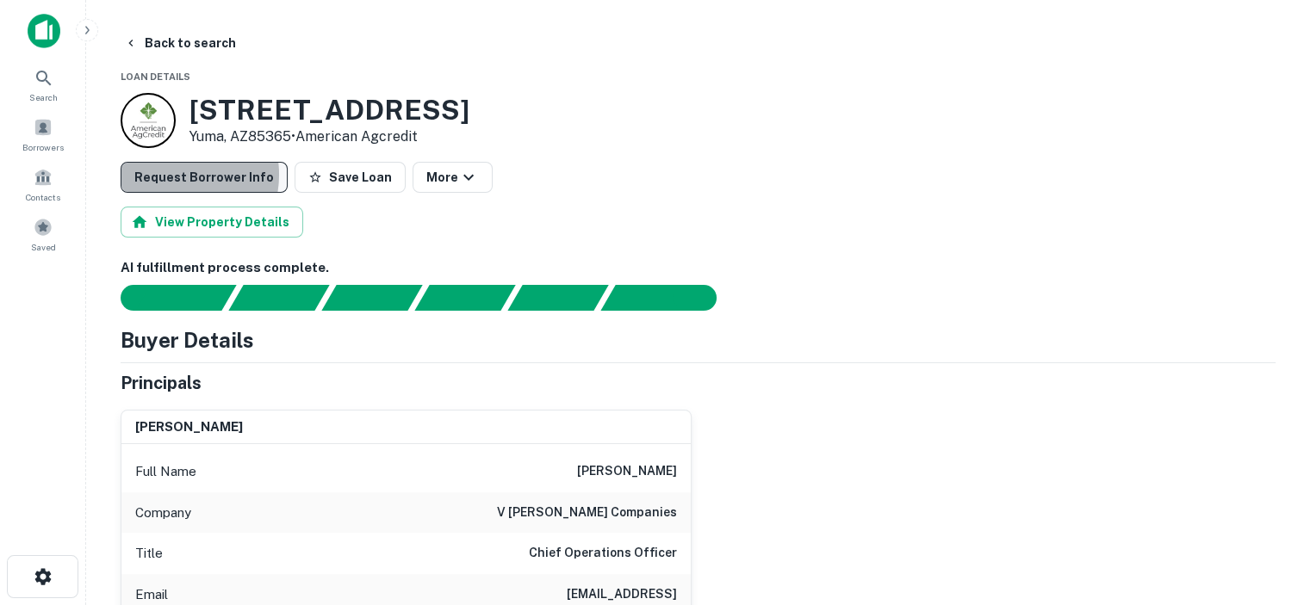
click at [172, 175] on button "Request Borrower Info" at bounding box center [204, 177] width 167 height 31
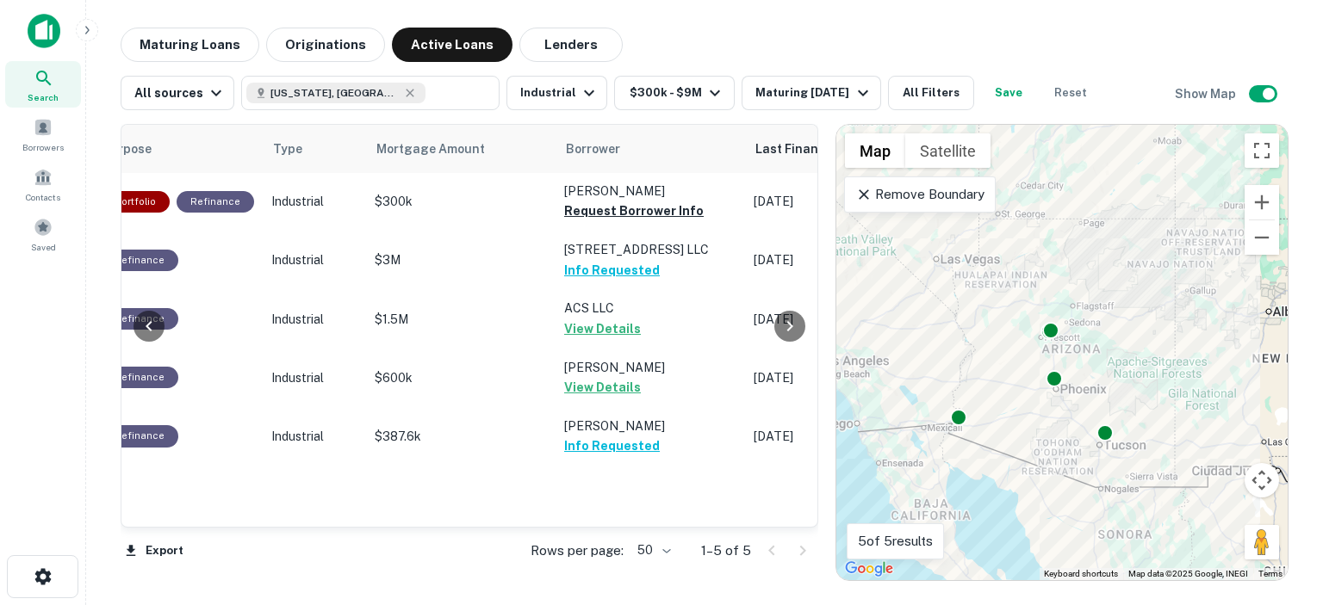
scroll to position [0, 975]
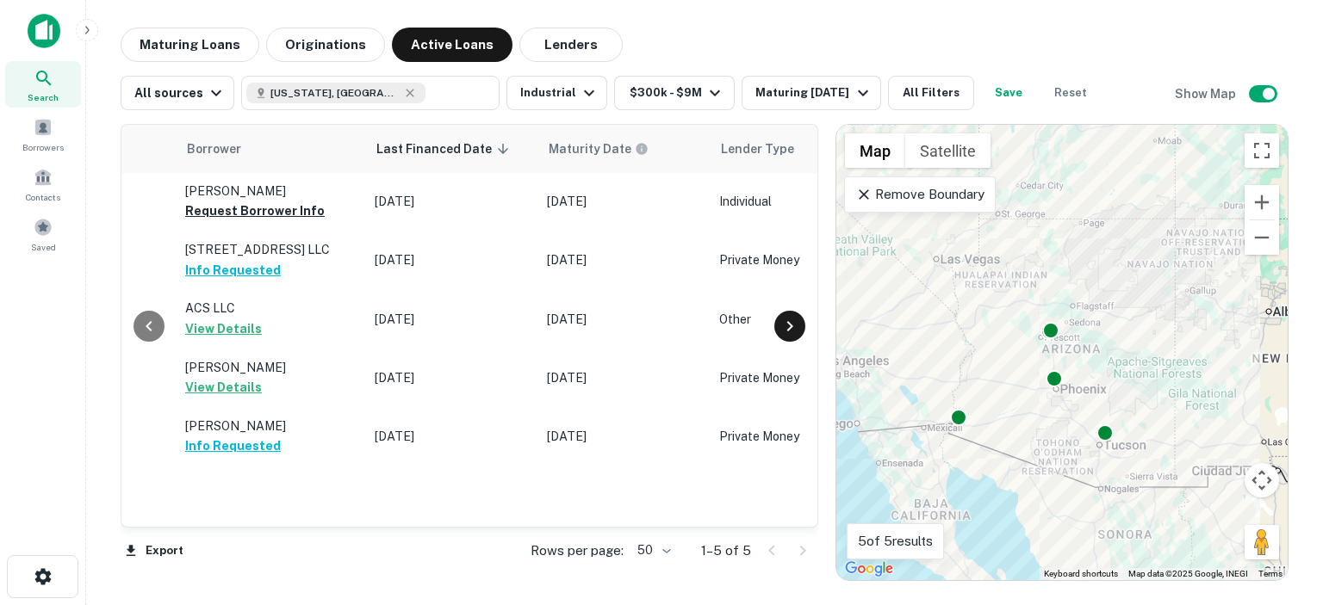
click at [789, 335] on icon at bounding box center [789, 326] width 21 height 21
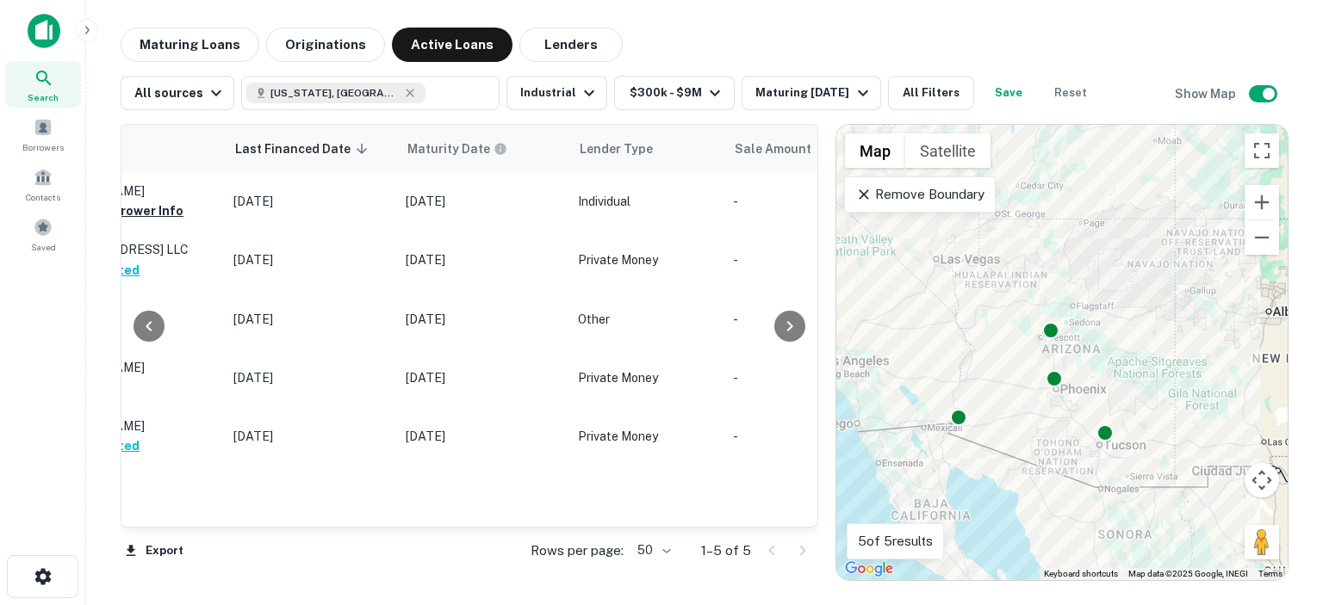
scroll to position [0, 765]
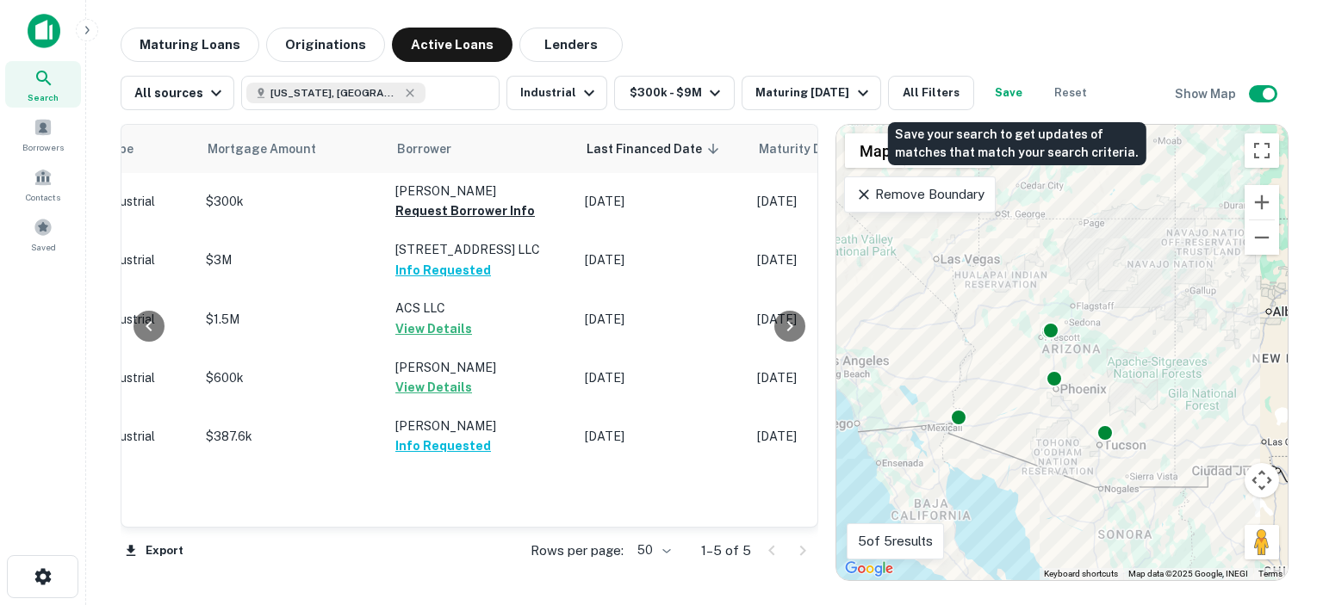
click at [1008, 93] on button "Save" at bounding box center [1008, 93] width 55 height 34
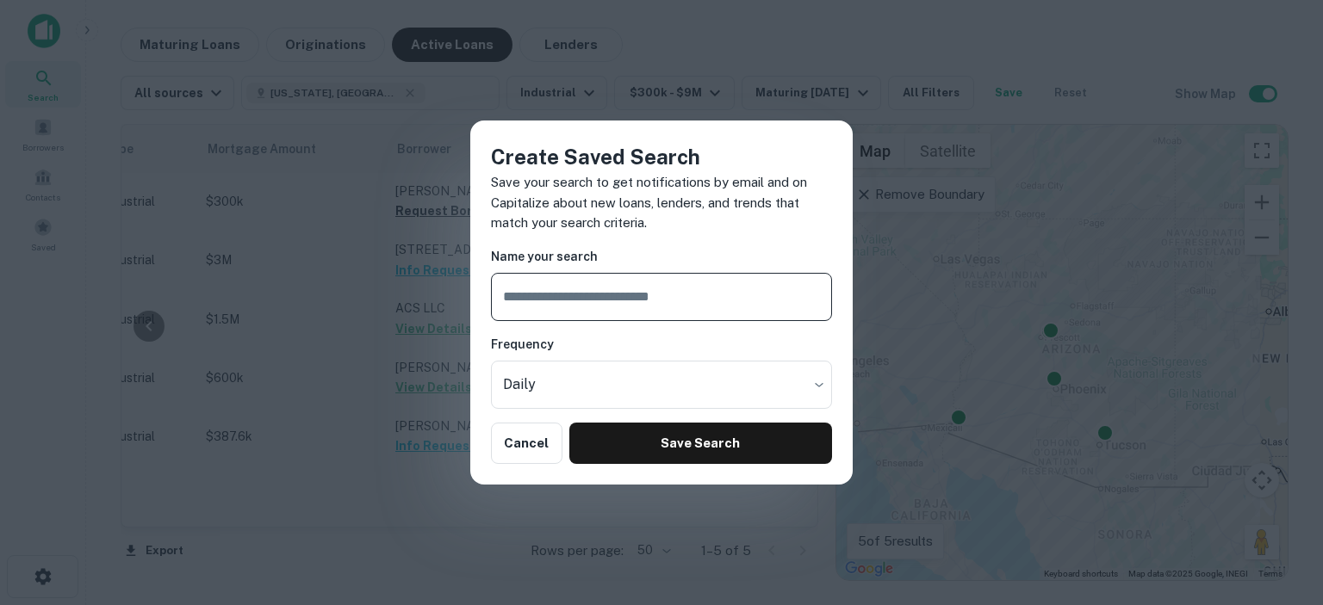
click at [632, 304] on input "text" at bounding box center [661, 297] width 341 height 48
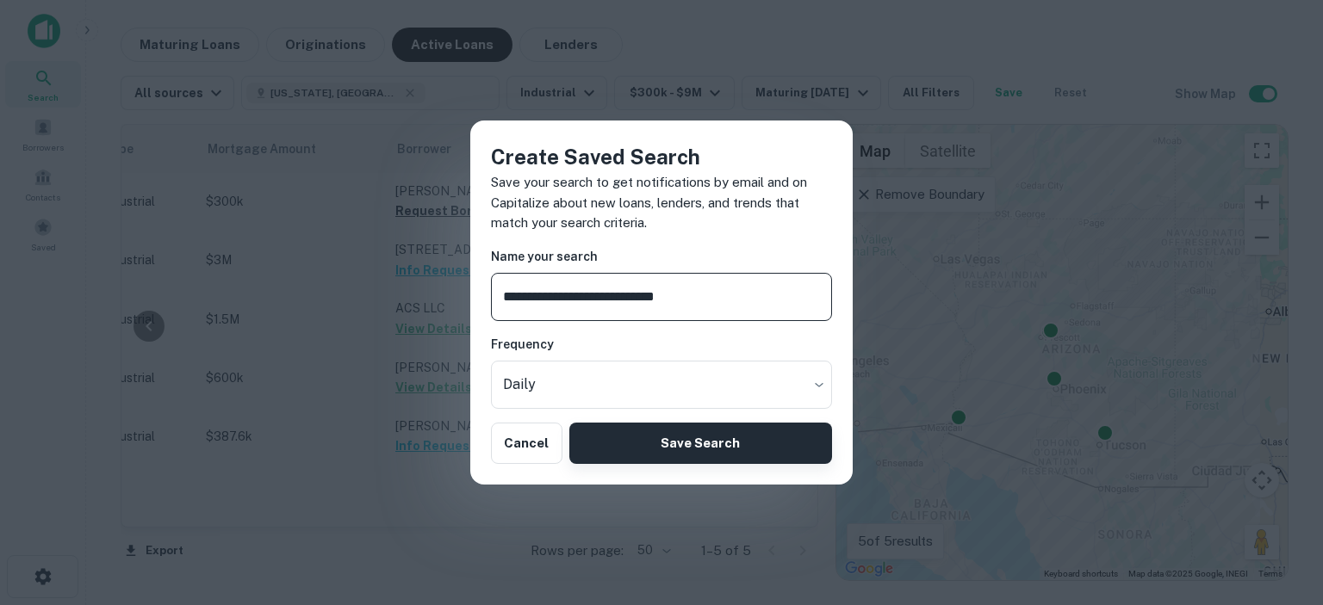
type input "**********"
click at [668, 447] on button "Save Search" at bounding box center [700, 443] width 263 height 41
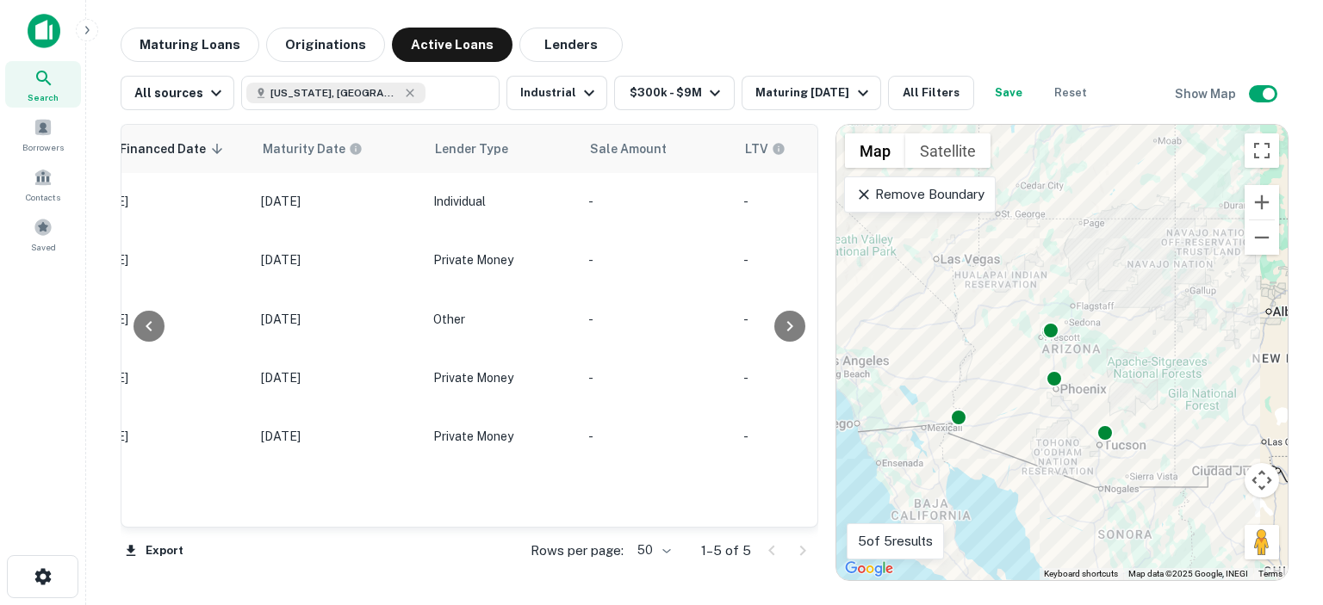
scroll to position [0, 1195]
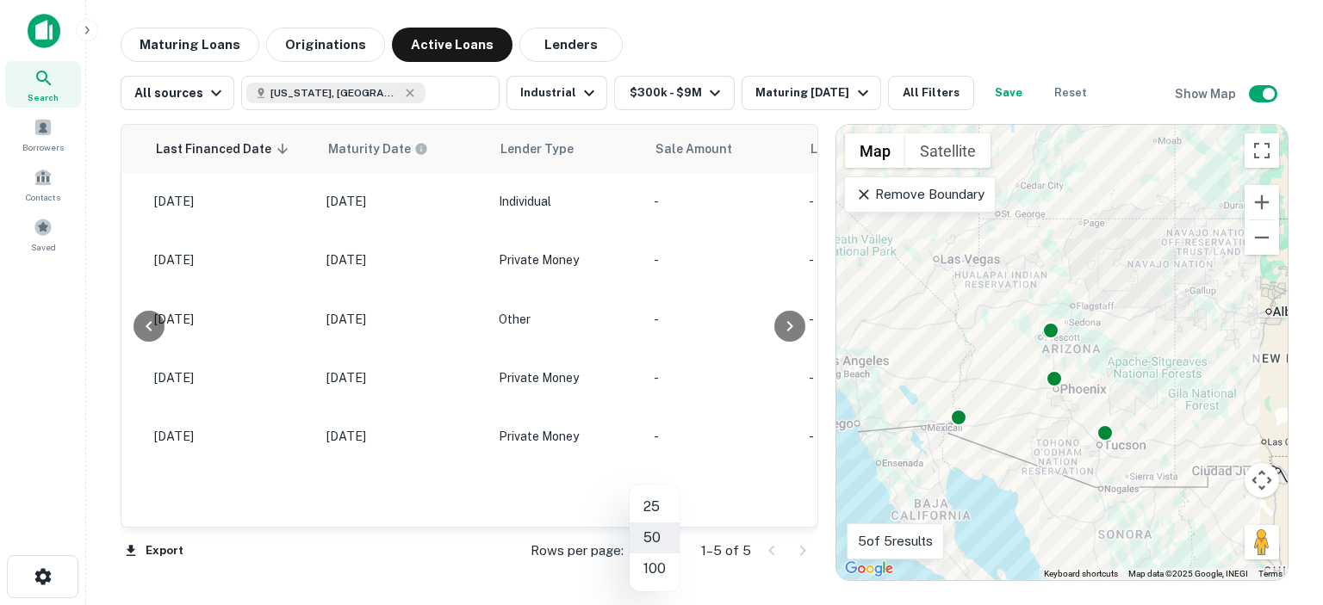
click at [665, 548] on body "Search Borrowers Contacts Saved Maturing Loans Originations Active Loans Lender…" at bounding box center [661, 302] width 1323 height 605
click at [647, 537] on li "50" at bounding box center [655, 538] width 50 height 31
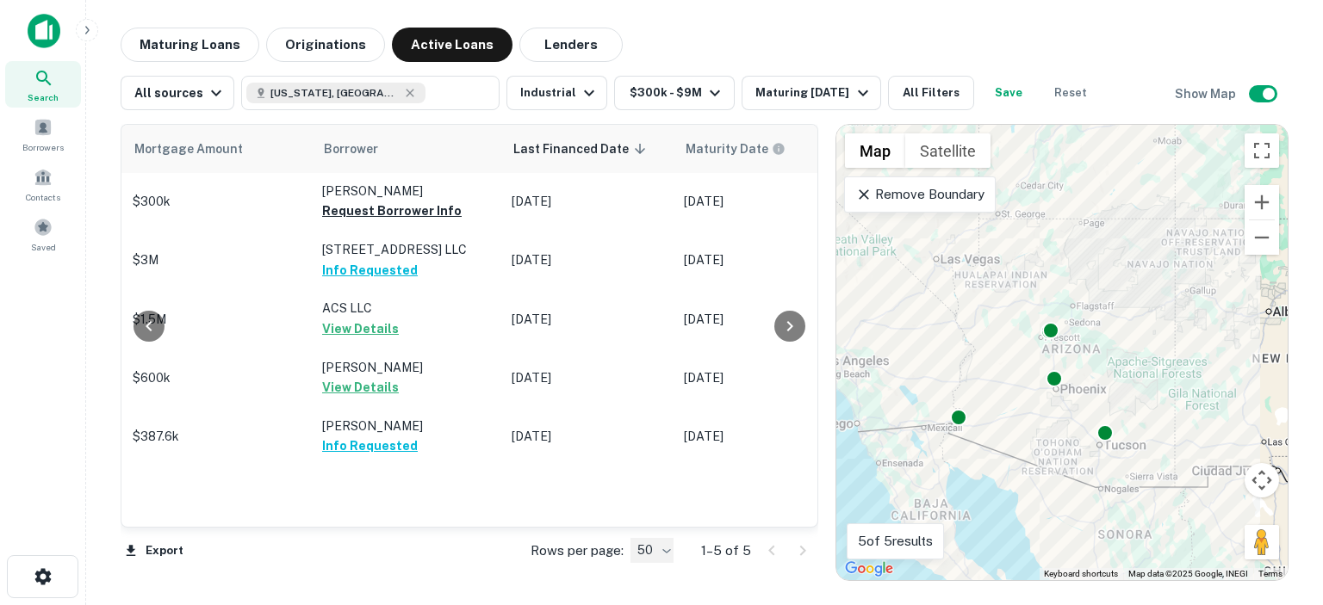
scroll to position [0, 830]
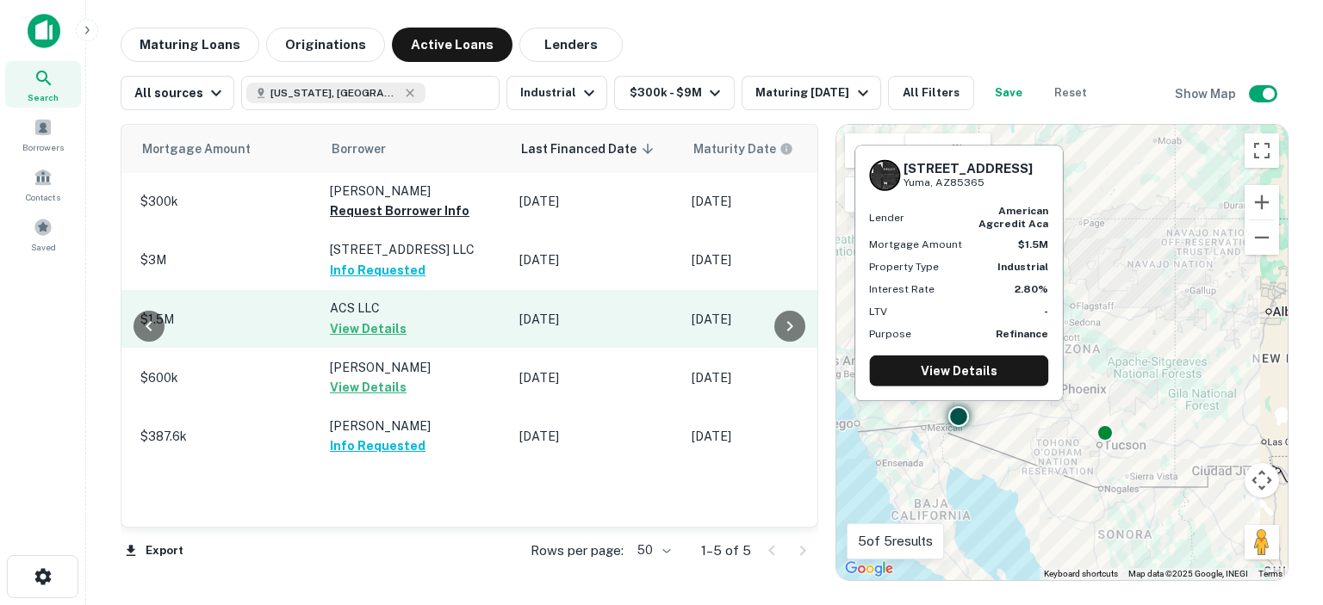
click at [365, 337] on button "View Details" at bounding box center [368, 329] width 77 height 21
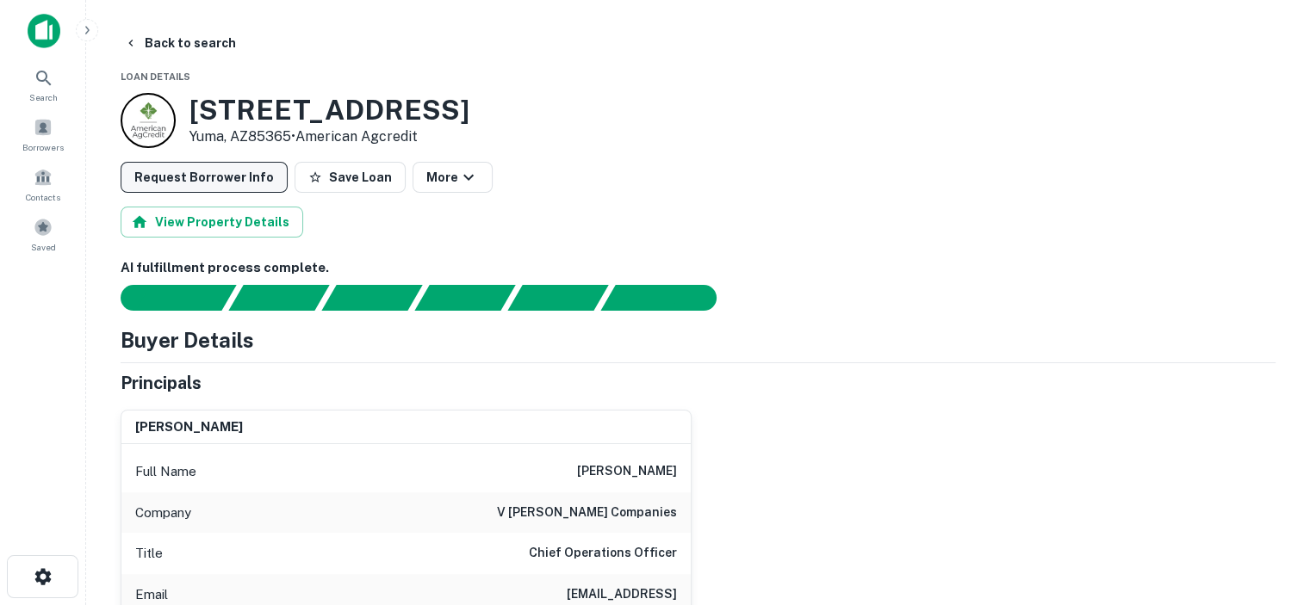
click at [205, 167] on button "Request Borrower Info" at bounding box center [204, 177] width 167 height 31
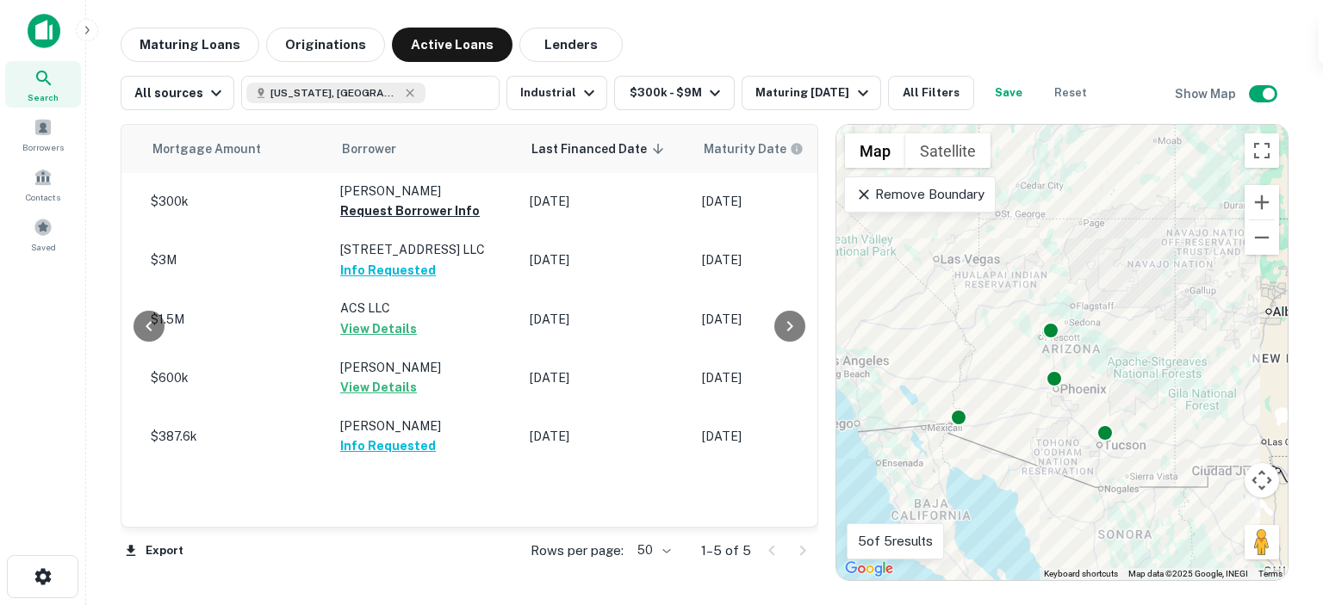
scroll to position [0, 828]
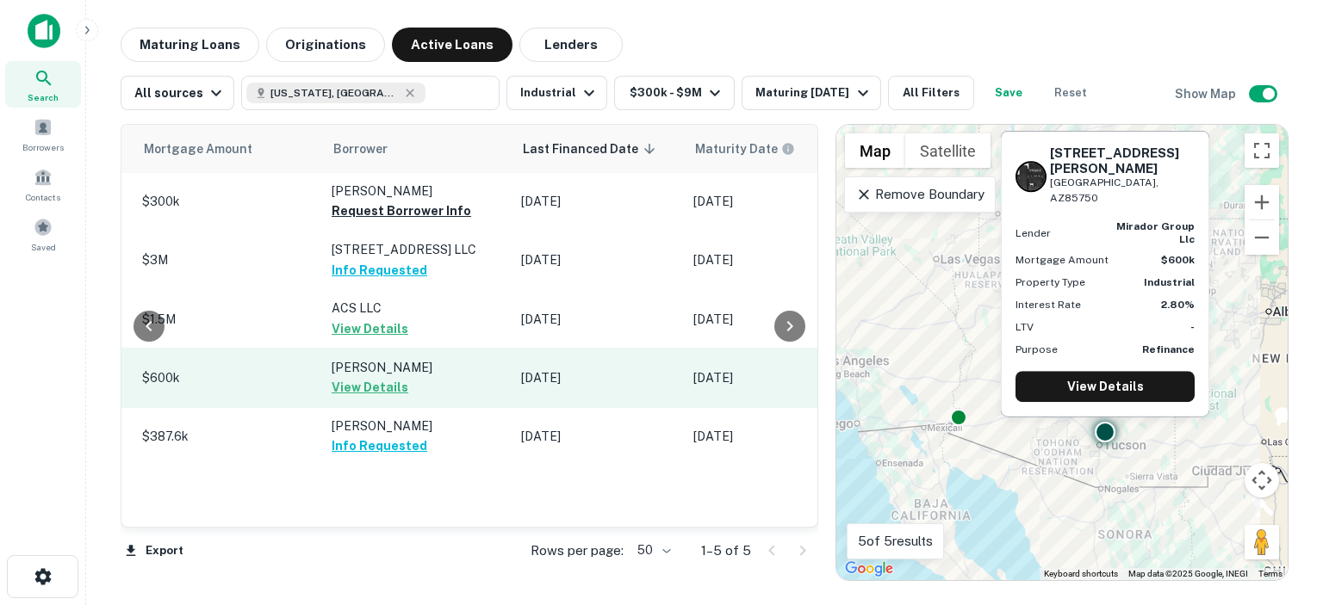
click at [344, 393] on button "View Details" at bounding box center [370, 387] width 77 height 21
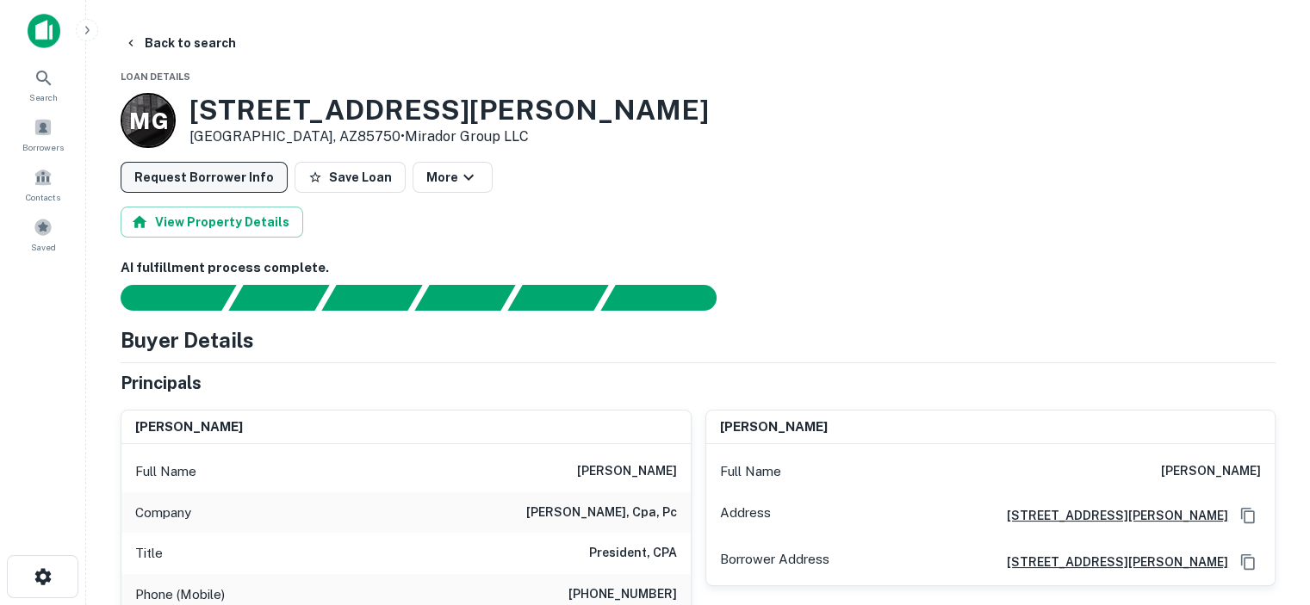
click at [234, 169] on button "Request Borrower Info" at bounding box center [204, 177] width 167 height 31
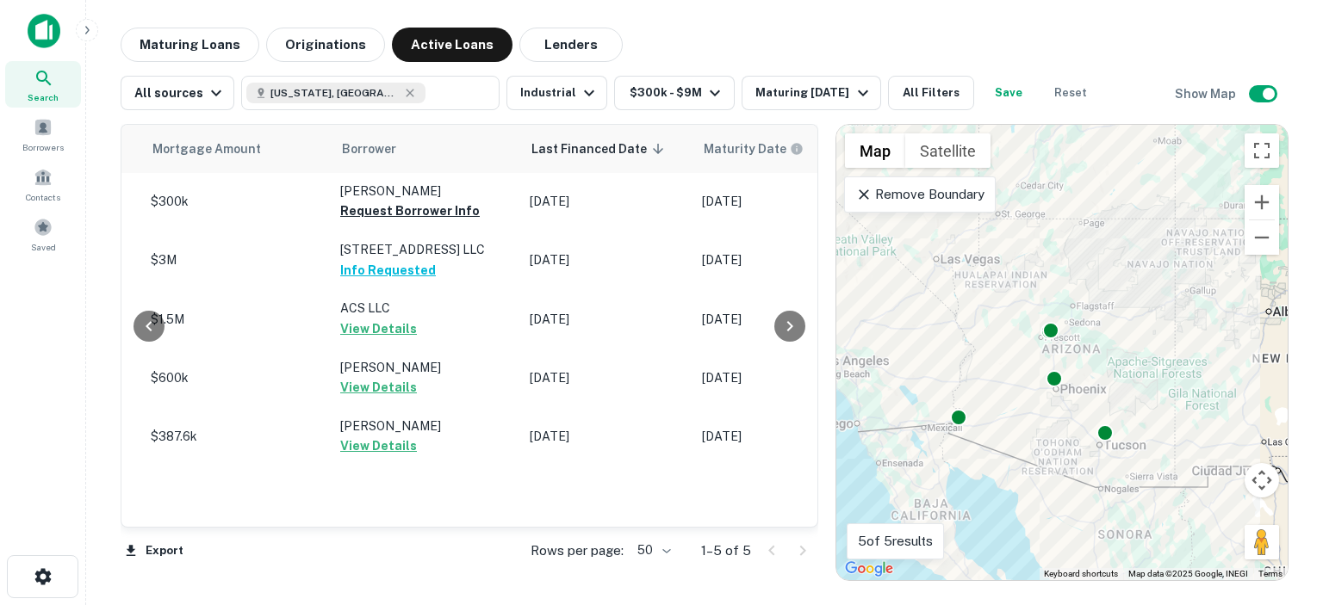
scroll to position [0, 922]
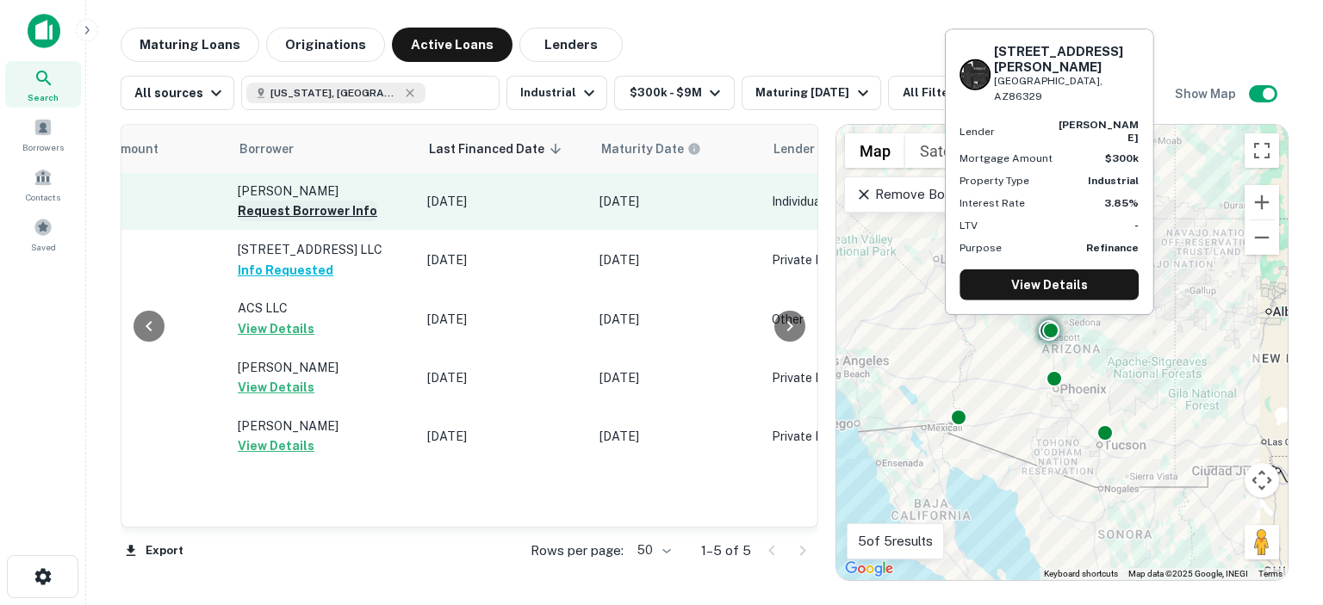
click at [301, 213] on button "Request Borrower Info" at bounding box center [308, 211] width 140 height 21
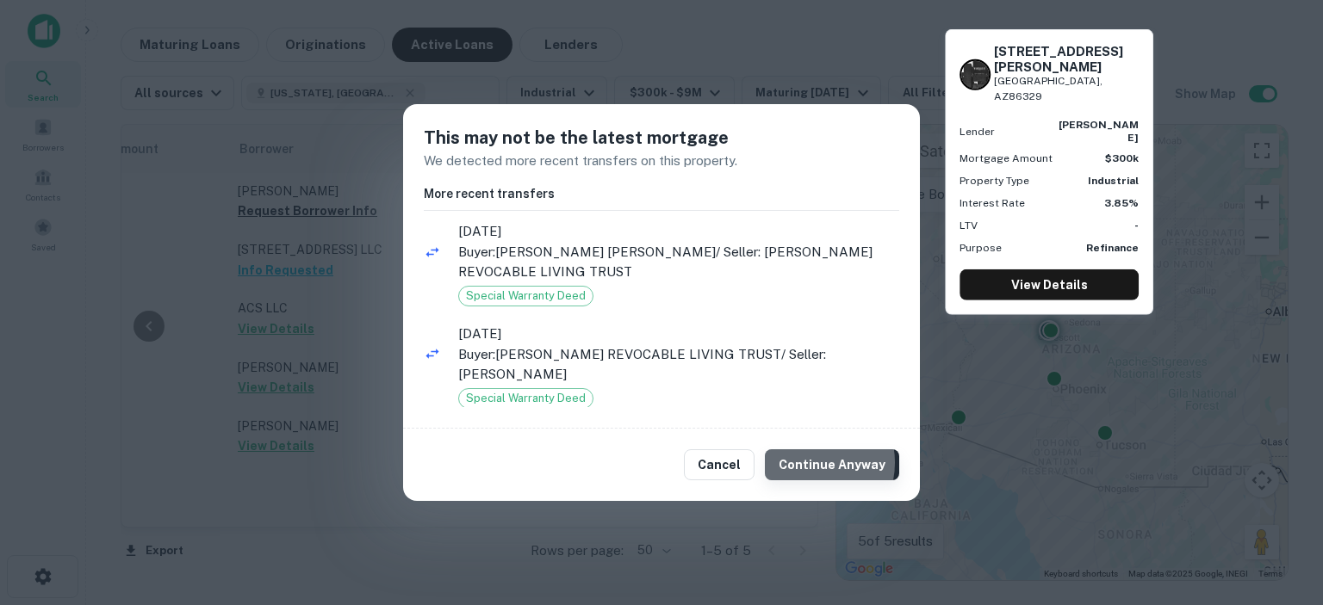
click at [816, 462] on button "Continue Anyway" at bounding box center [832, 465] width 134 height 31
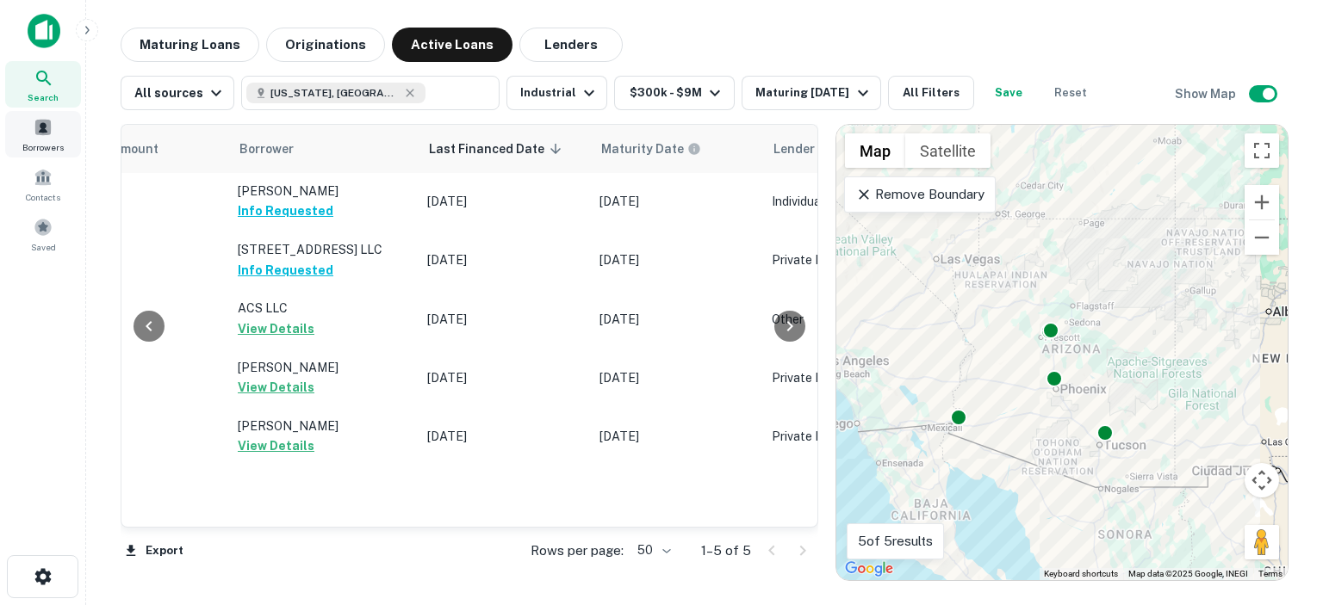
click at [45, 132] on span at bounding box center [43, 127] width 19 height 19
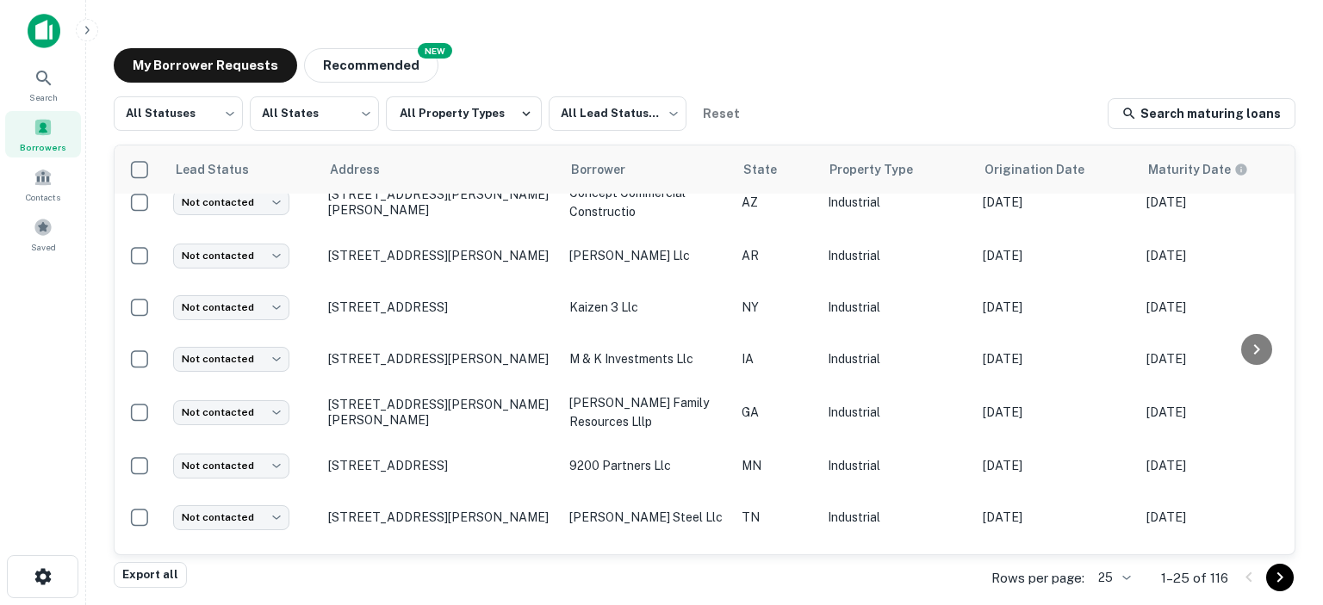
scroll to position [997, 0]
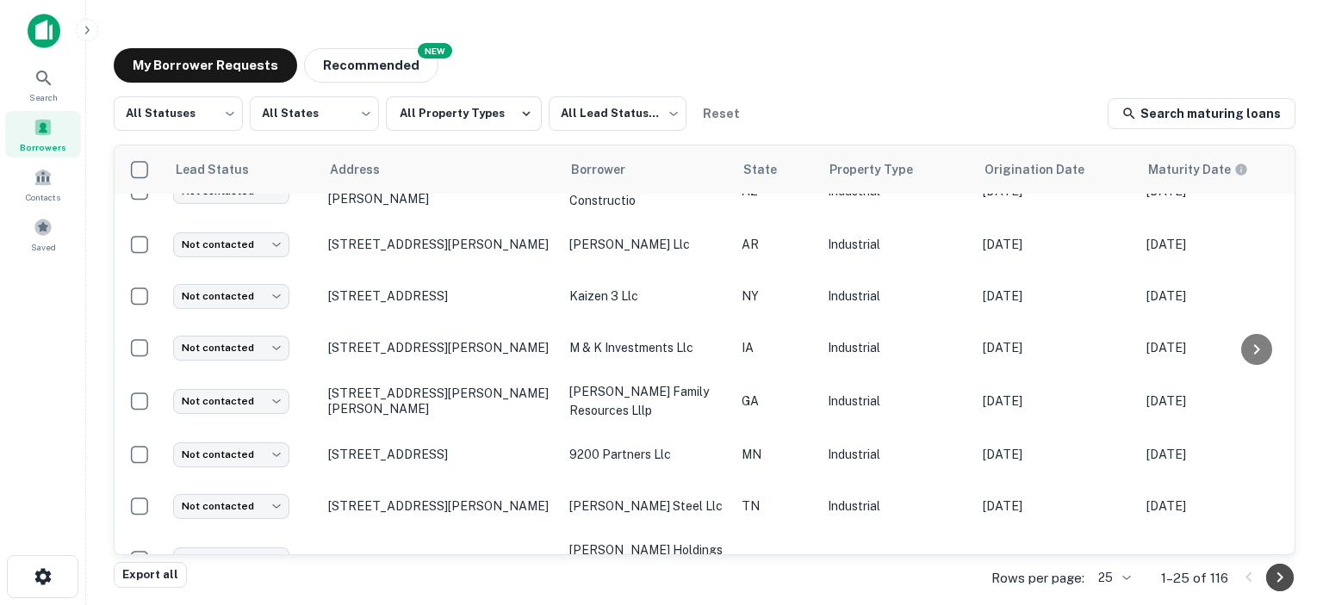
click at [1276, 580] on icon "Go to next page" at bounding box center [1279, 578] width 21 height 21
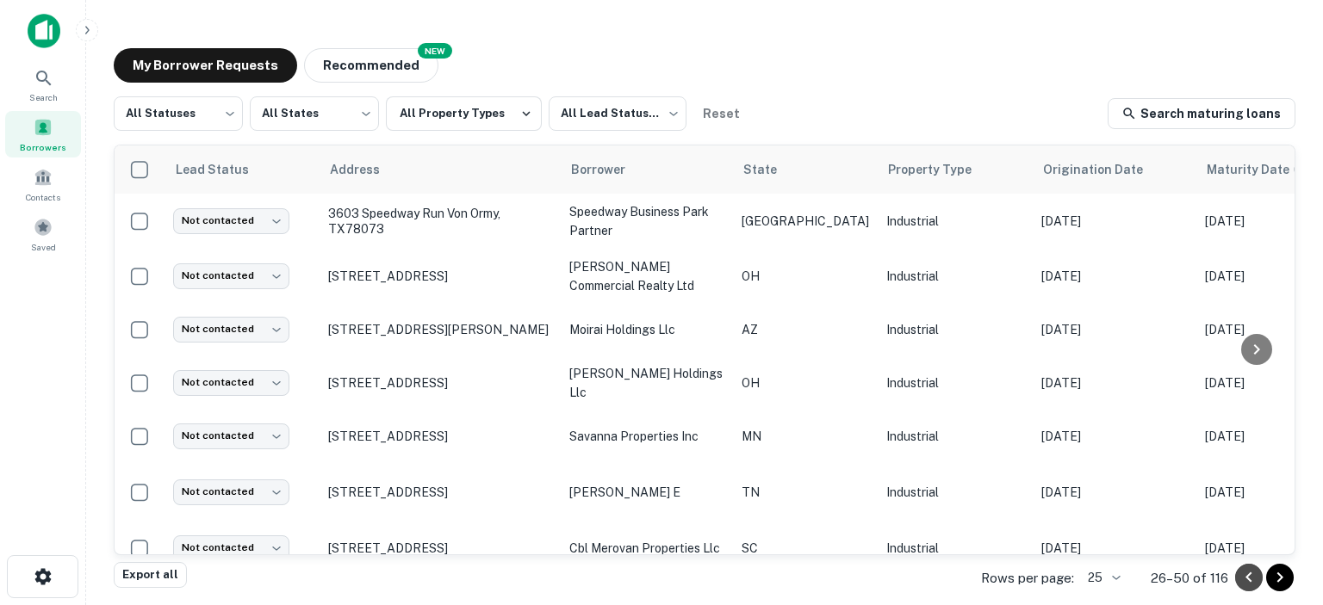
click at [1244, 581] on icon "Go to previous page" at bounding box center [1248, 578] width 21 height 21
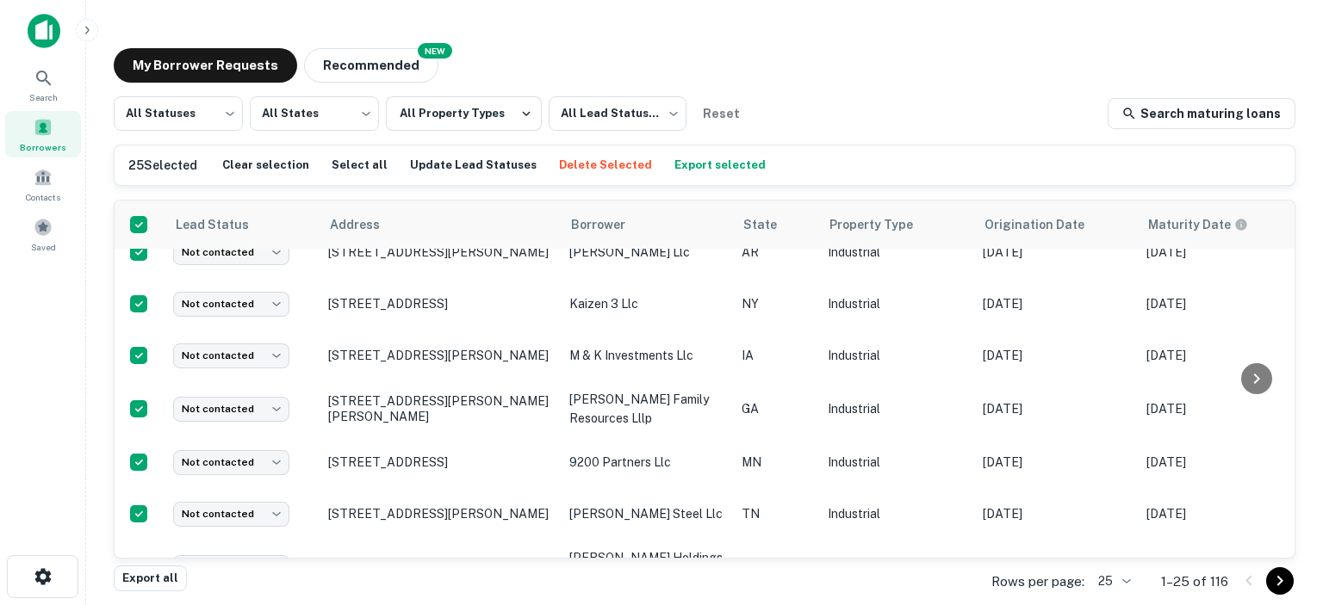
scroll to position [1049, 0]
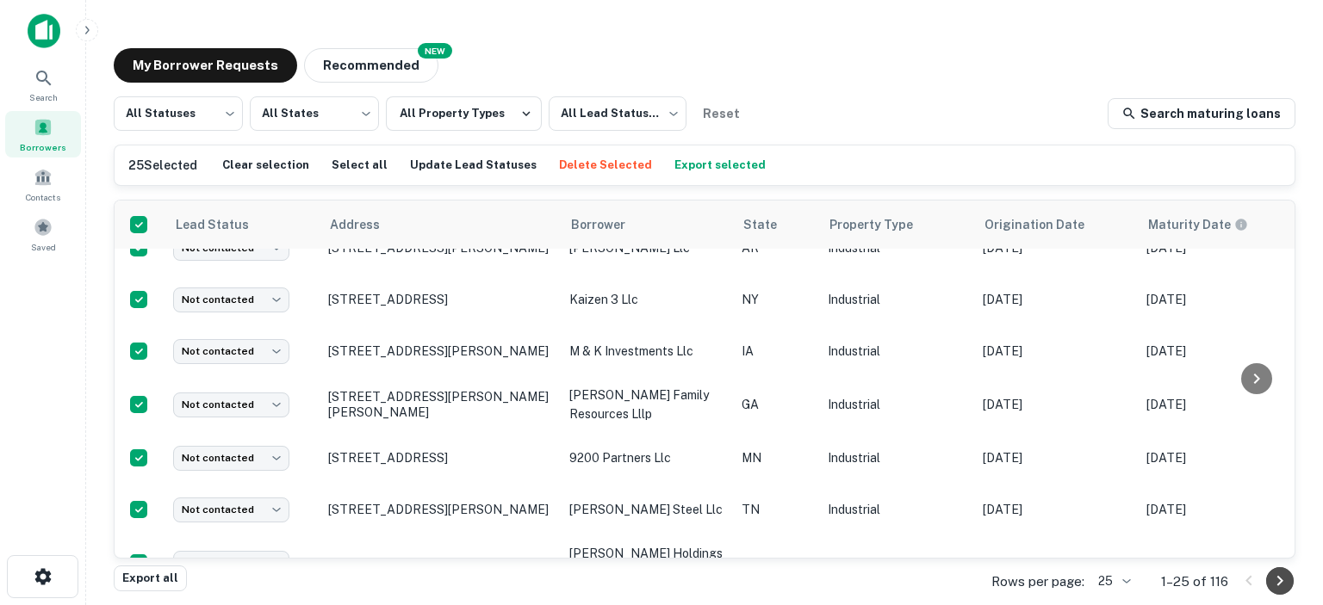
click at [1280, 578] on icon "Go to next page" at bounding box center [1280, 581] width 6 height 10
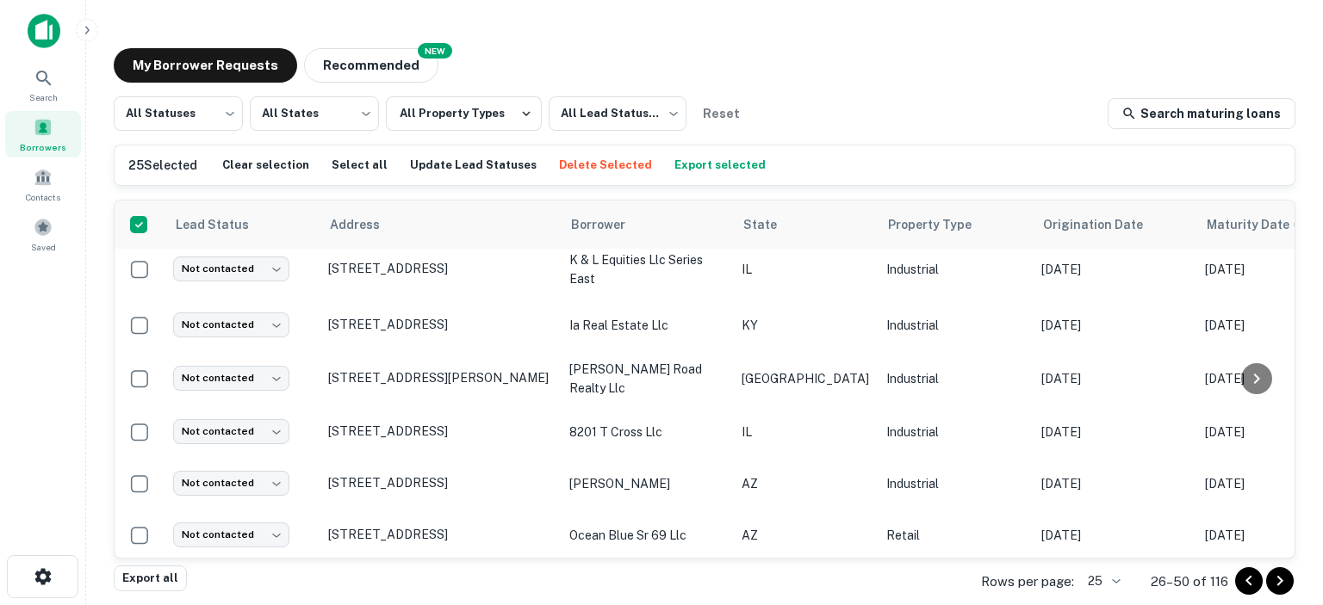
scroll to position [1030, 0]
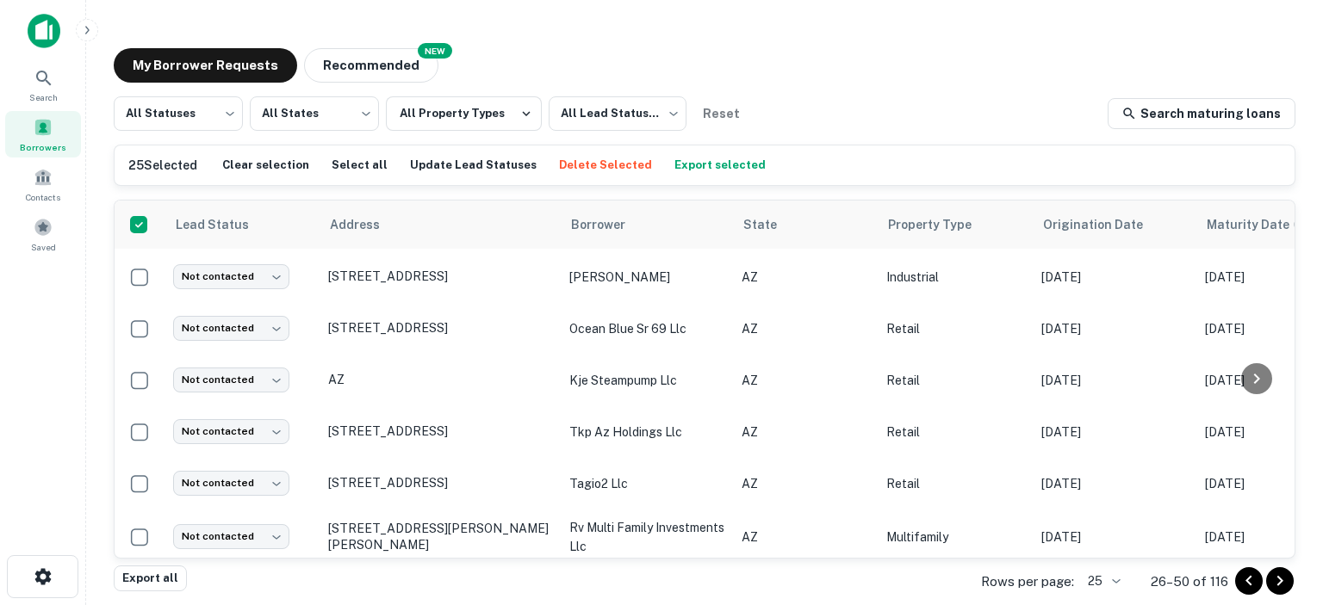
click at [1249, 581] on icon "Go to previous page" at bounding box center [1248, 581] width 21 height 21
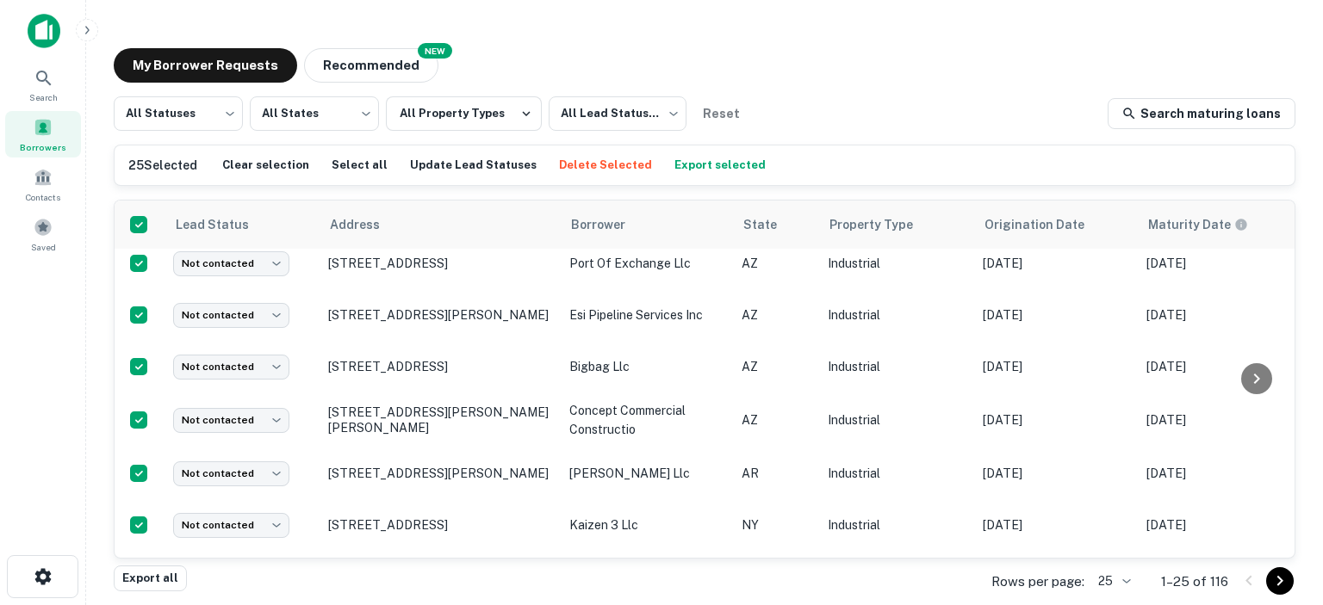
scroll to position [1049, 0]
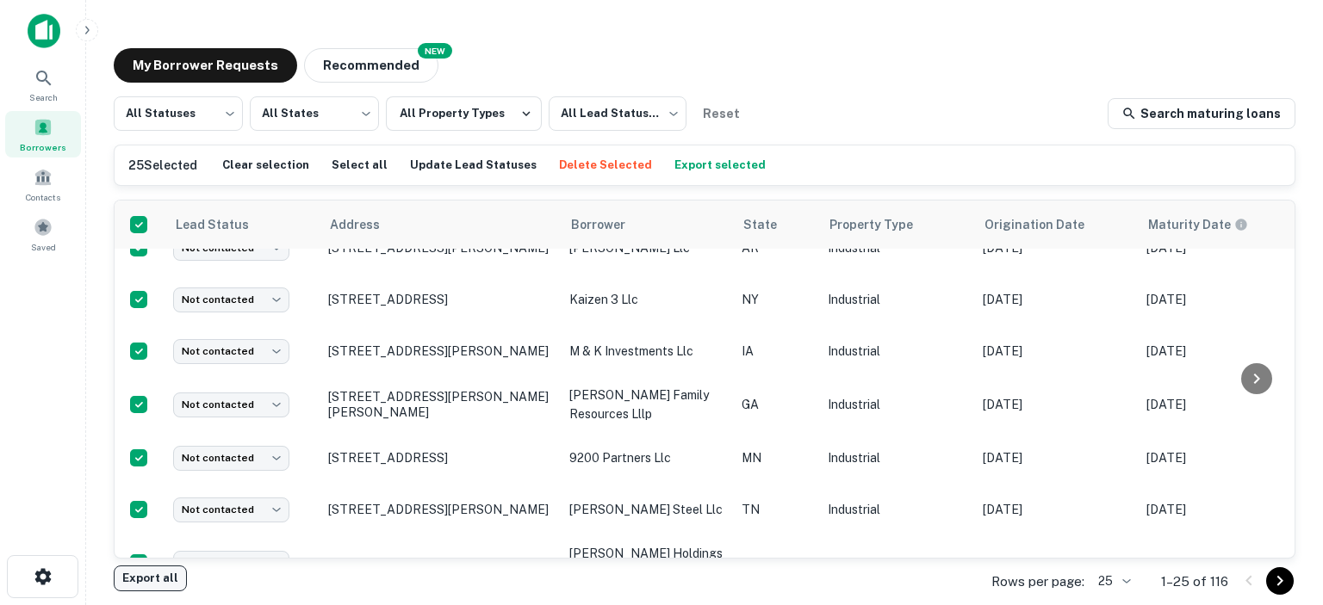
click at [131, 573] on button "Export all" at bounding box center [150, 579] width 73 height 26
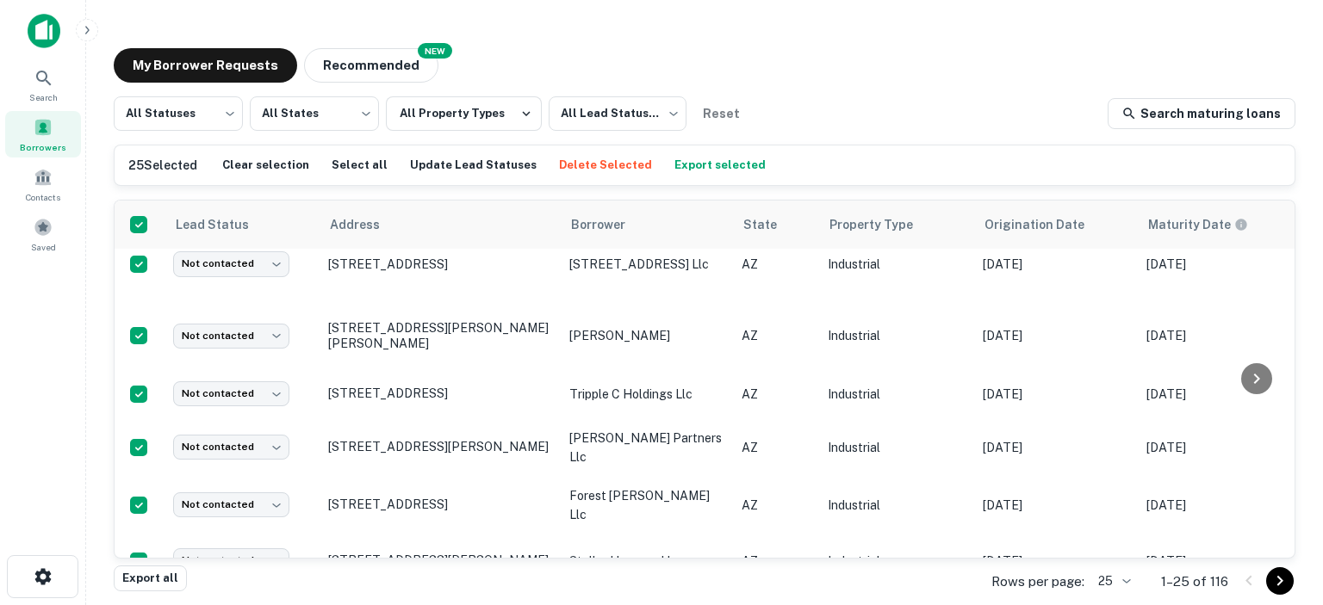
scroll to position [0, 0]
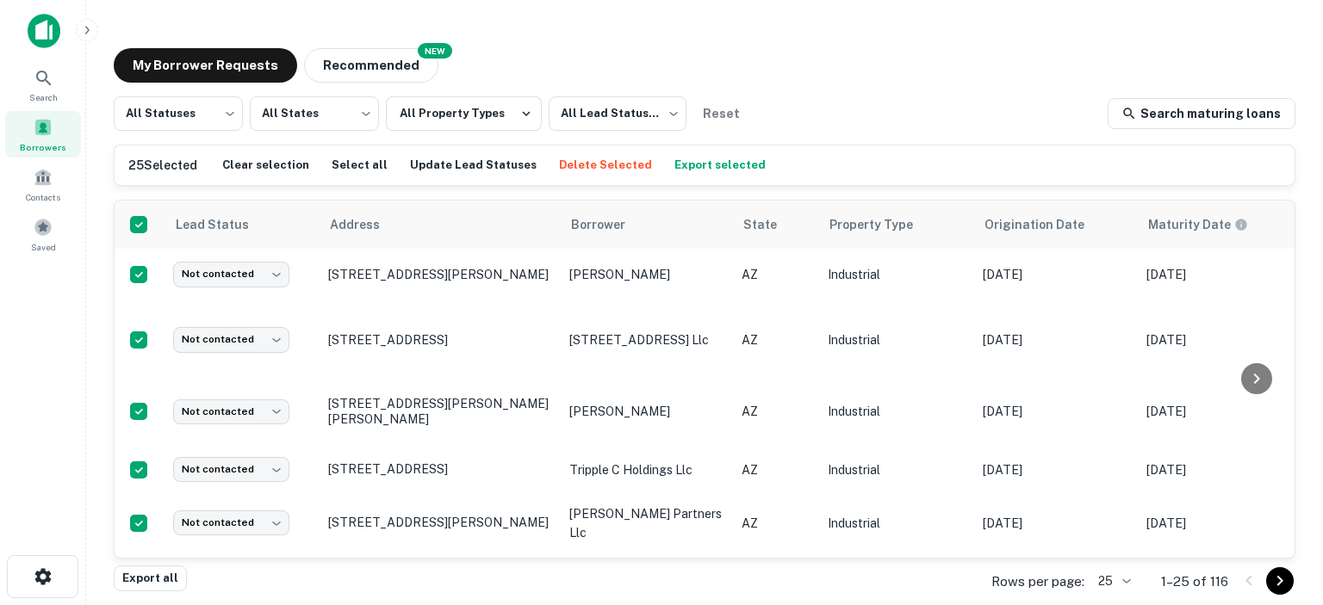
drag, startPoint x: 339, startPoint y: 64, endPoint x: 345, endPoint y: 86, distance: 23.2
click at [339, 64] on button "Recommended" at bounding box center [371, 65] width 134 height 34
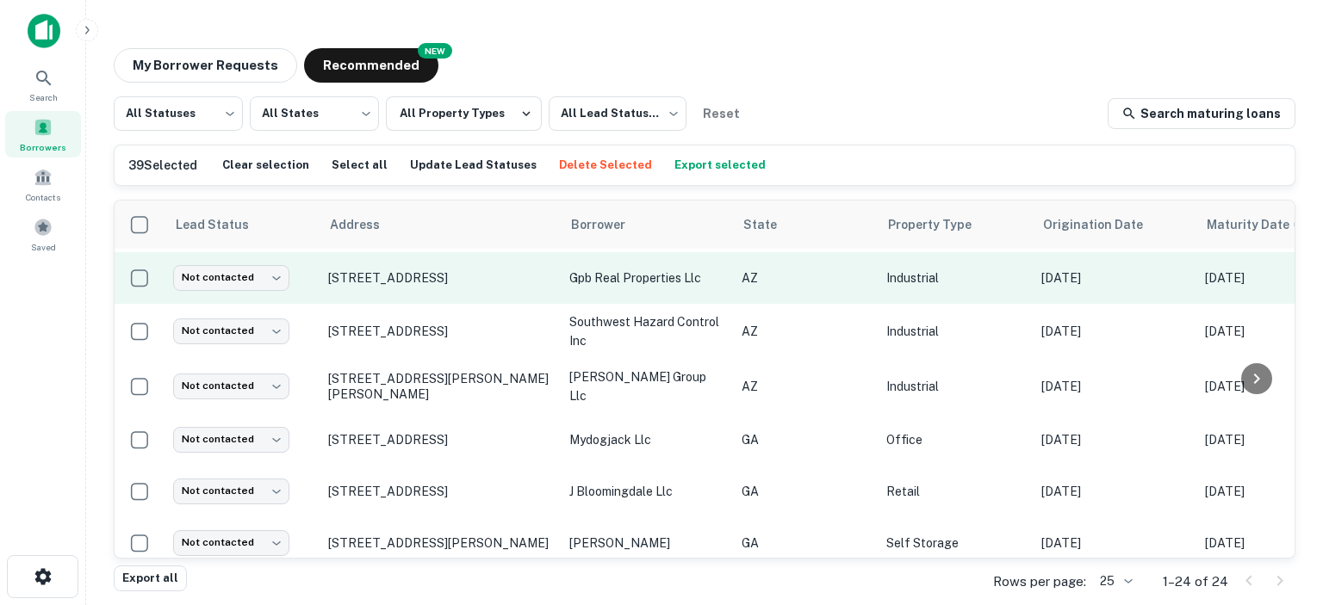
scroll to position [978, 0]
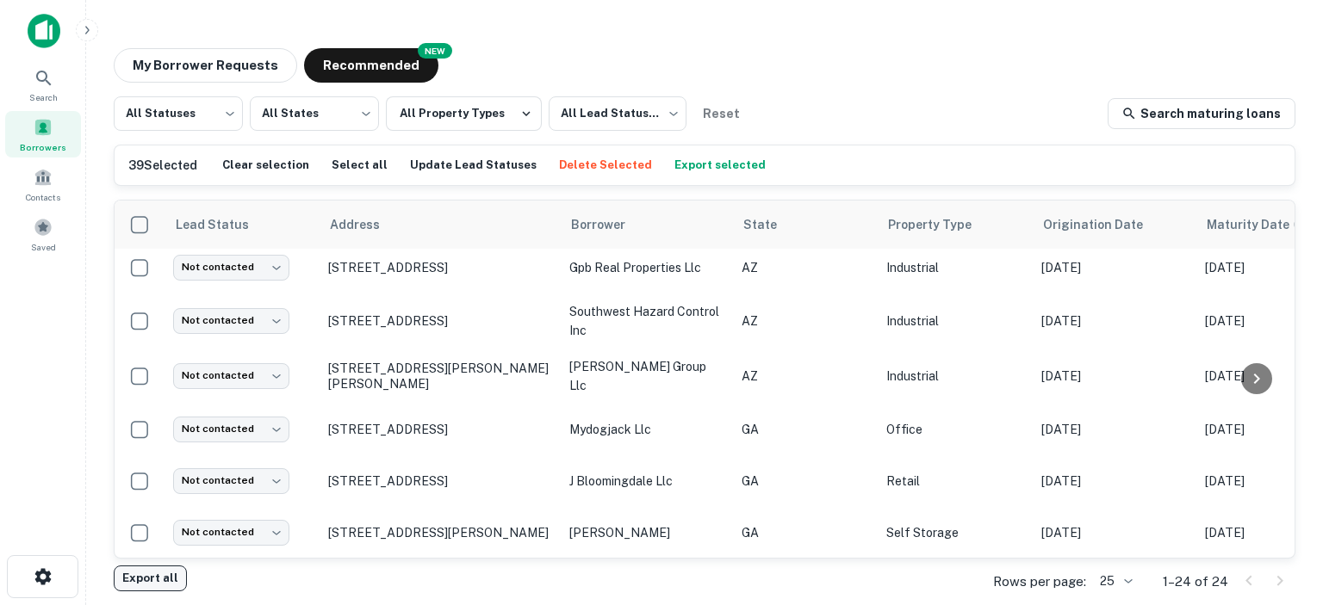
click at [155, 576] on button "Export all" at bounding box center [150, 579] width 73 height 26
click at [944, 82] on div "My Borrower Requests NEW Recommended" at bounding box center [705, 65] width 1182 height 34
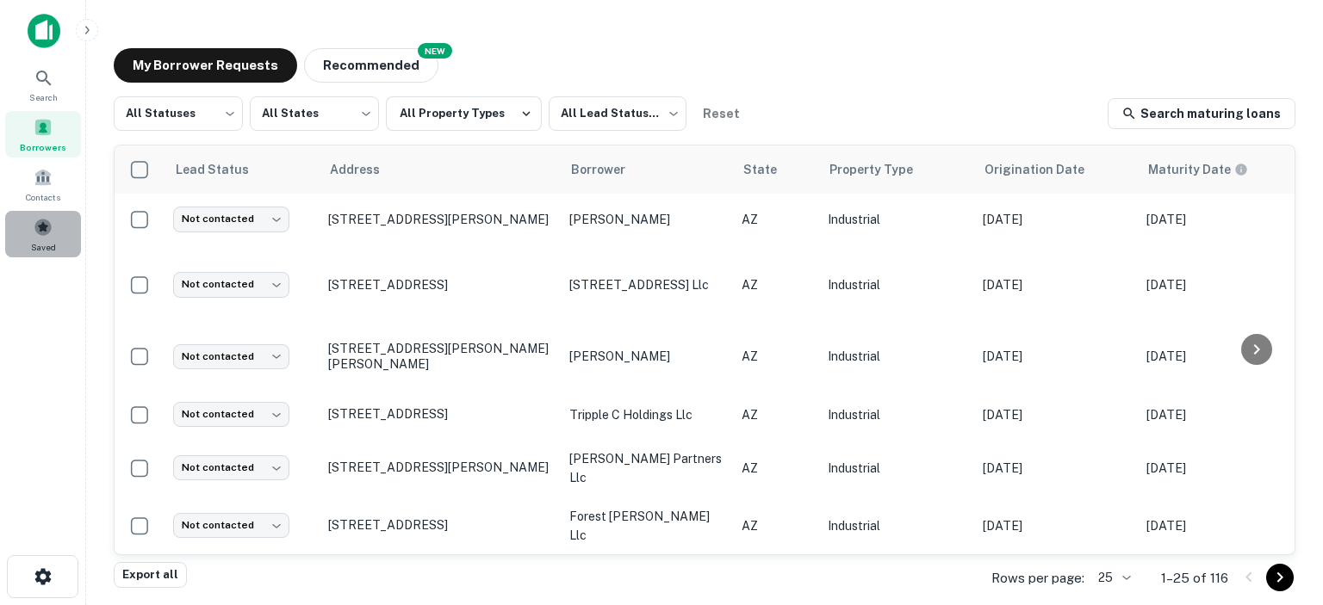
click at [46, 226] on span at bounding box center [43, 227] width 19 height 19
